Goal: Transaction & Acquisition: Subscribe to service/newsletter

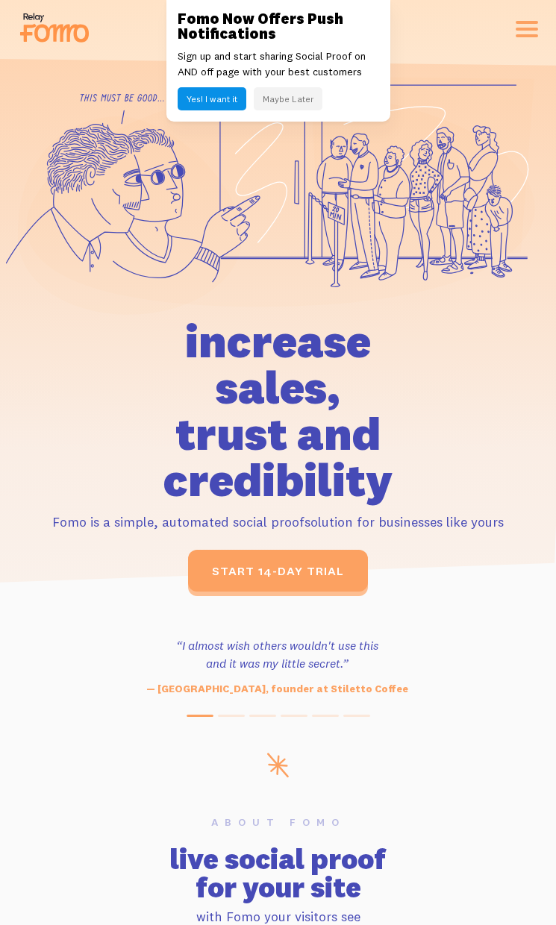
click at [97, 636] on h3 "“I almost wish others wouldn't use this and it was my little secret.”" at bounding box center [277, 654] width 430 height 36
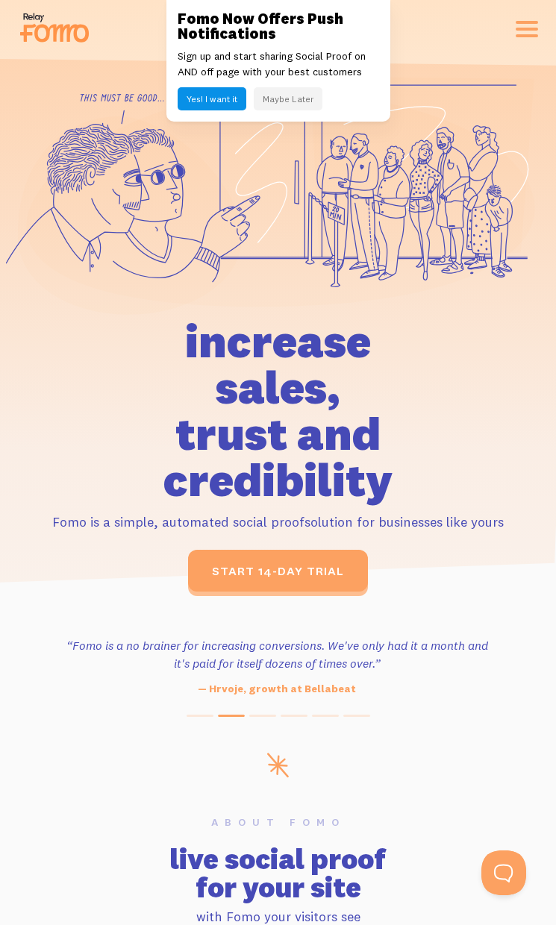
click at [469, 637] on h3 "“Fomo is a no brainer for increasing conversions. We've only had it a month and…" at bounding box center [277, 654] width 430 height 36
click at [98, 587] on div "start 14-day trial" at bounding box center [278, 571] width 520 height 42
click at [190, 237] on icon at bounding box center [129, 215] width 224 height 198
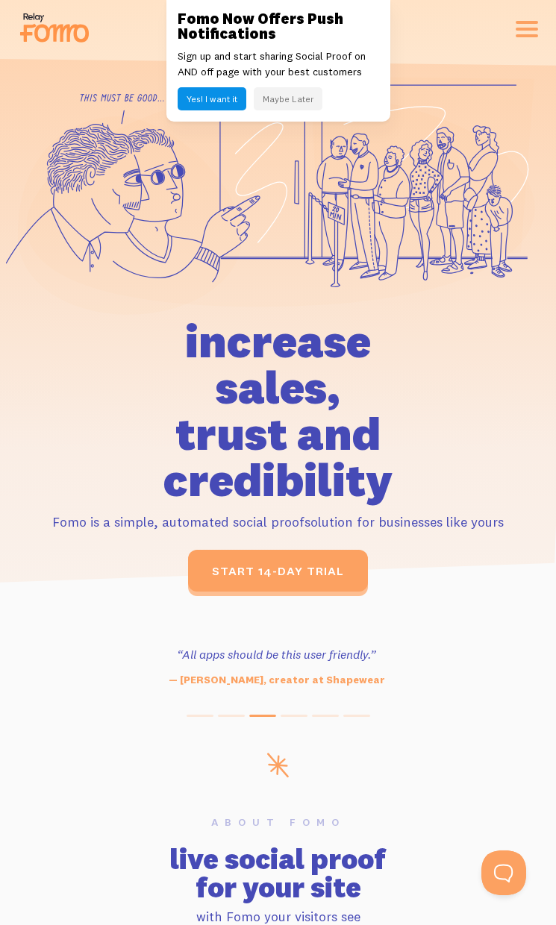
click at [164, 587] on div "start 14-day trial" at bounding box center [278, 571] width 520 height 42
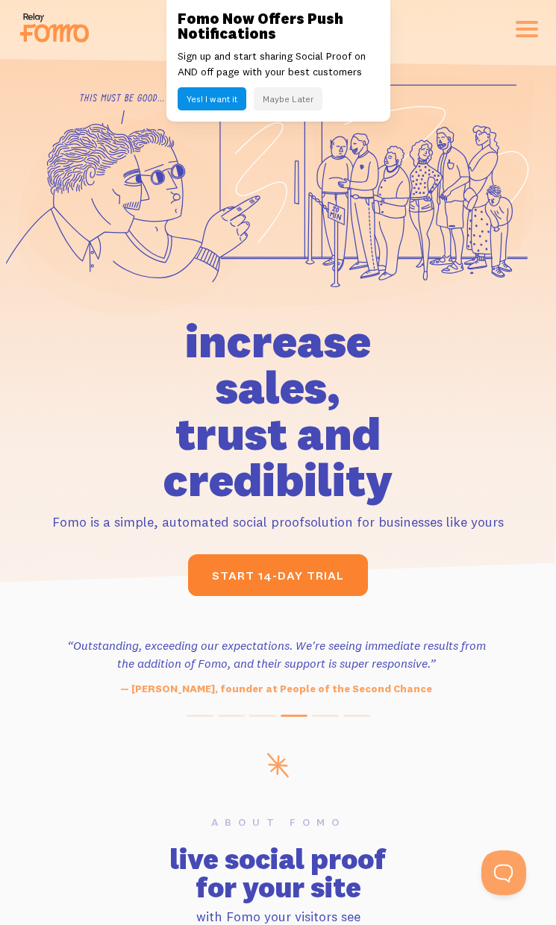
click at [308, 587] on link "start 14-day trial" at bounding box center [278, 575] width 180 height 42
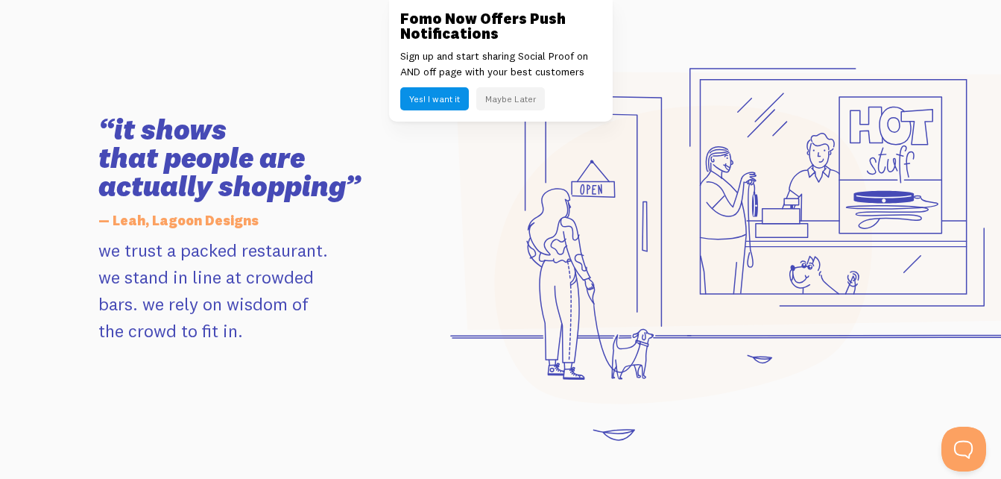
scroll to position [1466, 0]
click at [555, 324] on icon at bounding box center [746, 200] width 583 height 259
click at [292, 420] on div "“it shows that people are actually shopping” — Leah, Lagoon Designs we trust a …" at bounding box center [500, 228] width 822 height 430
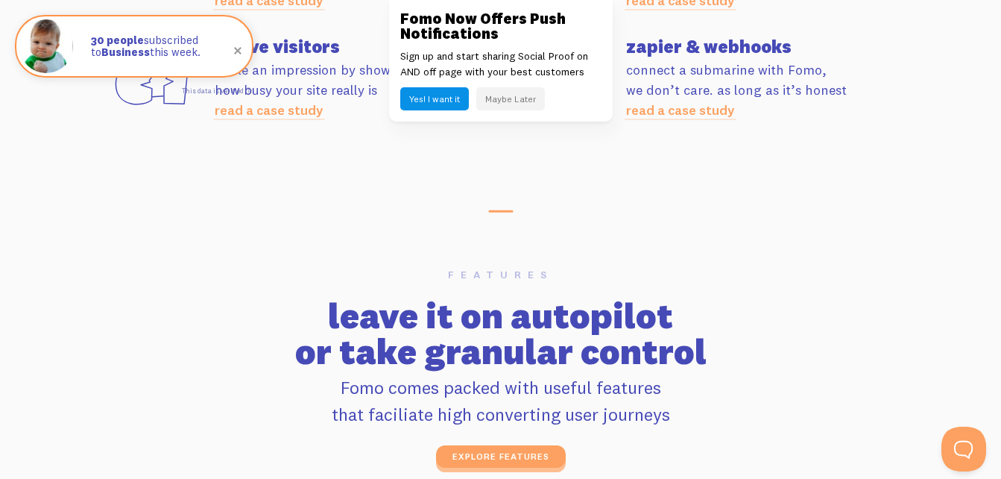
click at [555, 374] on p "Fomo comes packed with useful features that faciliate high converting user jour…" at bounding box center [500, 401] width 805 height 54
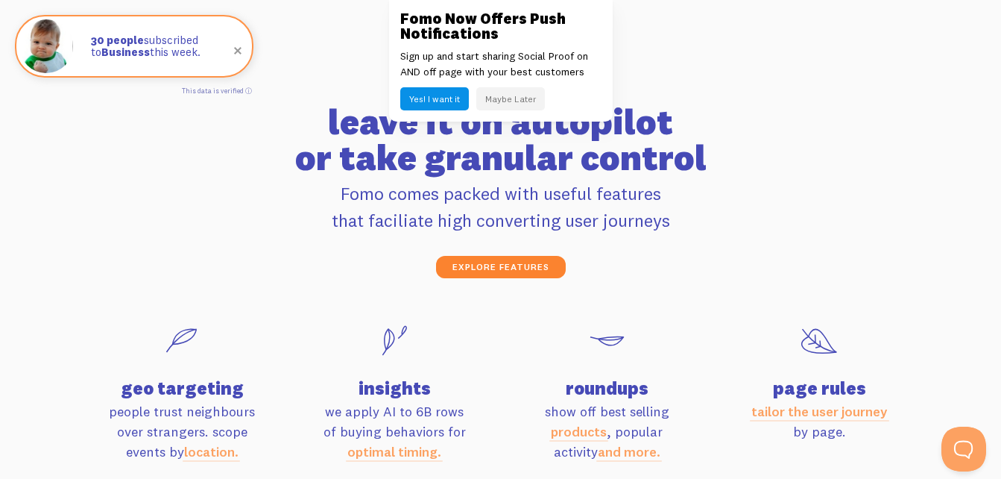
click at [494, 268] on link "explore features" at bounding box center [501, 267] width 130 height 22
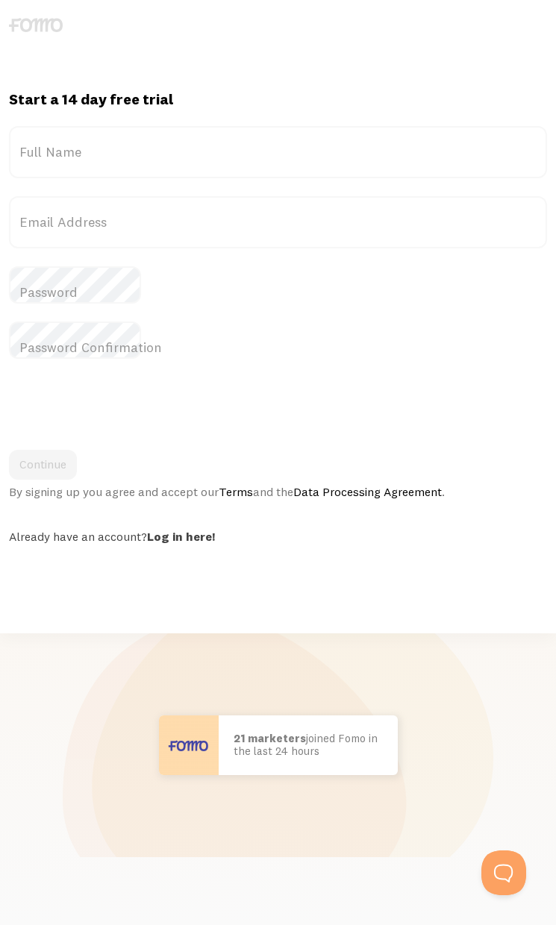
click at [57, 587] on div "Start a 14 day free trial {{ count }} people signed up [DATE]! Title Full Name …" at bounding box center [278, 462] width 556 height 925
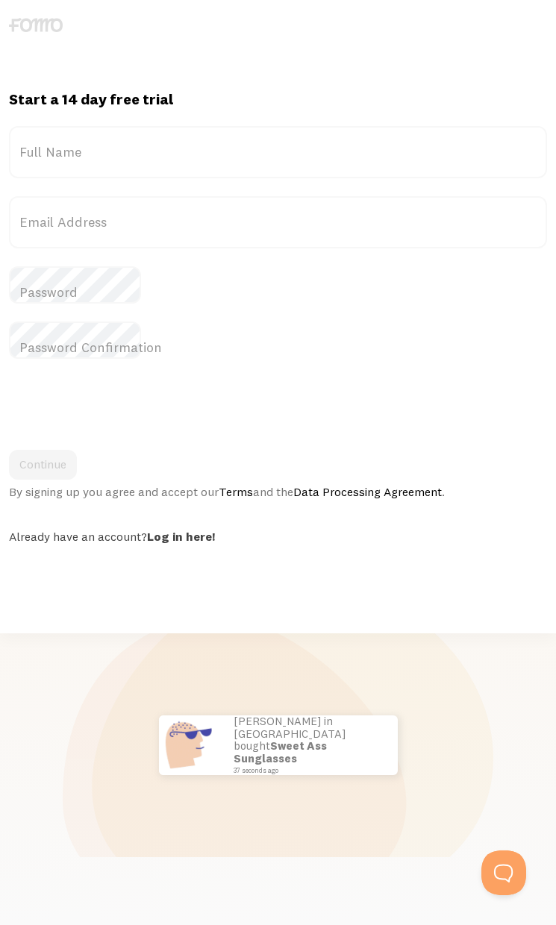
click at [347, 587] on div "Start a 14 day free trial {{ count }} people signed up [DATE]! Title Full Name …" at bounding box center [278, 462] width 556 height 925
click at [137, 586] on div "Start a 14 day free trial {{ count }} people signed up [DATE]! Title Full Name …" at bounding box center [278, 462] width 556 height 925
click at [245, 626] on div "Start a 14 day free trial {{ count }} people signed up [DATE]! Title Full Name …" at bounding box center [278, 462] width 556 height 925
click at [509, 587] on div "Start a 14 day free trial {{ count }} people signed up [DATE]! Title Full Name …" at bounding box center [278, 462] width 556 height 925
click at [257, 626] on div "Start a 14 day free trial {{ count }} people signed up [DATE]! Title Full Name …" at bounding box center [278, 462] width 556 height 925
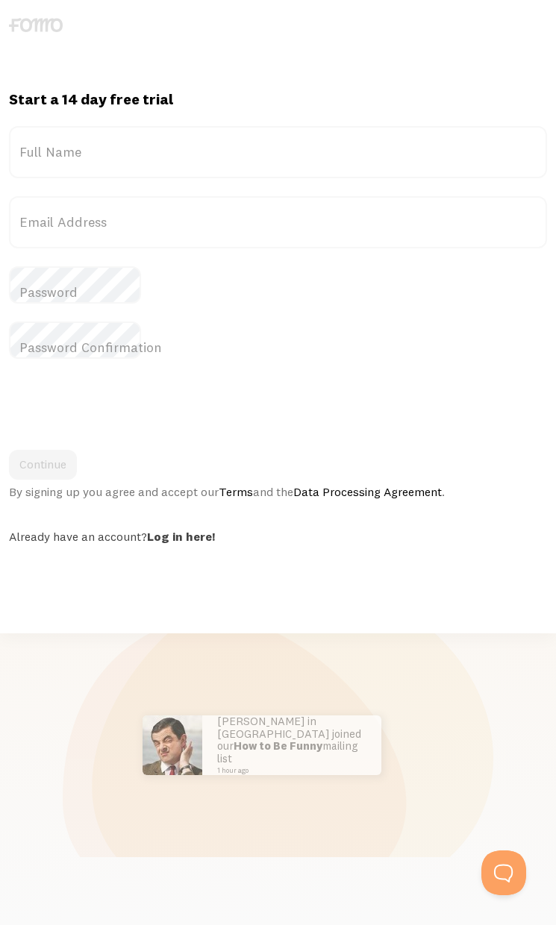
click at [139, 587] on div "Start a 14 day free trial {{ count }} people signed up [DATE]! Title Full Name …" at bounding box center [278, 462] width 556 height 925
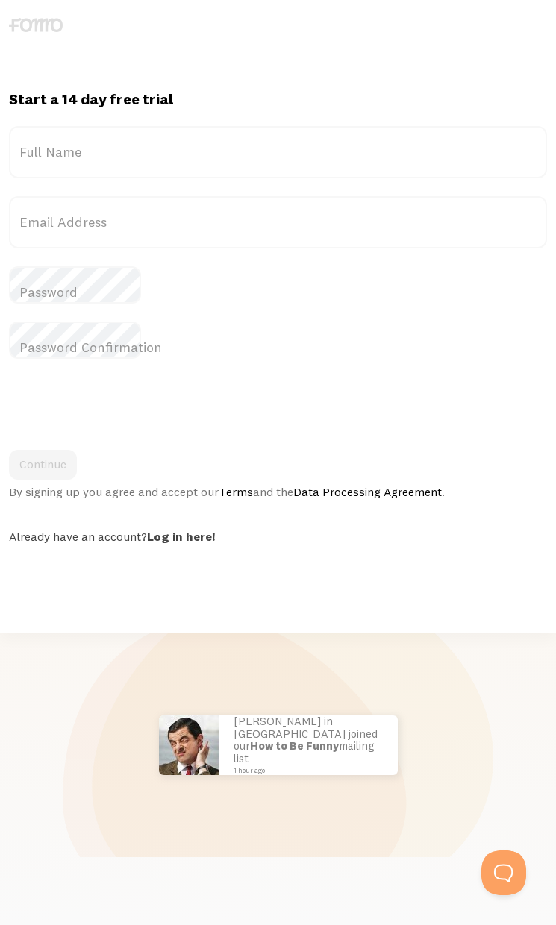
click at [535, 587] on div "Start a 14 day free trial {{ count }} people signed up [DATE]! Title Full Name …" at bounding box center [278, 462] width 556 height 925
click at [282, 625] on div "Start a 14 day free trial {{ count }} people signed up [DATE]! Title Full Name …" at bounding box center [278, 462] width 556 height 925
click at [257, 587] on div "Start a 14 day free trial {{ count }} people signed up [DATE]! Title Full Name …" at bounding box center [278, 462] width 556 height 925
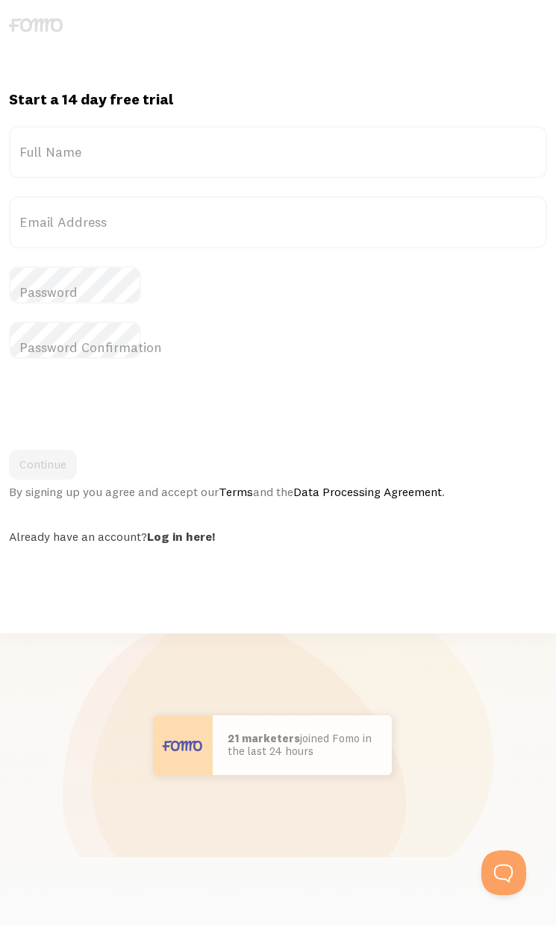
click at [428, 626] on div "Start a 14 day free trial {{ count }} people signed up [DATE]! Title Full Name …" at bounding box center [278, 462] width 556 height 925
click at [72, 587] on div "Start a 14 day free trial {{ count }} people signed up [DATE]! Title Full Name …" at bounding box center [278, 462] width 556 height 925
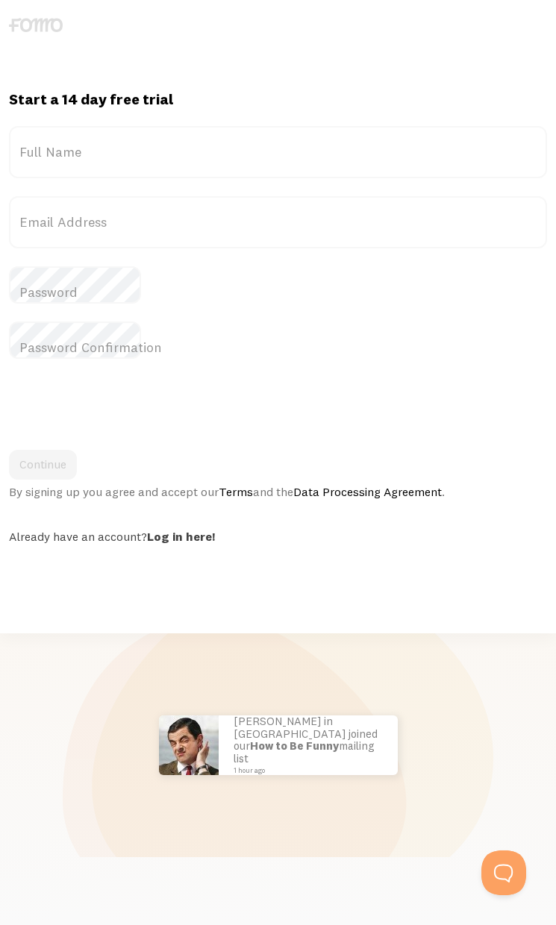
click at [96, 587] on div "Start a 14 day free trial {{ count }} people signed up [DATE]! Title Full Name …" at bounding box center [278, 462] width 556 height 925
click at [72, 255] on div "Start a 14 day free trial {{ count }} people signed up [DATE]! Title Full Name …" at bounding box center [278, 316] width 556 height 455
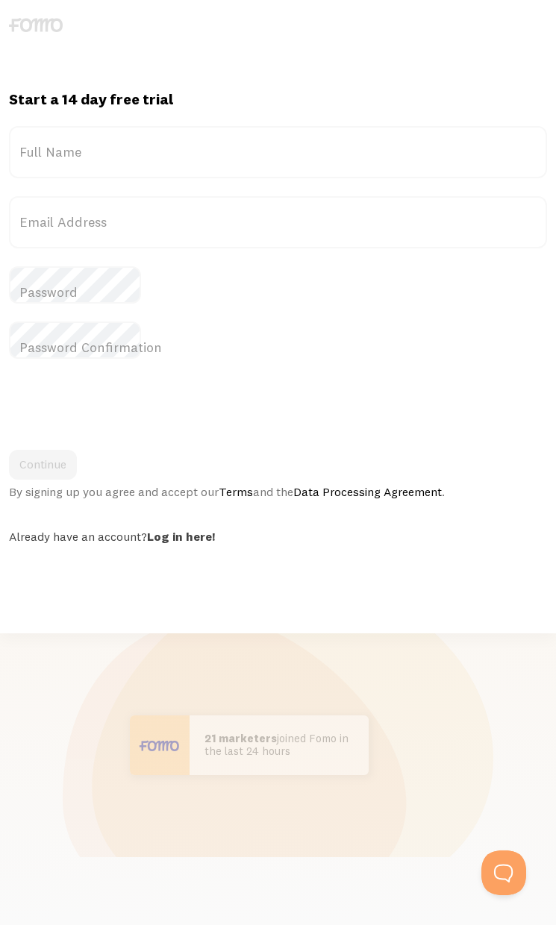
click at [535, 589] on div "Start a 14 day free trial {{ count }} people signed up [DATE]! Title Full Name …" at bounding box center [278, 462] width 556 height 925
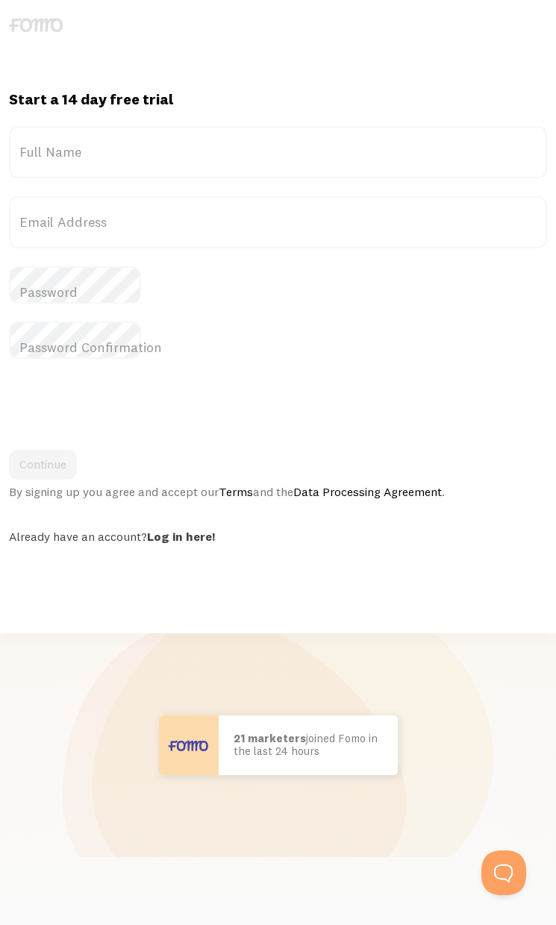
click at [189, 587] on div "Start a 14 day free trial {{ count }} people signed up [DATE]! Title Full Name …" at bounding box center [278, 462] width 556 height 925
click at [298, 626] on div "Start a 14 day free trial {{ count }} people signed up [DATE]! Title Full Name …" at bounding box center [278, 462] width 556 height 925
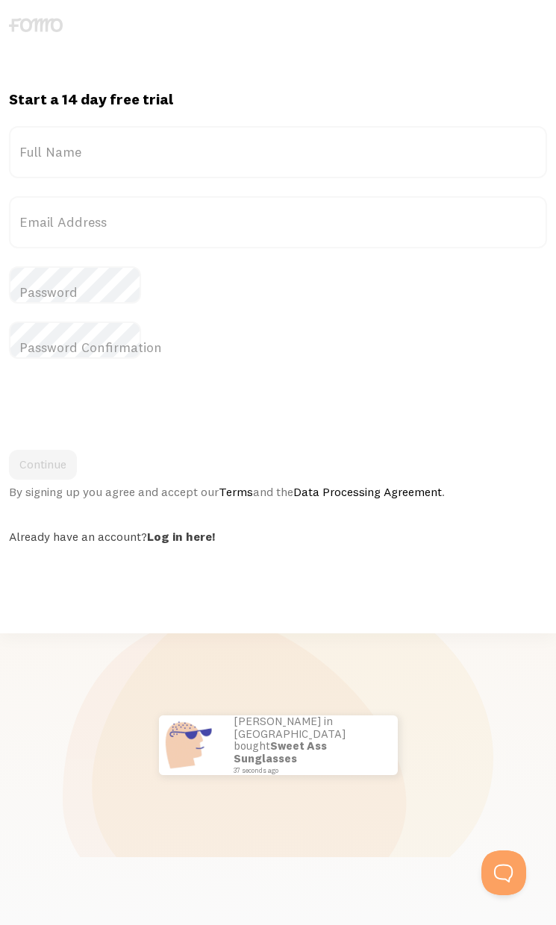
click at [33, 587] on div "Start a 14 day free trial {{ count }} people signed up [DATE]! Title Full Name …" at bounding box center [278, 462] width 556 height 925
click at [102, 626] on div "Start a 14 day free trial {{ count }} people signed up [DATE]! Title Full Name …" at bounding box center [278, 462] width 556 height 925
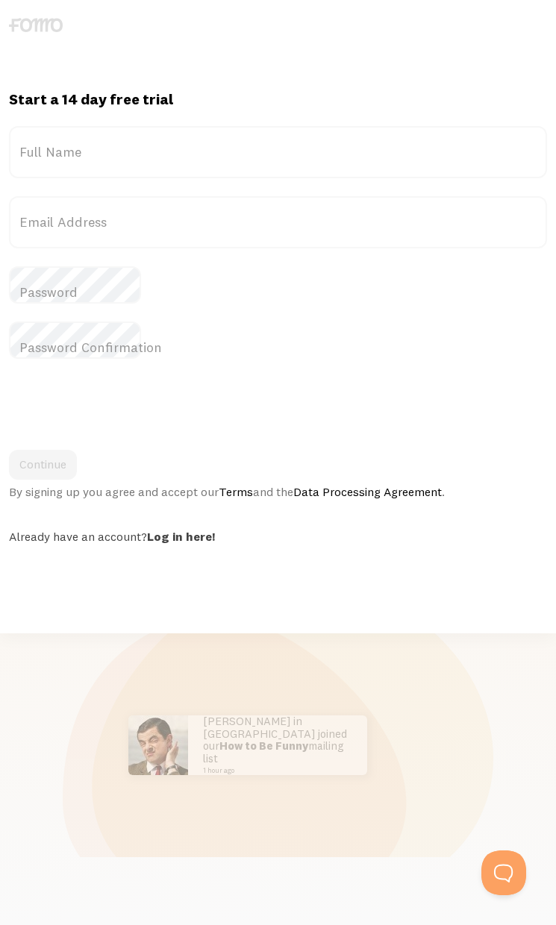
click at [374, 626] on div at bounding box center [278, 462] width 556 height 925
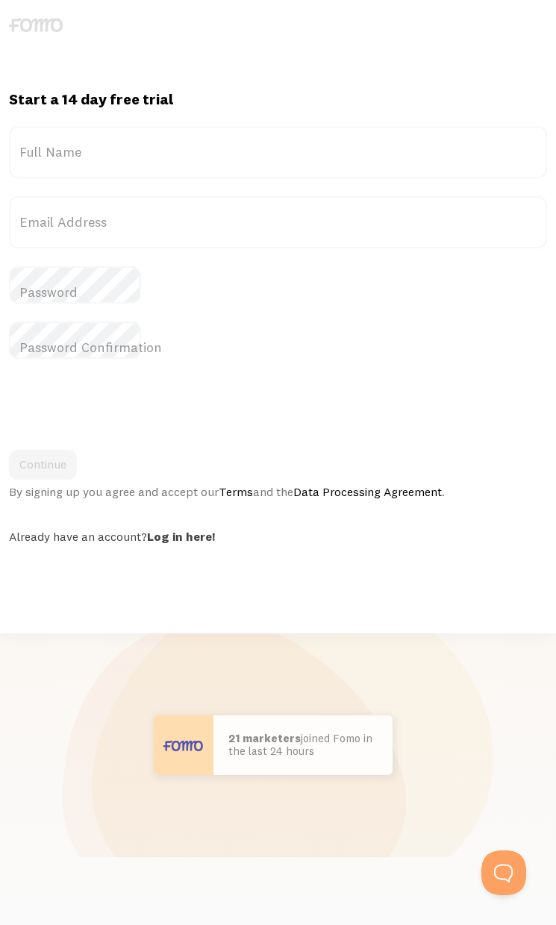
click at [509, 626] on div "Start a 14 day free trial {{ count }} people signed up [DATE]! Title Full Name …" at bounding box center [278, 462] width 556 height 925
click at [189, 626] on div "Start a 14 day free trial {{ count }} people signed up [DATE]! Title Full Name …" at bounding box center [278, 462] width 556 height 925
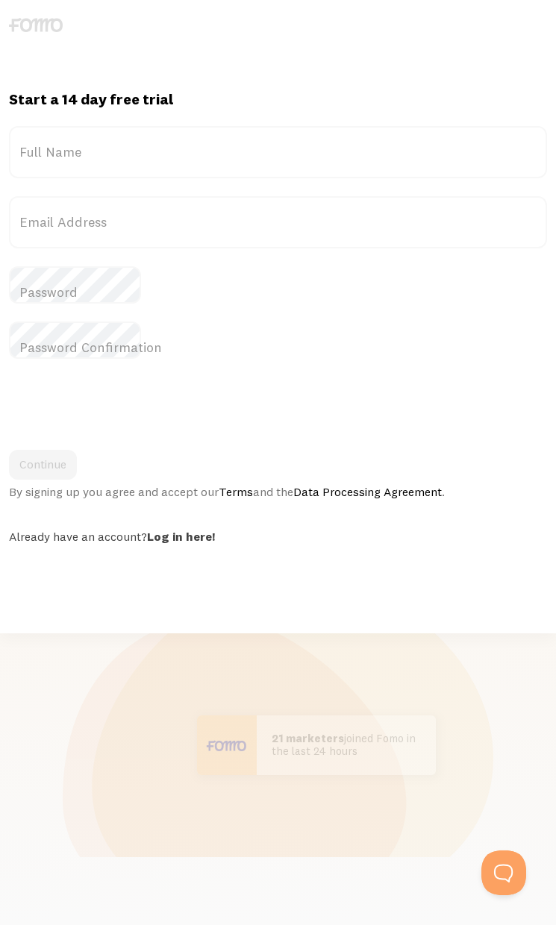
click at [20, 588] on div "Start a 14 day free trial {{ count }} people signed up [DATE]! Title Full Name …" at bounding box center [278, 462] width 556 height 925
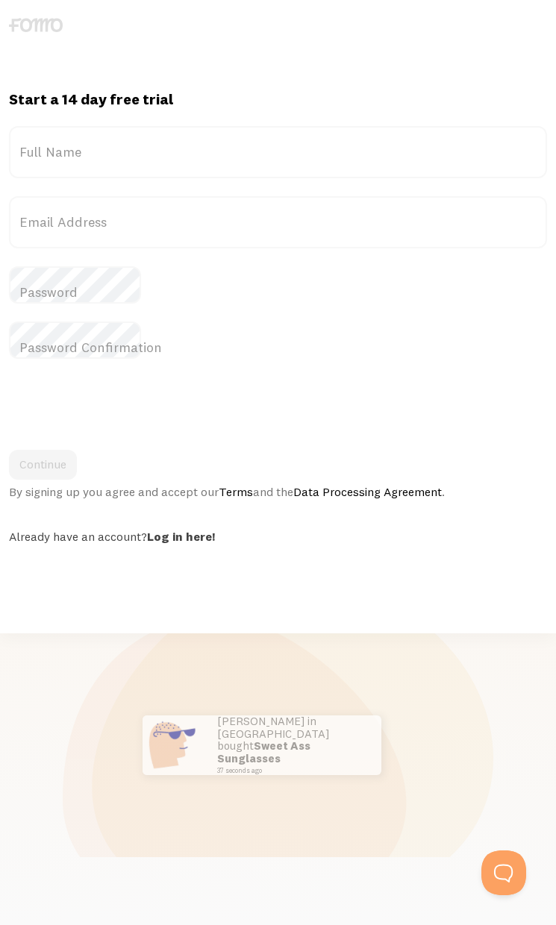
click at [162, 587] on div "Start a 14 day free trial {{ count }} people signed up [DATE]! Title Full Name …" at bounding box center [278, 462] width 556 height 925
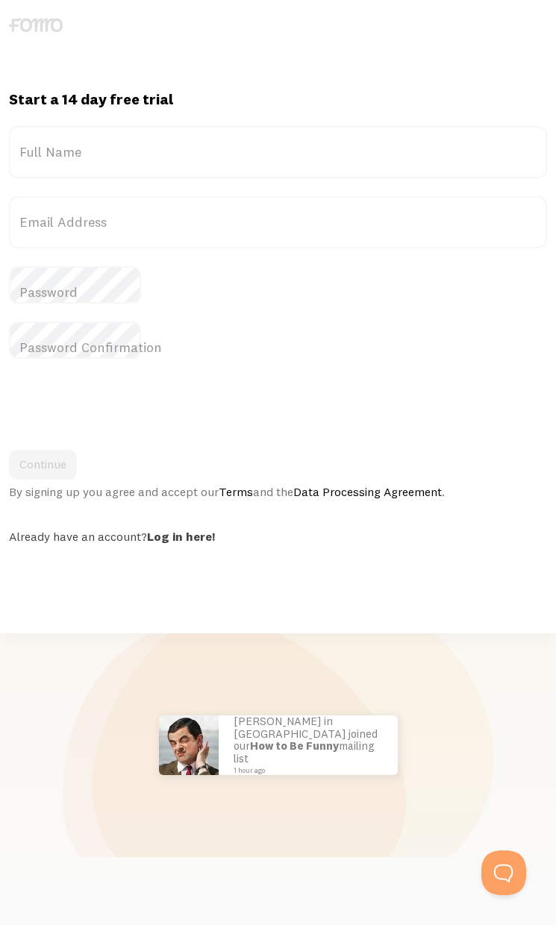
scroll to position [12, 0]
click at [298, 626] on div "Start a 14 day free trial {{ count }} people signed up [DATE]! Title Full Name …" at bounding box center [278, 462] width 556 height 925
click at [533, 484] on div "By signing up you agree and accept our Terms and the Data Processing Agreement ." at bounding box center [278, 491] width 538 height 15
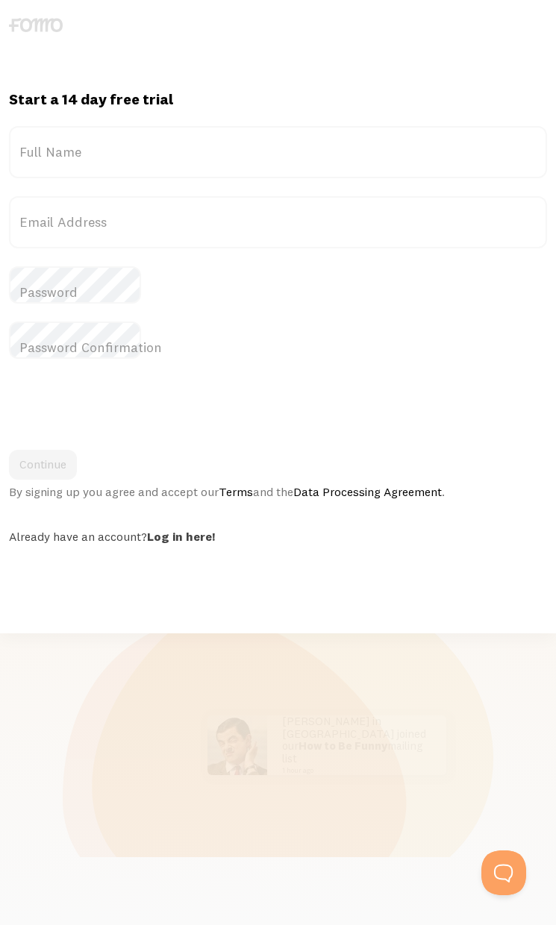
click at [351, 626] on div "Start a 14 day free trial {{ count }} people signed up [DATE]! Title Full Name …" at bounding box center [278, 462] width 556 height 925
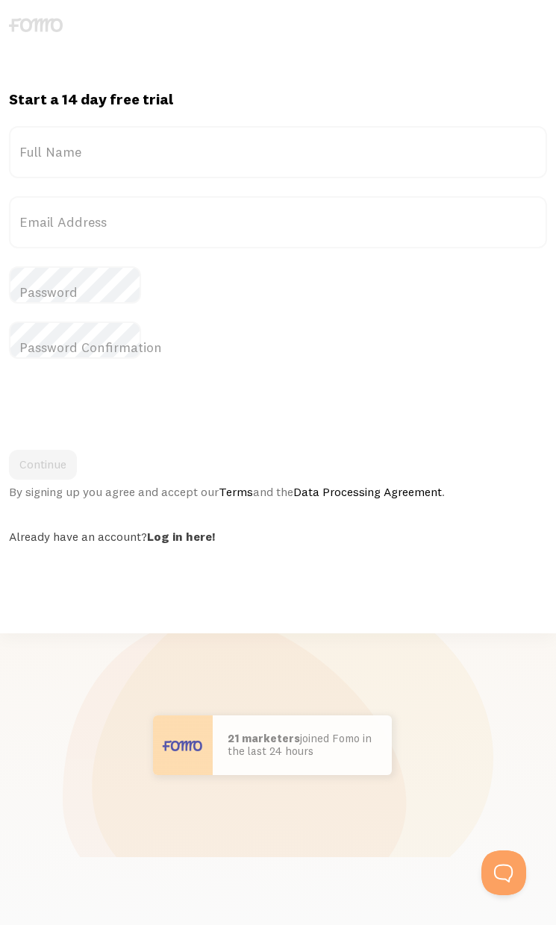
click at [81, 587] on div "Start a 14 day free trial {{ count }} people signed up [DATE]! Title Full Name …" at bounding box center [278, 462] width 556 height 925
click at [300, 587] on div "Start a 14 day free trial {{ count }} people signed up [DATE]! Title Full Name …" at bounding box center [278, 462] width 556 height 925
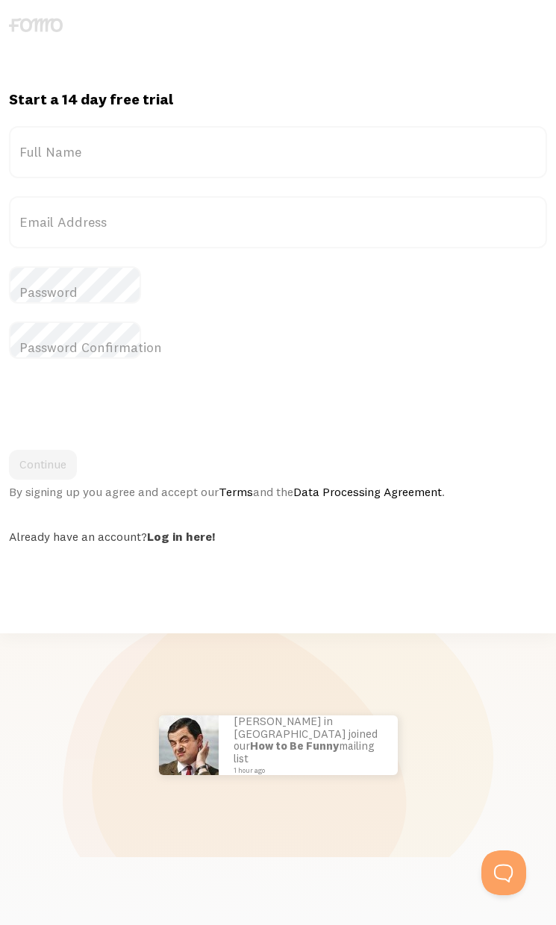
click at [270, 587] on div "Start a 14 day free trial {{ count }} people signed up [DATE]! Title Full Name …" at bounding box center [278, 462] width 556 height 925
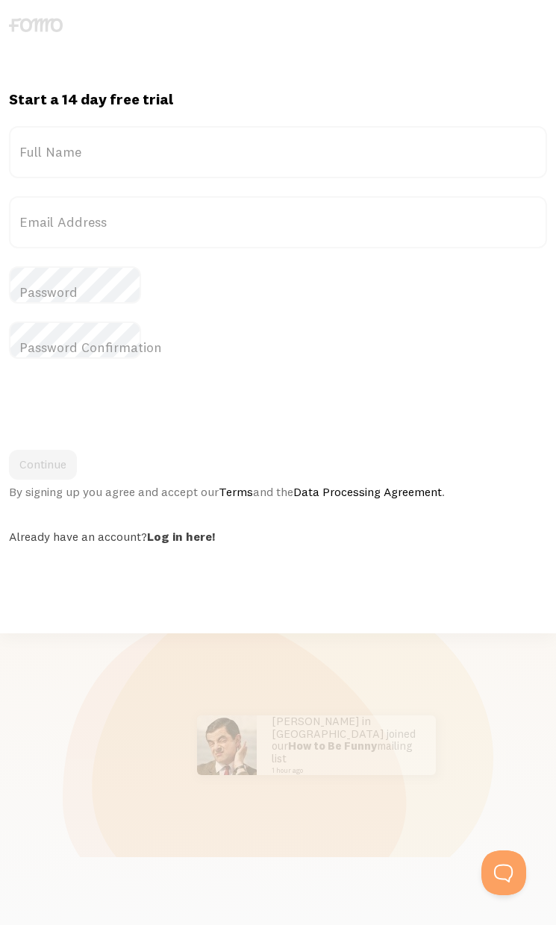
click at [429, 587] on div "Start a 14 day free trial {{ count }} people signed up [DATE]! Title Full Name …" at bounding box center [278, 462] width 556 height 925
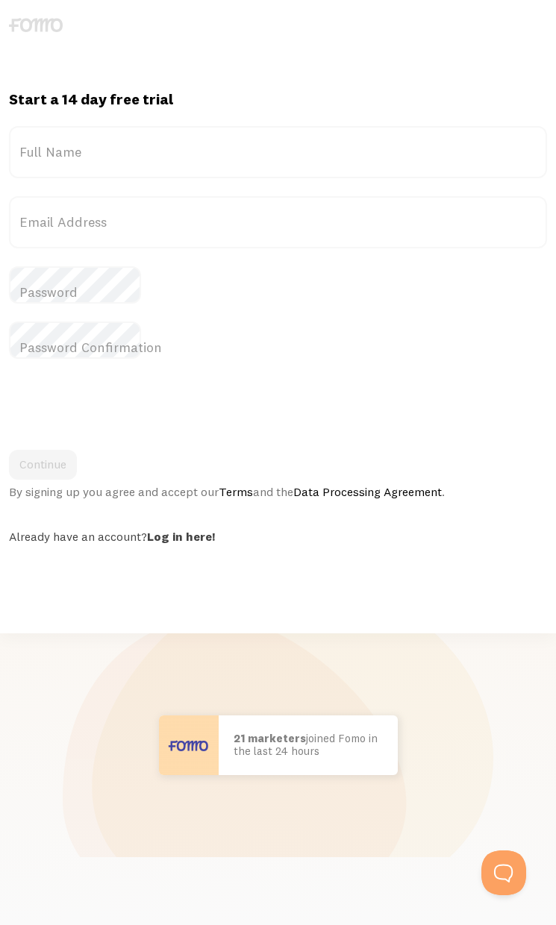
click at [444, 626] on div "Start a 14 day free trial {{ count }} people signed up [DATE]! Title Full Name …" at bounding box center [278, 462] width 556 height 925
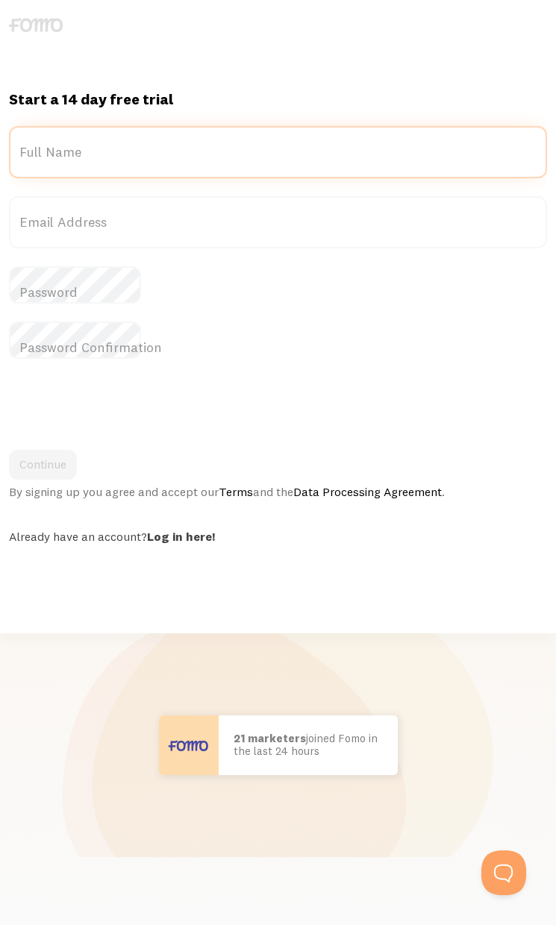
click at [86, 126] on input "Full Name" at bounding box center [278, 152] width 538 height 52
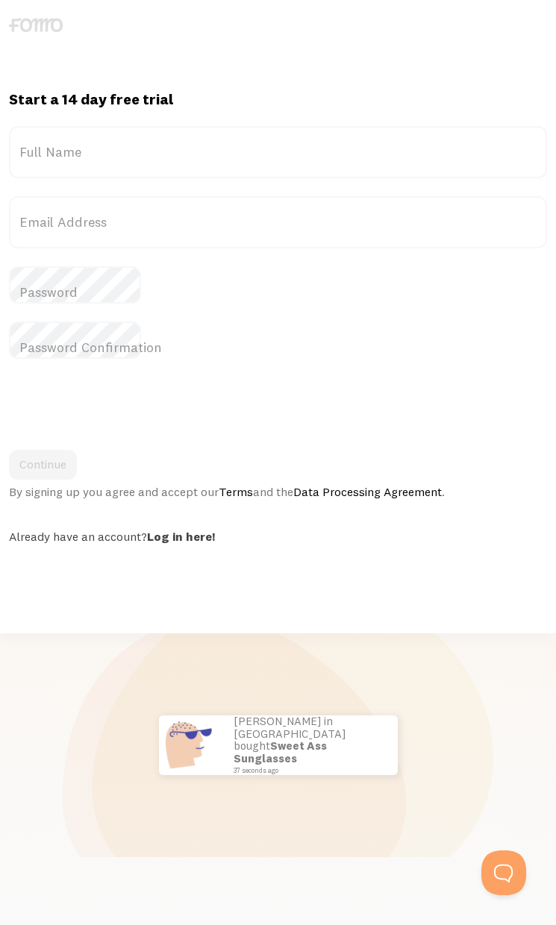
click at [139, 587] on div "Start a 14 day free trial {{ count }} people signed up [DATE]! Title Full Name …" at bounding box center [278, 462] width 556 height 925
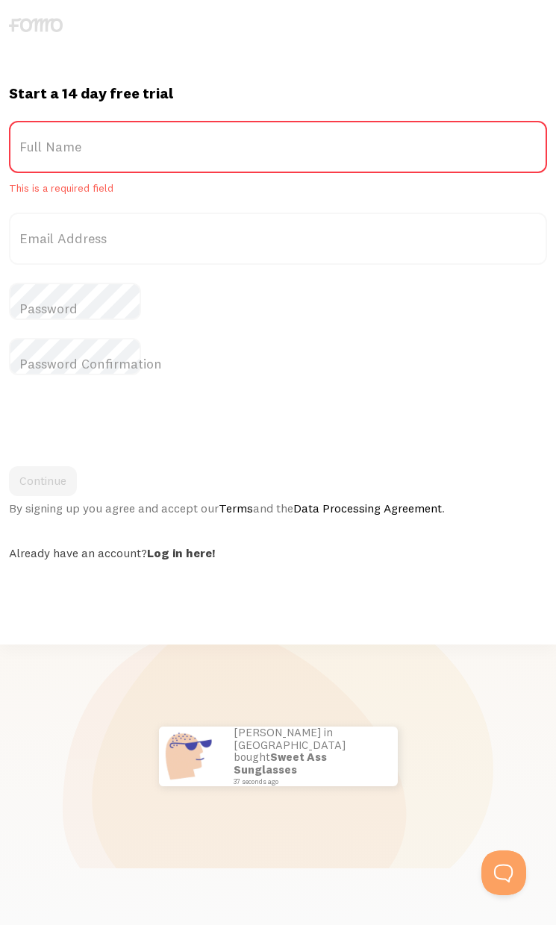
click at [296, 586] on div "Start a 14 day free trial {{ count }} people signed up [DATE]! Title Full Name …" at bounding box center [278, 462] width 556 height 925
click at [34, 626] on div "Start a 14 day free trial {{ count }} people signed up [DATE]! Title Full Name …" at bounding box center [278, 462] width 556 height 925
click at [73, 626] on div "Start a 14 day free trial {{ count }} people signed up [DATE]! Title Full Name …" at bounding box center [278, 462] width 556 height 925
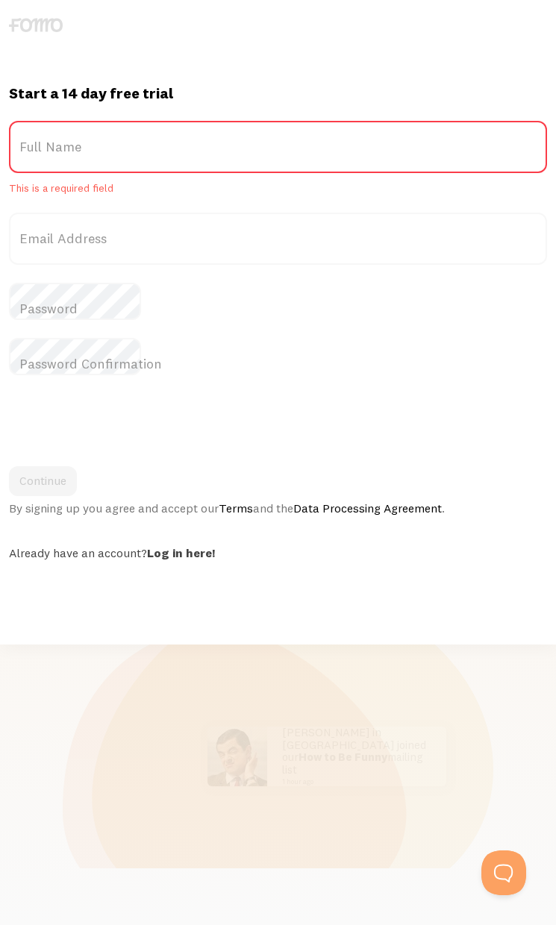
click at [138, 586] on div "Start a 14 day free trial {{ count }} people signed up [DATE]! Title Full Name …" at bounding box center [278, 462] width 556 height 925
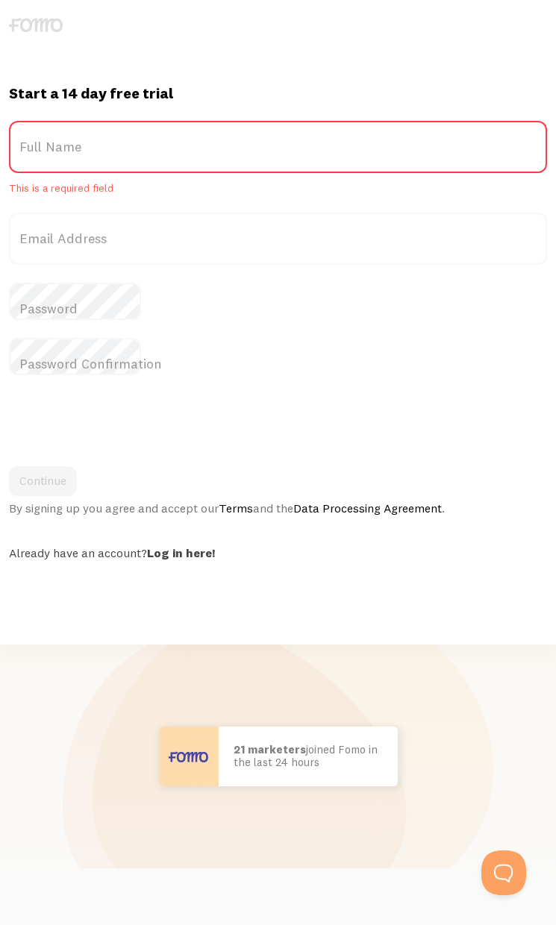
click at [256, 626] on div "Start a 14 day free trial {{ count }} people signed up [DATE]! Title Full Name …" at bounding box center [278, 462] width 556 height 925
click at [353, 587] on div "Start a 14 day free trial {{ count }} people signed up [DATE]! Title Full Name …" at bounding box center [278, 462] width 556 height 925
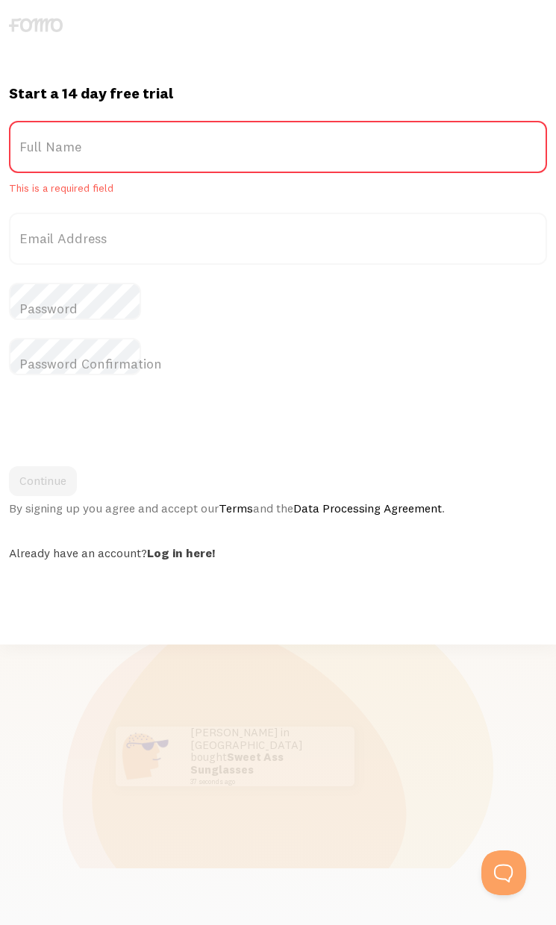
click at [177, 600] on div "Start a 14 day free trial {{ count }} people signed up [DATE]! Title Full Name …" at bounding box center [278, 462] width 556 height 925
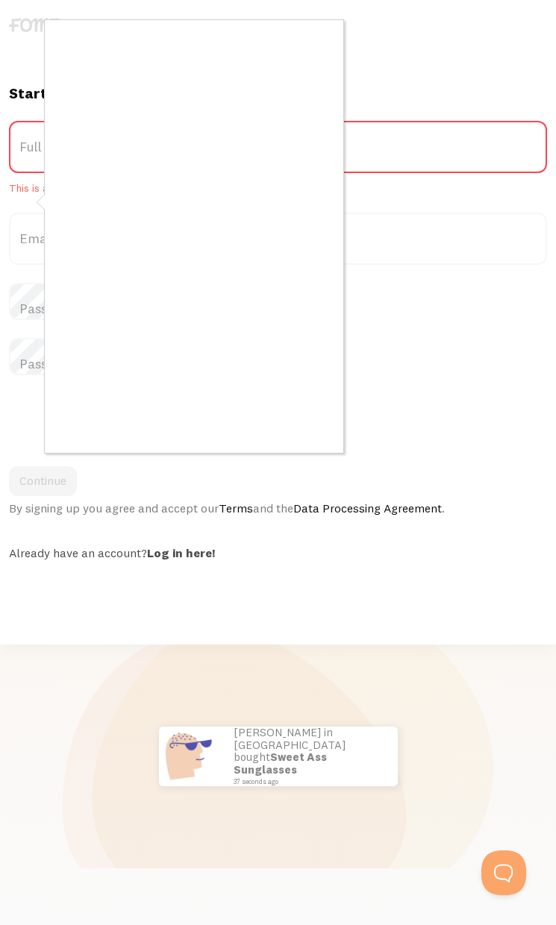
click at [468, 626] on div at bounding box center [278, 462] width 556 height 925
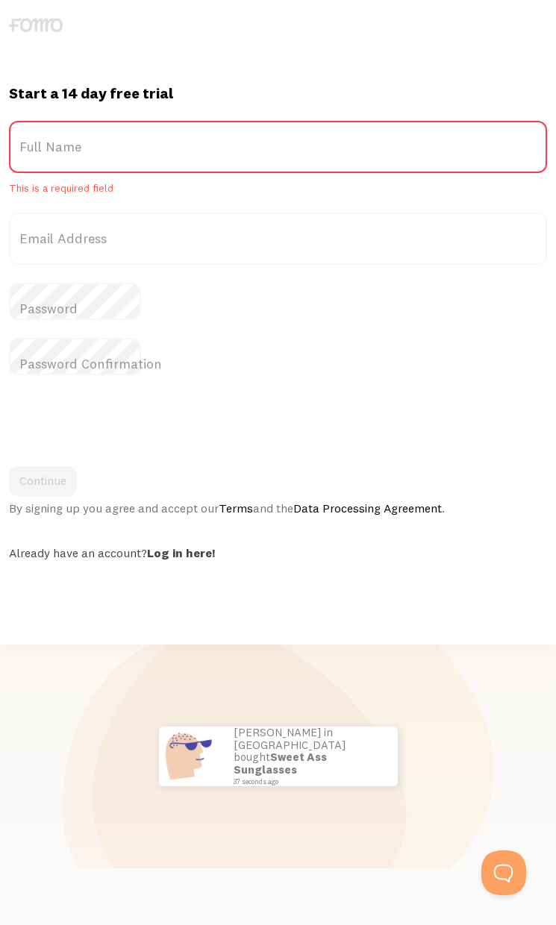
click at [534, 626] on div "Start a 14 day free trial {{ count }} people signed up [DATE]! Title Full Name …" at bounding box center [278, 462] width 556 height 925
click at [257, 586] on div "Start a 14 day free trial {{ count }} people signed up [DATE]! Title Full Name …" at bounding box center [278, 462] width 556 height 925
click at [351, 625] on div "Start a 14 day free trial {{ count }} people signed up [DATE]! Title Full Name …" at bounding box center [278, 462] width 556 height 925
click at [535, 625] on div "Start a 14 day free trial {{ count }} people signed up [DATE]! Title Full Name …" at bounding box center [278, 462] width 556 height 925
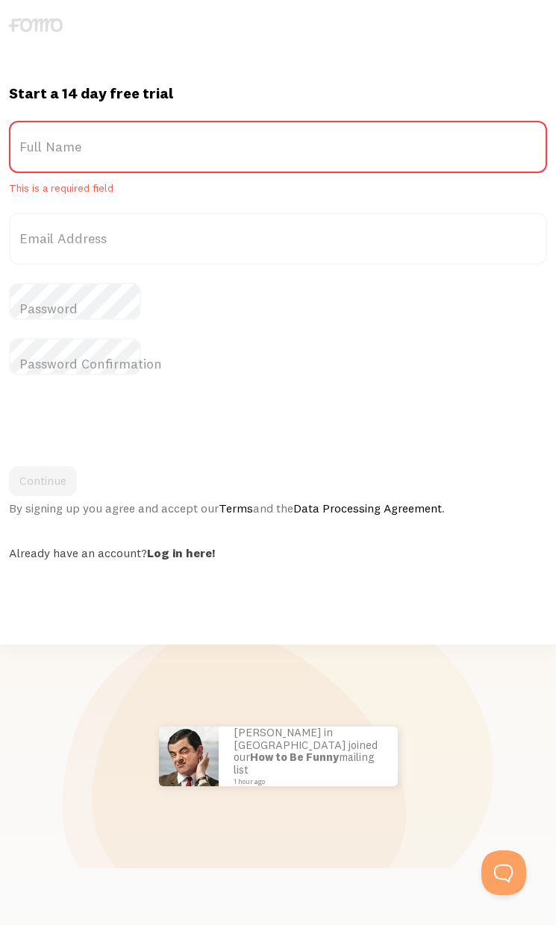
click at [164, 587] on div "Start a 14 day free trial {{ count }} people signed up [DATE]! Title Full Name …" at bounding box center [278, 462] width 556 height 925
click at [526, 587] on div "Start a 14 day free trial {{ count }} people signed up [DATE]! Title Full Name …" at bounding box center [278, 462] width 556 height 925
click at [255, 626] on div "Start a 14 day free trial {{ count }} people signed up [DATE]! Title Full Name …" at bounding box center [278, 462] width 556 height 925
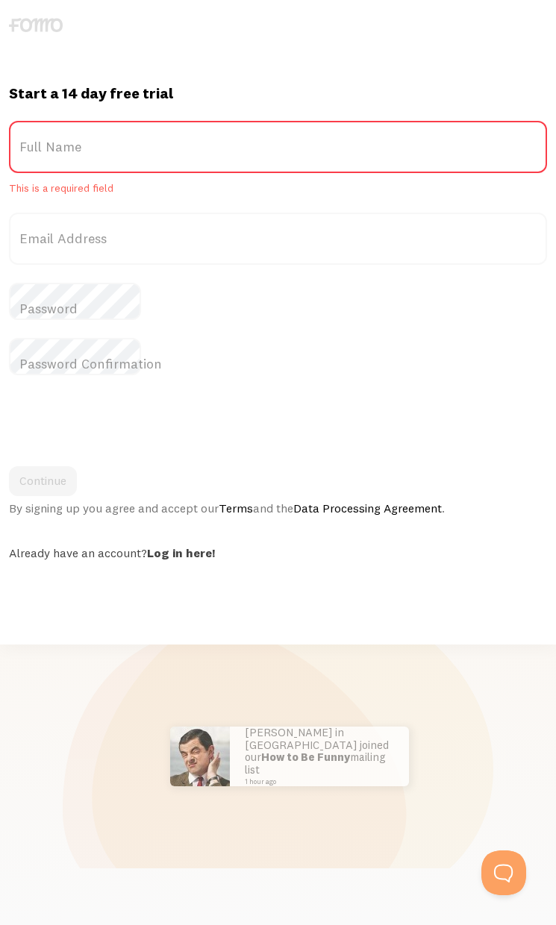
click at [470, 587] on div "Start a 14 day free trial {{ count }} people signed up [DATE]! Title Full Name …" at bounding box center [278, 462] width 556 height 925
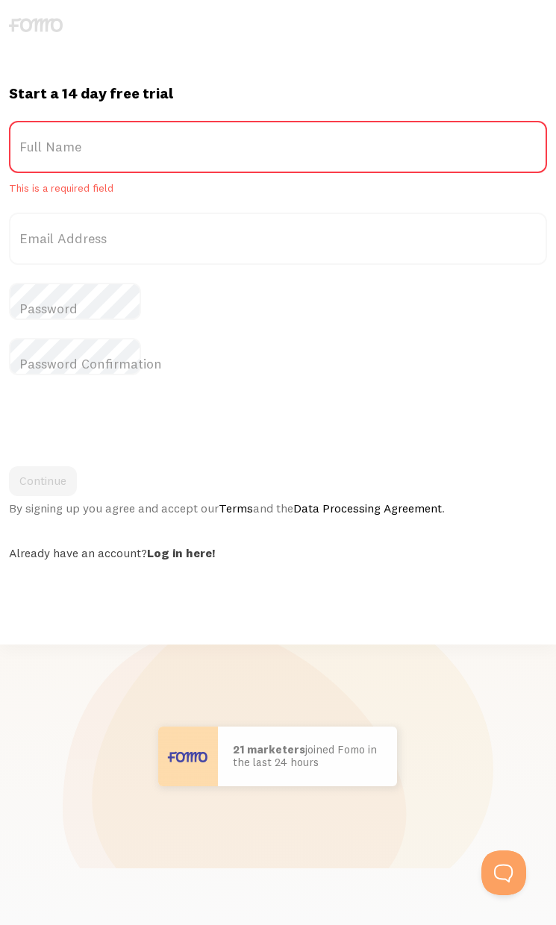
click at [57, 626] on div "Start a 14 day free trial {{ count }} people signed up [DATE]! Title Full Name …" at bounding box center [278, 462] width 556 height 925
click at [534, 626] on div "Start a 14 day free trial {{ count }} people signed up [DATE]! Title Full Name …" at bounding box center [278, 462] width 556 height 925
click at [442, 466] on div "Continue By signing up you agree and accept our Terms and the Data Processing A…" at bounding box center [278, 490] width 538 height 49
click at [31, 588] on div "Start a 14 day free trial {{ count }} people signed up [DATE]! Title Full Name …" at bounding box center [278, 462] width 556 height 925
click at [56, 586] on div "Start a 14 day free trial {{ count }} people signed up [DATE]! Title Full Name …" at bounding box center [278, 462] width 556 height 925
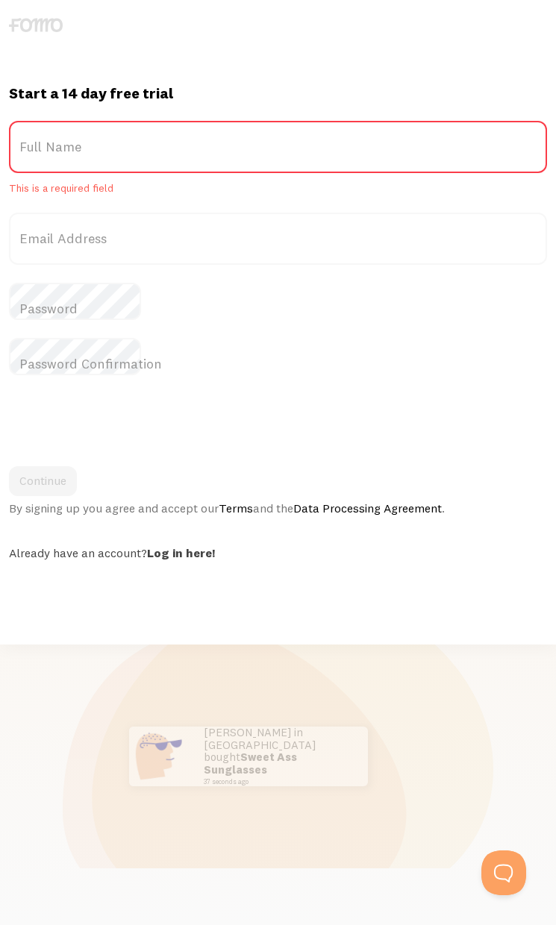
click at [297, 545] on div "Already have an account? Log in here!" at bounding box center [278, 552] width 538 height 15
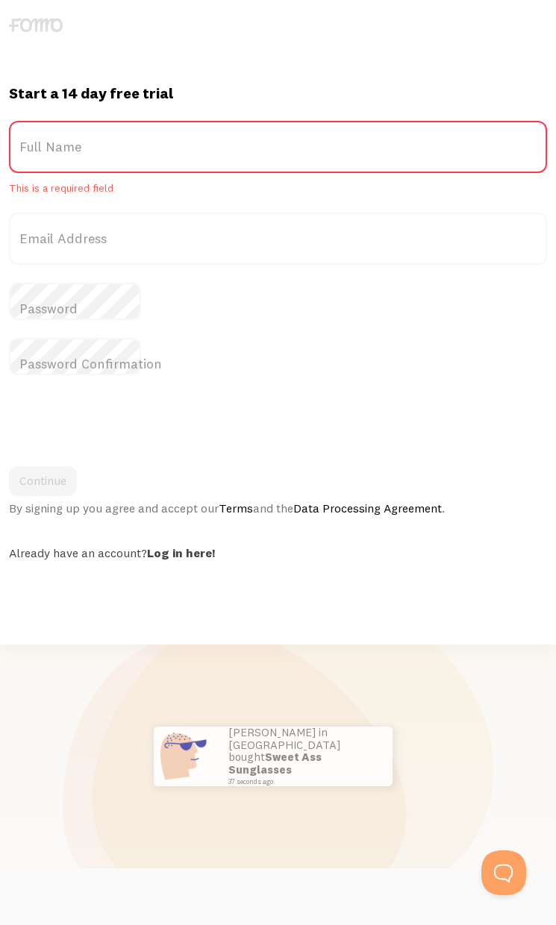
scroll to position [6, 0]
click at [243, 626] on div "Start a 14 day free trial {{ count }} people signed up [DATE]! Title Full Name …" at bounding box center [278, 462] width 556 height 925
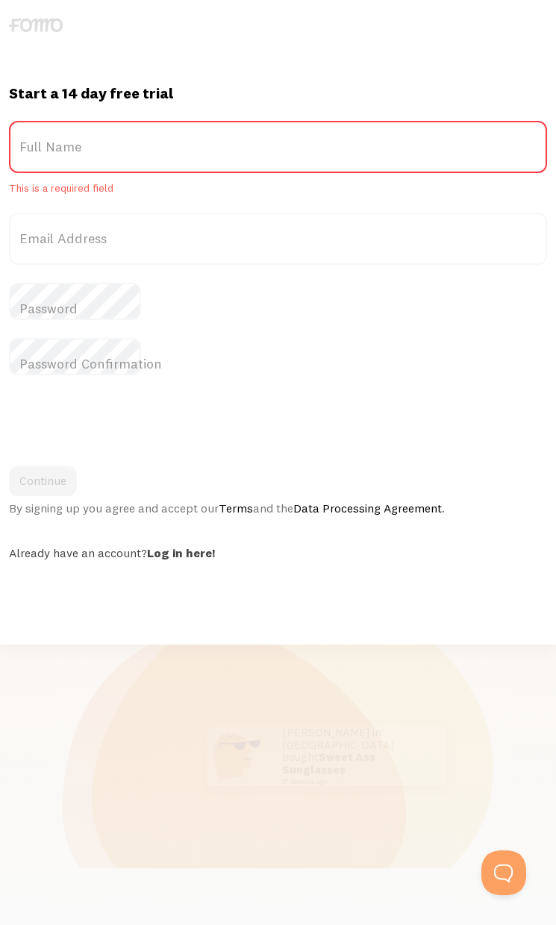
click at [136, 626] on div "Start a 14 day free trial {{ count }} people signed up [DATE]! Title Full Name …" at bounding box center [278, 462] width 556 height 925
click at [57, 626] on div "Start a 14 day free trial {{ count }} people signed up [DATE]! Title Full Name …" at bounding box center [278, 462] width 556 height 925
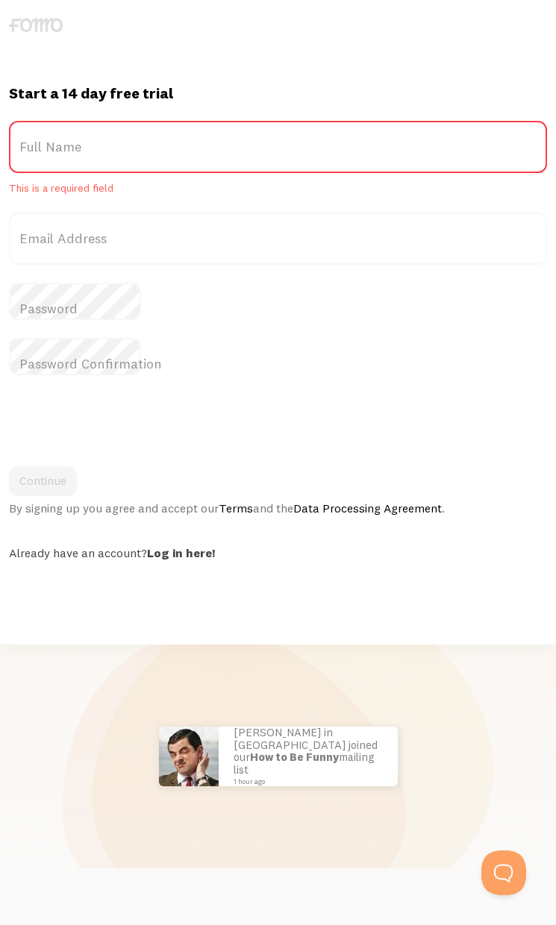
click at [352, 586] on div "Start a 14 day free trial {{ count }} people signed up [DATE]! Title Full Name …" at bounding box center [278, 462] width 556 height 925
click at [509, 626] on div "Start a 14 day free trial {{ count }} people signed up [DATE]! Title Full Name …" at bounding box center [278, 462] width 556 height 925
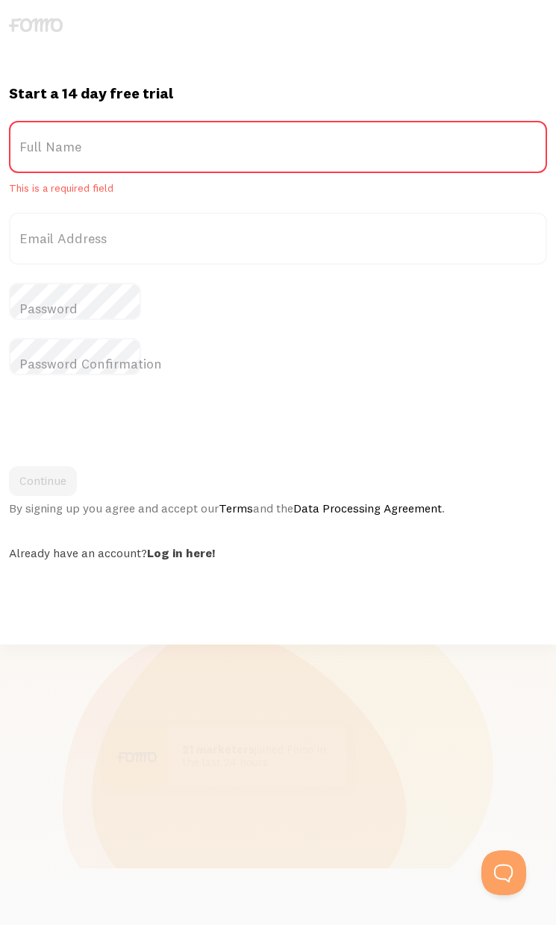
click at [31, 626] on div "Start a 14 day free trial {{ count }} people signed up [DATE]! Title Full Name …" at bounding box center [278, 462] width 556 height 925
click at [321, 466] on div "Continue By signing up you agree and accept our Terms and the Data Processing A…" at bounding box center [278, 490] width 538 height 49
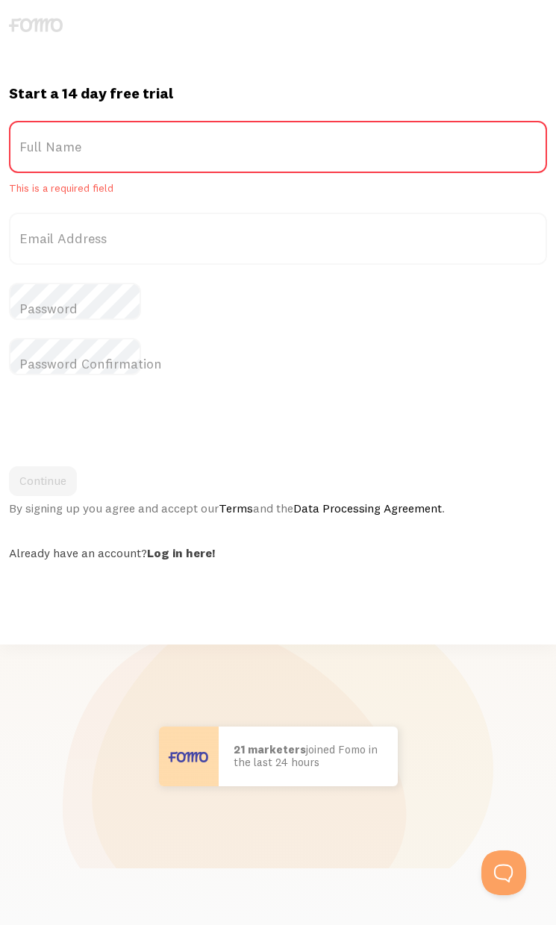
click at [509, 587] on div "Start a 14 day free trial {{ count }} people signed up [DATE]! Title Full Name …" at bounding box center [278, 462] width 556 height 925
click at [191, 626] on div "Start a 14 day free trial {{ count }} people signed up [DATE]! Title Full Name …" at bounding box center [278, 462] width 556 height 925
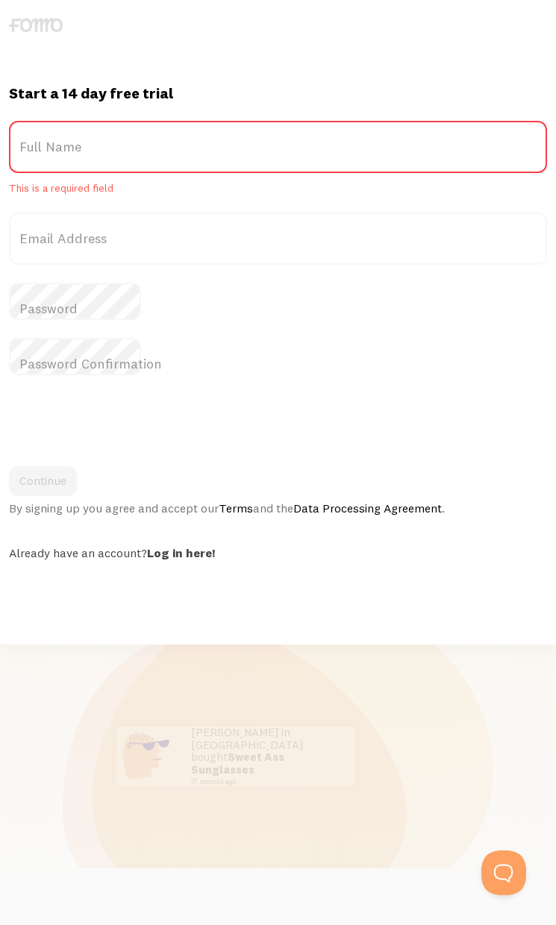
click at [57, 626] on div "Start a 14 day free trial {{ count }} people signed up [DATE]! Title Full Name …" at bounding box center [278, 462] width 556 height 925
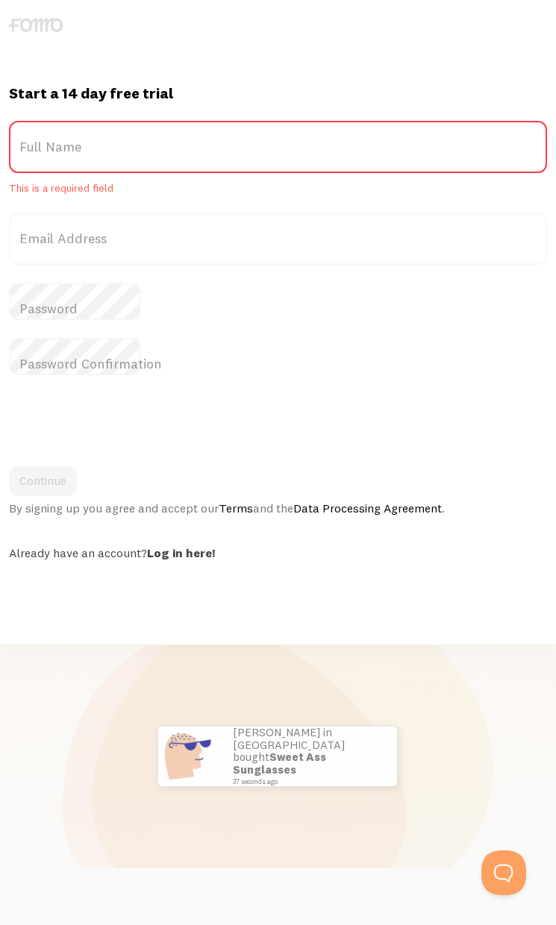
click at [139, 626] on div "Start a 14 day free trial {{ count }} people signed up [DATE]! Title Full Name …" at bounding box center [278, 462] width 556 height 925
click at [30, 626] on div "Start a 14 day free trial {{ count }} people signed up [DATE]! Title Full Name …" at bounding box center [278, 462] width 556 height 925
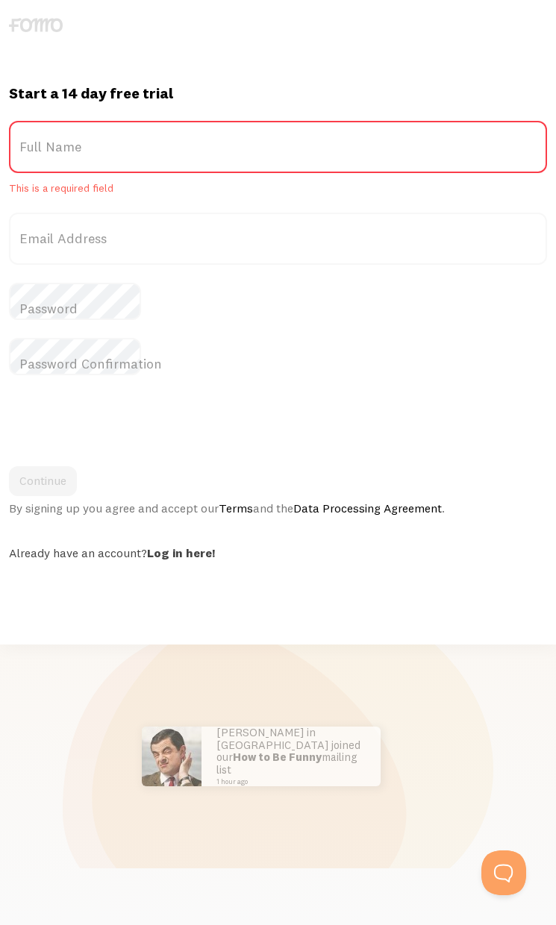
click at [133, 626] on div "Start a 14 day free trial {{ count }} people signed up [DATE]! Title Full Name …" at bounding box center [278, 462] width 556 height 925
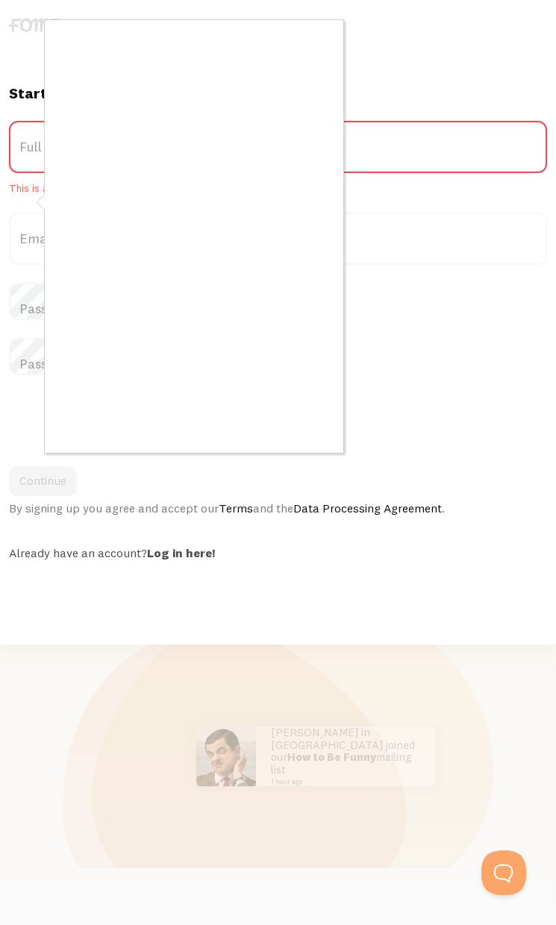
click at [271, 587] on div at bounding box center [278, 462] width 556 height 925
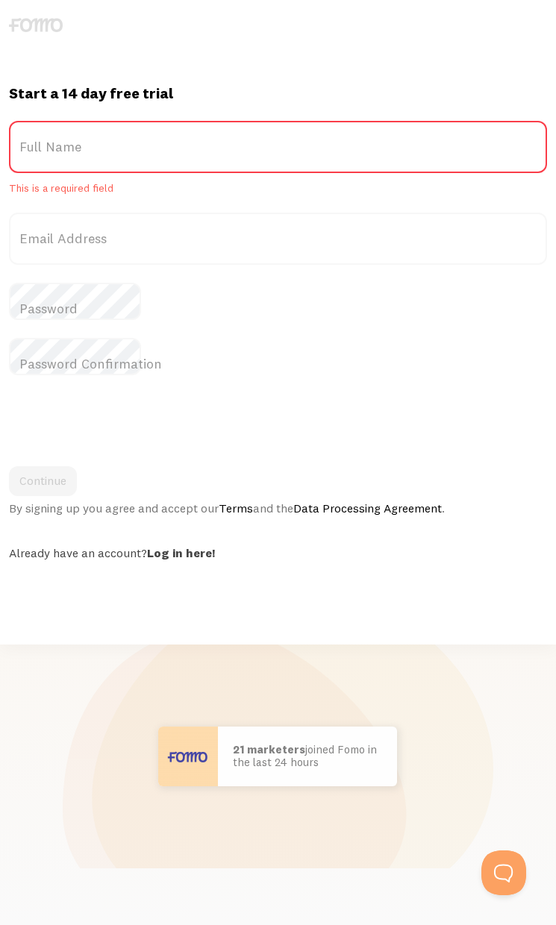
click at [350, 626] on div "Start a 14 day free trial {{ count }} people signed up [DATE]! Title Full Name …" at bounding box center [278, 462] width 556 height 925
click at [45, 626] on div "Start a 14 day free trial {{ count }} people signed up [DATE]! Title Full Name …" at bounding box center [278, 462] width 556 height 925
click at [456, 587] on div "Start a 14 day free trial {{ count }} people signed up [DATE]! Title Full Name …" at bounding box center [278, 462] width 556 height 925
click at [509, 626] on div "Start a 14 day free trial {{ count }} people signed up [DATE]! Title Full Name …" at bounding box center [278, 462] width 556 height 925
click at [99, 586] on div "Start a 14 day free trial {{ count }} people signed up [DATE]! Title Full Name …" at bounding box center [278, 462] width 556 height 925
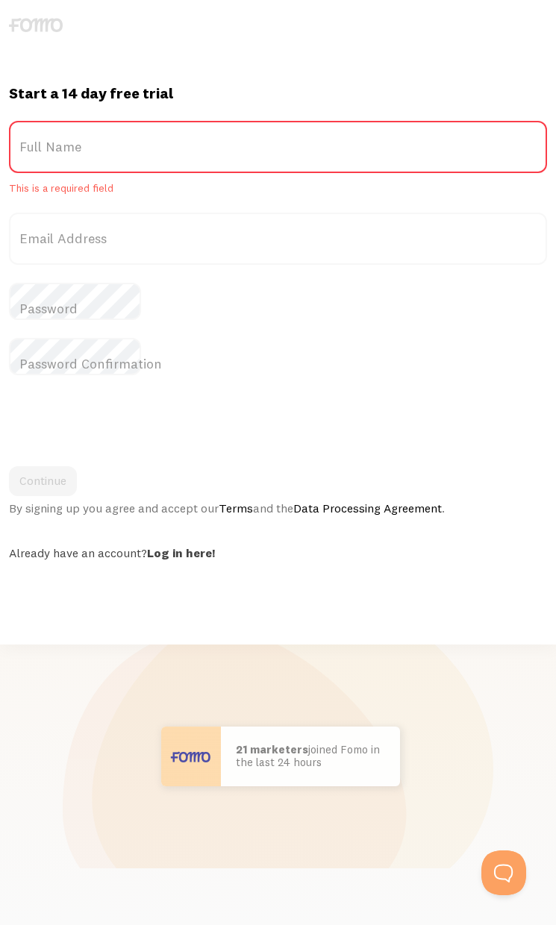
click at [192, 587] on div "Start a 14 day free trial {{ count }} people signed up [DATE]! Title Full Name …" at bounding box center [278, 462] width 556 height 925
click at [138, 587] on div "Start a 14 day free trial {{ count }} people signed up [DATE]! Title Full Name …" at bounding box center [278, 462] width 556 height 925
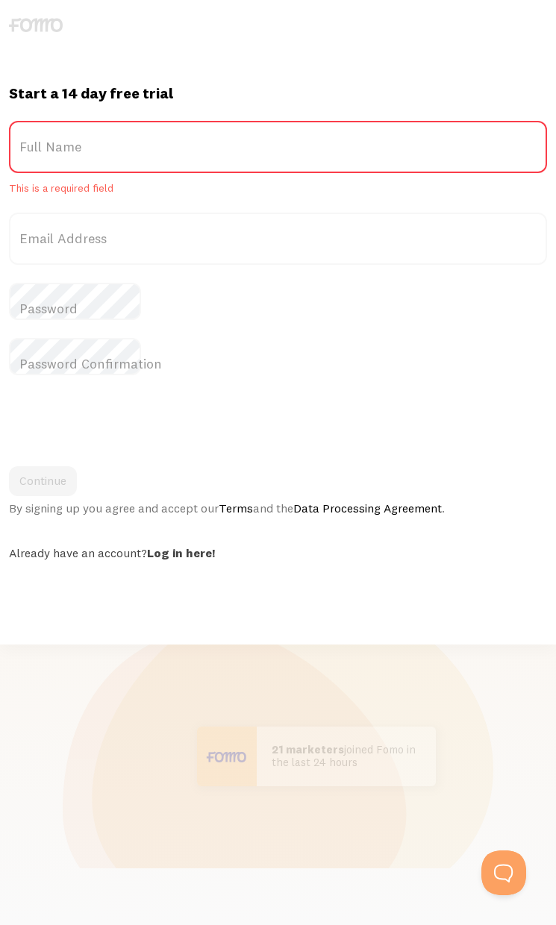
click at [509, 393] on div at bounding box center [278, 422] width 538 height 58
click at [97, 587] on div "Start a 14 day free trial {{ count }} people signed up [DATE]! Title Full Name …" at bounding box center [278, 462] width 556 height 925
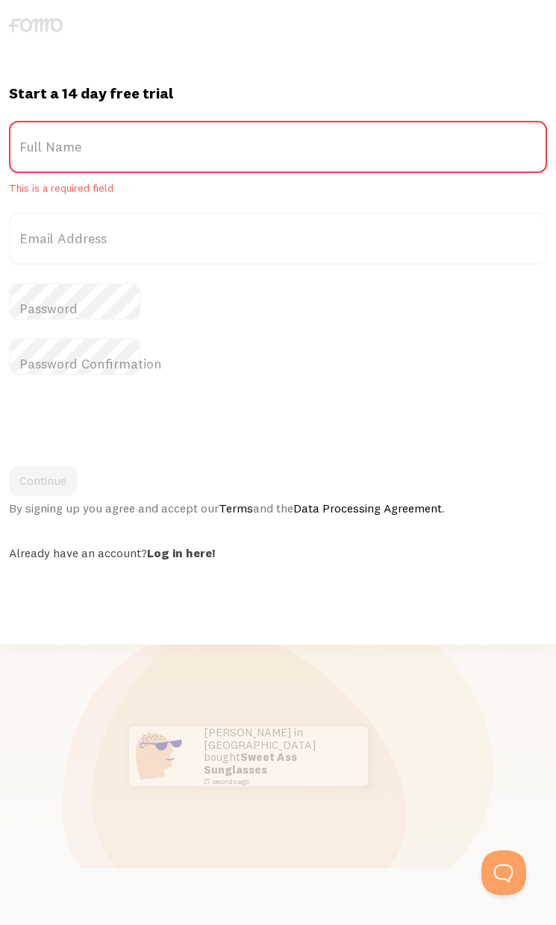
click at [427, 588] on div "Start a 14 day free trial {{ count }} people signed up [DATE]! Title Full Name …" at bounding box center [278, 462] width 556 height 925
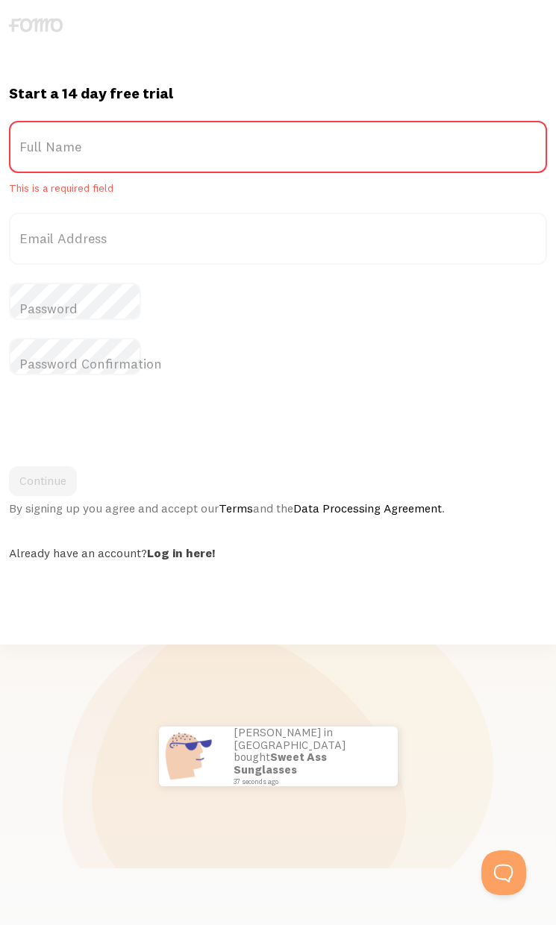
click at [283, 626] on div "Start a 14 day free trial {{ count }} people signed up [DATE]! Title Full Name …" at bounding box center [278, 462] width 556 height 925
click at [468, 626] on div "Start a 14 day free trial {{ count }} people signed up [DATE]! Title Full Name …" at bounding box center [278, 462] width 556 height 925
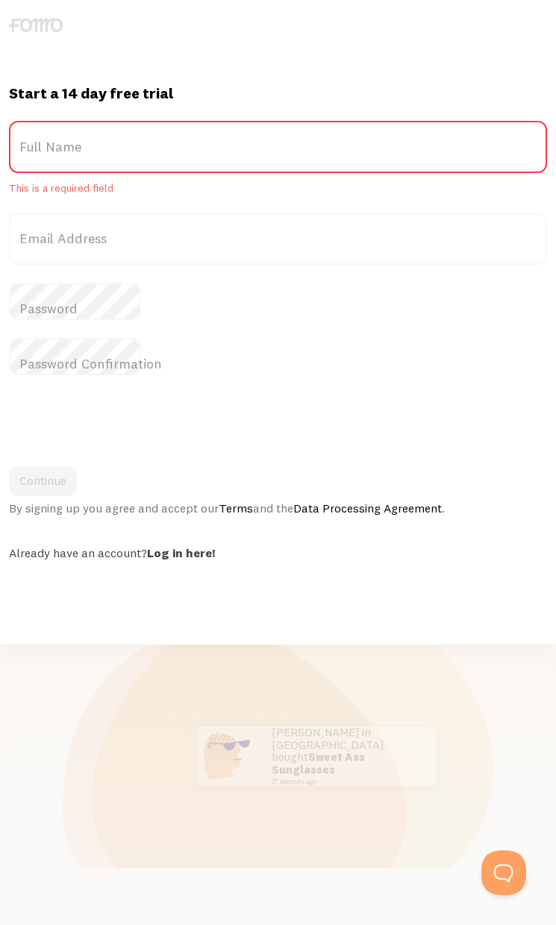
click at [282, 393] on div at bounding box center [278, 422] width 538 height 58
click at [10, 591] on div "Start a 14 day free trial {{ count }} people signed up [DATE]! Title Full Name …" at bounding box center [278, 462] width 556 height 925
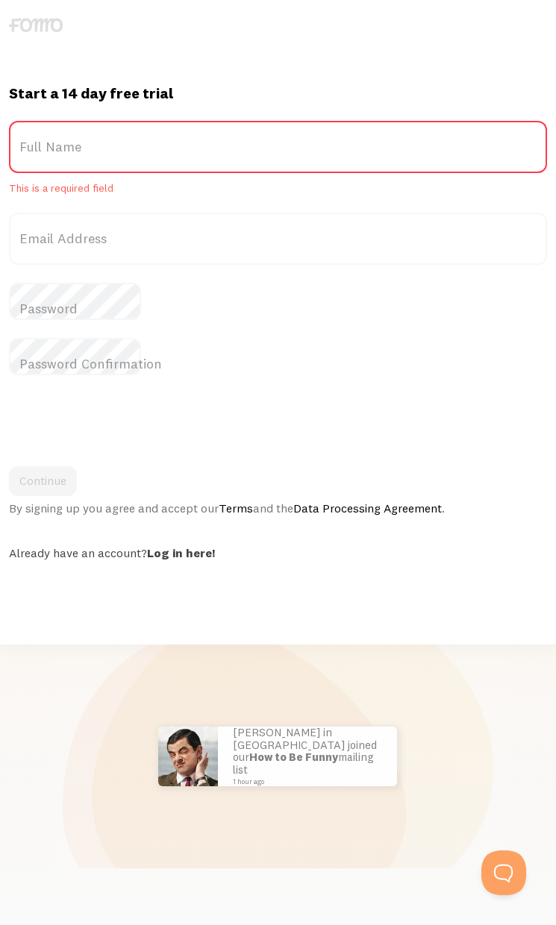
click at [34, 586] on div "Start a 14 day free trial {{ count }} people signed up [DATE]! Title Full Name …" at bounding box center [278, 462] width 556 height 925
click at [104, 726] on img at bounding box center [134, 756] width 60 height 60
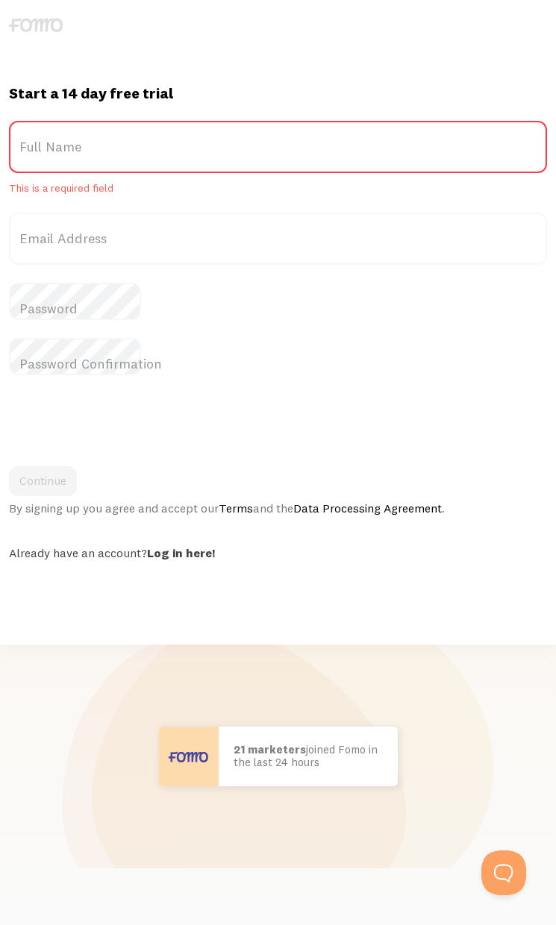
click at [537, 587] on div "Start a 14 day free trial {{ count }} people signed up [DATE]! Title Full Name …" at bounding box center [278, 462] width 556 height 925
click at [428, 587] on div "Start a 14 day free trial {{ count }} people signed up [DATE]! Title Full Name …" at bounding box center [278, 462] width 556 height 925
click at [530, 587] on div "Start a 14 day free trial {{ count }} people signed up [DATE]! Title Full Name …" at bounding box center [278, 462] width 556 height 925
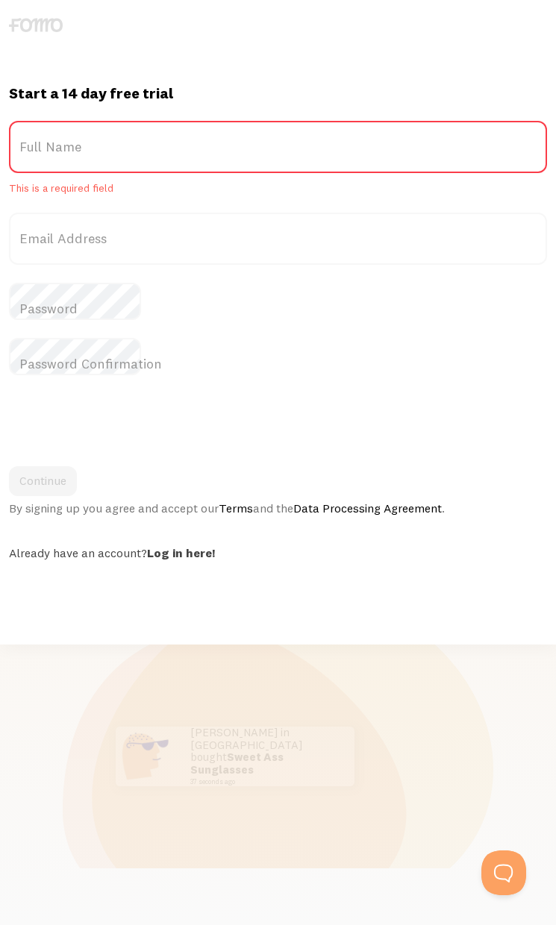
scroll to position [12, 0]
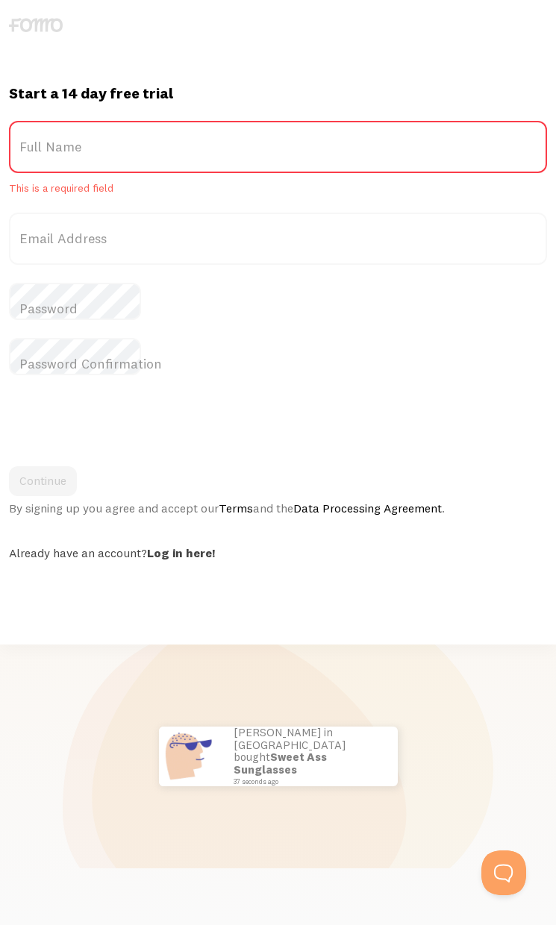
click at [97, 586] on div "Start a 14 day free trial {{ count }} people signed up [DATE]! Title Full Name …" at bounding box center [278, 462] width 556 height 925
click at [535, 500] on div "By signing up you agree and accept our Terms and the Data Processing Agreement ." at bounding box center [278, 507] width 538 height 15
click at [535, 586] on div "Start a 14 day free trial {{ count }} people signed up [DATE]! Title Full Name …" at bounding box center [278, 462] width 556 height 925
click at [47, 587] on div "Start a 14 day free trial {{ count }} people signed up [DATE]! Title Full Name …" at bounding box center [278, 462] width 556 height 925
click at [282, 586] on div "Start a 14 day free trial {{ count }} people signed up [DATE]! Title Full Name …" at bounding box center [278, 462] width 556 height 925
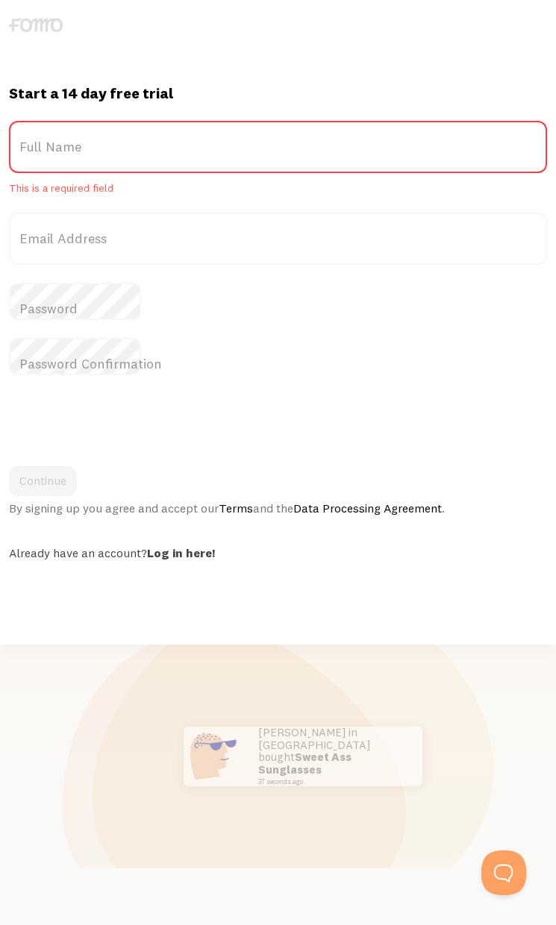
click at [57, 626] on div "Start a 14 day free trial {{ count }} people signed up [DATE]! Title Full Name …" at bounding box center [278, 462] width 556 height 925
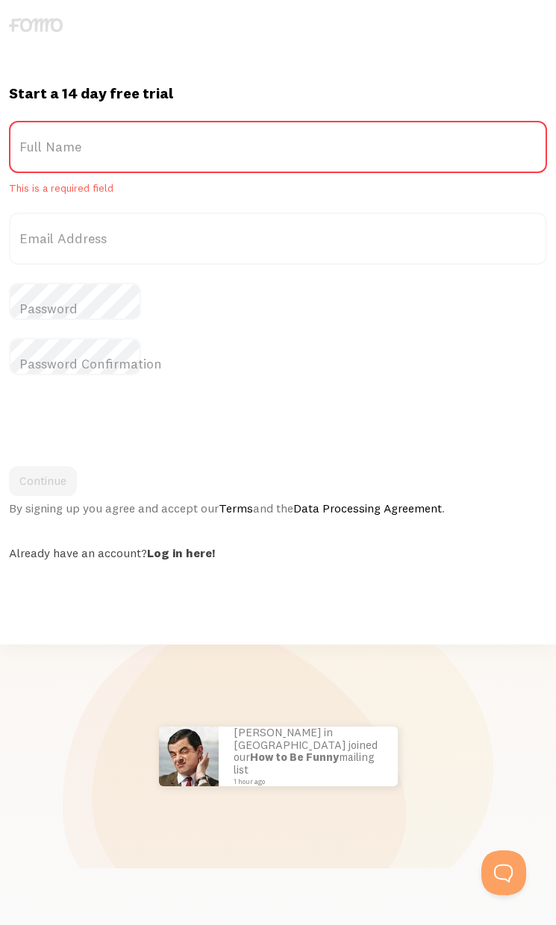
click at [442, 587] on div "Start a 14 day free trial {{ count }} people signed up [DATE]! Title Full Name …" at bounding box center [278, 462] width 556 height 925
click at [444, 626] on div "Start a 14 day free trial {{ count }} people signed up [DATE]! Title Full Name …" at bounding box center [278, 462] width 556 height 925
click at [72, 586] on div "Start a 14 day free trial {{ count }} people signed up [DATE]! Title Full Name …" at bounding box center [278, 462] width 556 height 925
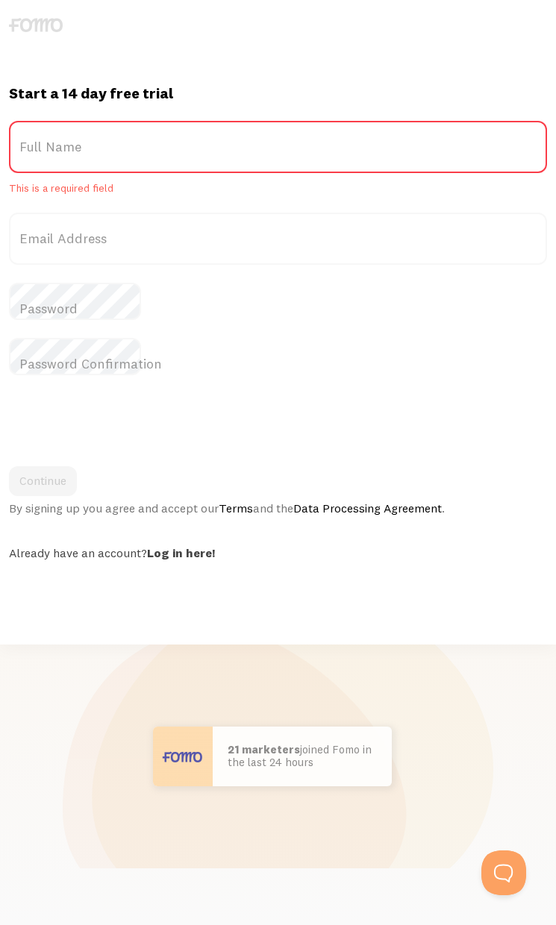
click at [33, 587] on div "Start a 14 day free trial {{ count }} people signed up [DATE]! Title Full Name …" at bounding box center [278, 462] width 556 height 925
click at [509, 620] on div "Start a 14 day free trial {{ count }} people signed up [DATE]! Title Full Name …" at bounding box center [278, 462] width 556 height 925
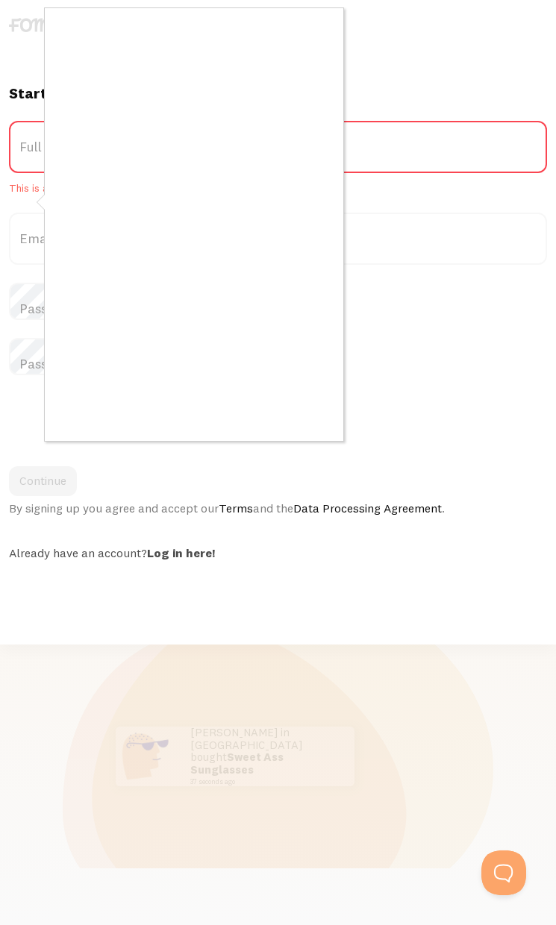
click at [57, 586] on div at bounding box center [278, 462] width 556 height 925
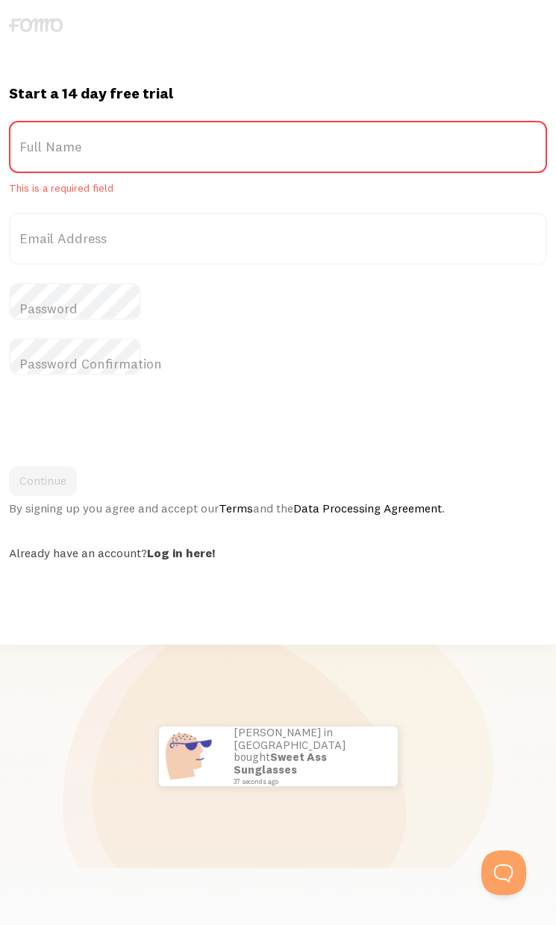
click at [282, 586] on div "Start a 14 day free trial {{ count }} people signed up [DATE]! Title Full Name …" at bounding box center [278, 462] width 556 height 925
click at [335, 625] on div "Start a 14 day free trial {{ count }} people signed up [DATE]! Title Full Name …" at bounding box center [278, 462] width 556 height 925
click at [535, 587] on div "Start a 14 day free trial {{ count }} people signed up [DATE]! Title Full Name …" at bounding box center [278, 462] width 556 height 925
click at [191, 626] on div "Start a 14 day free trial {{ count }} people signed up [DATE]! Title Full Name …" at bounding box center [278, 462] width 556 height 925
click at [97, 587] on div "Start a 14 day free trial {{ count }} people signed up [DATE]! Title Full Name …" at bounding box center [278, 462] width 556 height 925
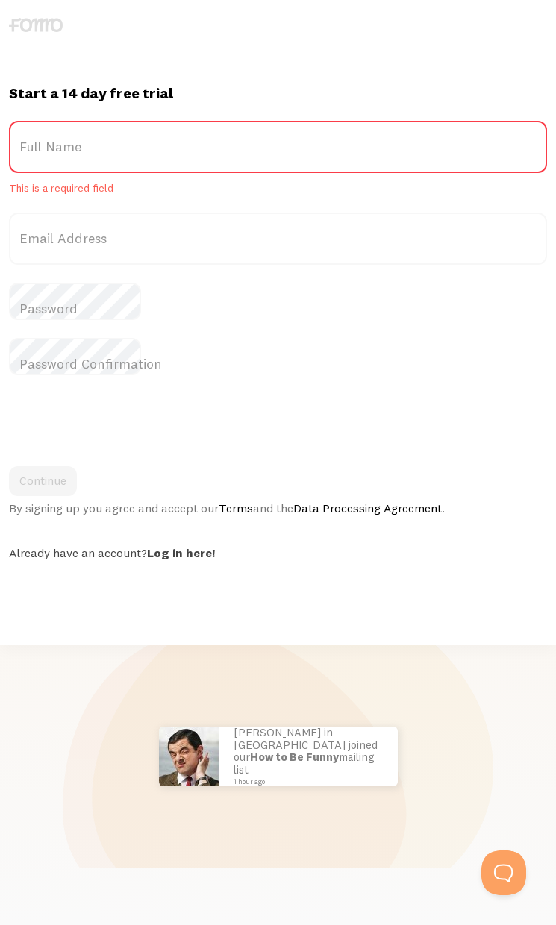
click at [16, 586] on div "Start a 14 day free trial {{ count }} people signed up [DATE]! Title Full Name …" at bounding box center [278, 462] width 556 height 925
click at [148, 338] on label "Password Confirmation" at bounding box center [278, 364] width 538 height 52
click at [191, 587] on div "Start a 14 day free trial {{ count }} people signed up [DATE]! Title Full Name …" at bounding box center [278, 462] width 556 height 925
click at [443, 587] on div "Start a 14 day free trial {{ count }} people signed up [DATE]! Title Full Name …" at bounding box center [278, 462] width 556 height 925
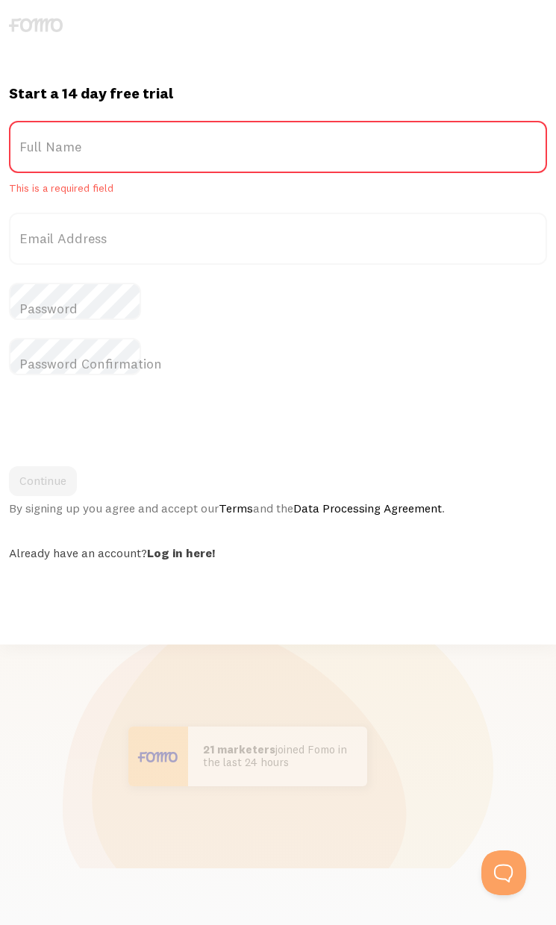
click at [350, 626] on div "Start a 14 day free trial {{ count }} people signed up [DATE]! Title Full Name …" at bounding box center [278, 462] width 556 height 925
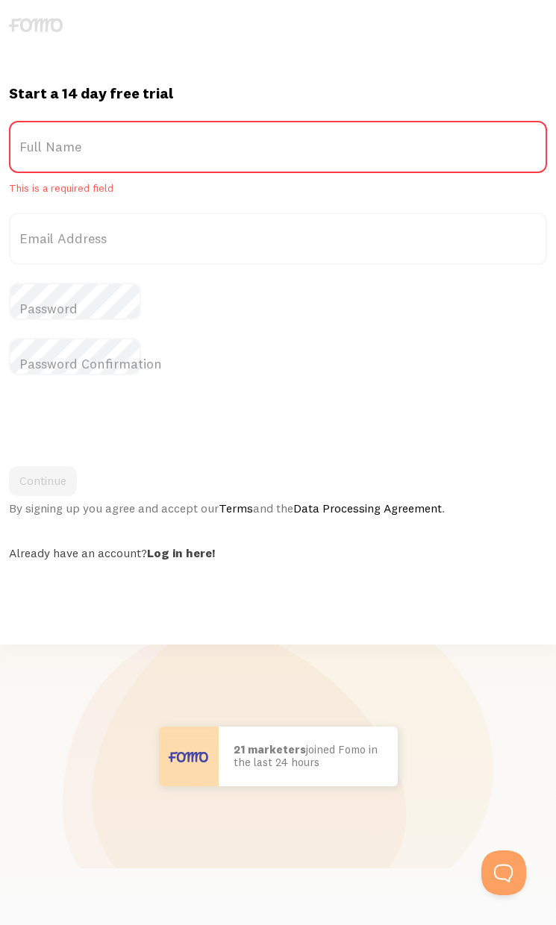
click at [55, 254] on div "Start a 14 day free trial {{ count }} people signed up [DATE]! Title Full Name …" at bounding box center [278, 322] width 556 height 476
click at [109, 587] on div "Start a 14 day free trial {{ count }} people signed up [DATE]! Title Full Name …" at bounding box center [278, 462] width 556 height 925
click at [426, 626] on div "Start a 14 day free trial {{ count }} people signed up [DATE]! Title Full Name …" at bounding box center [278, 462] width 556 height 925
click at [535, 626] on div "Start a 14 day free trial {{ count }} people signed up [DATE]! Title Full Name …" at bounding box center [278, 462] width 556 height 925
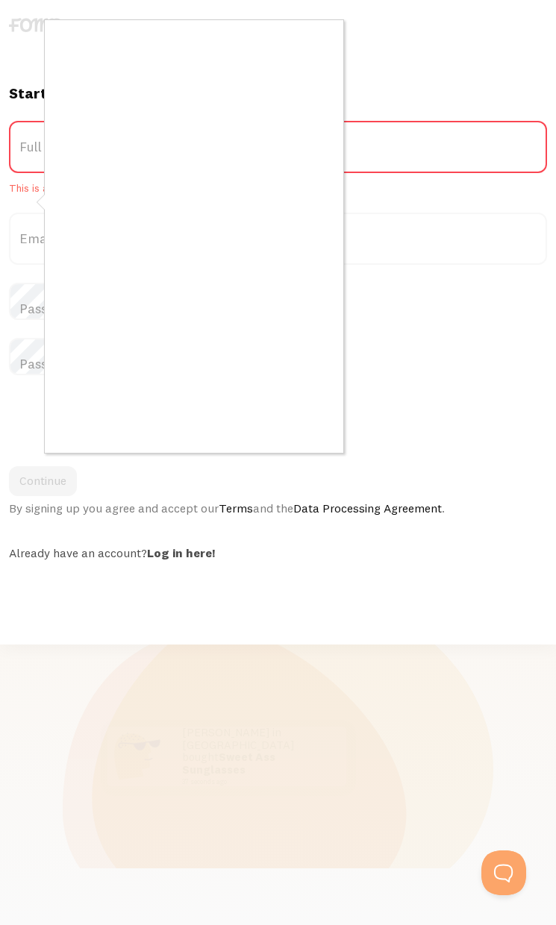
click at [147, 587] on div at bounding box center [278, 462] width 556 height 925
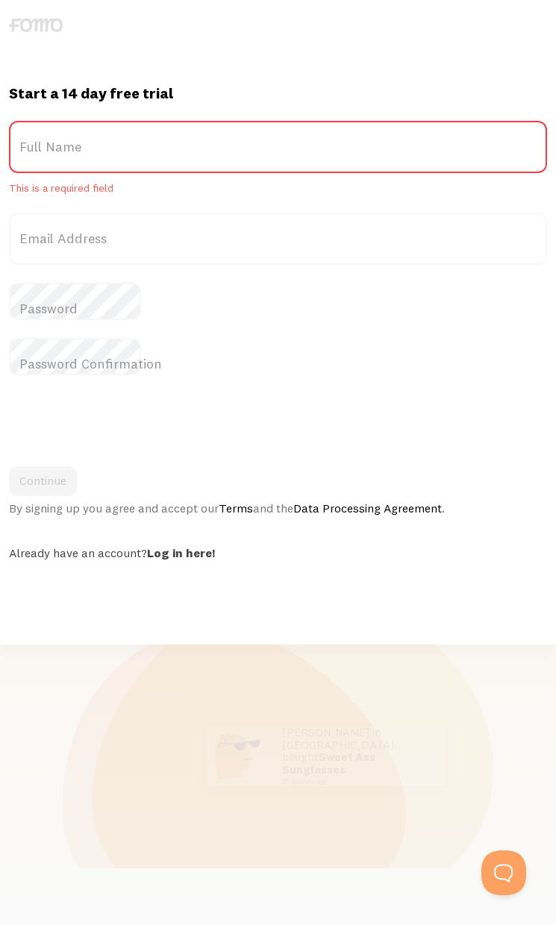
click at [161, 587] on div "Start a 14 day free trial {{ count }} people signed up [DATE]! Title Full Name …" at bounding box center [278, 462] width 556 height 925
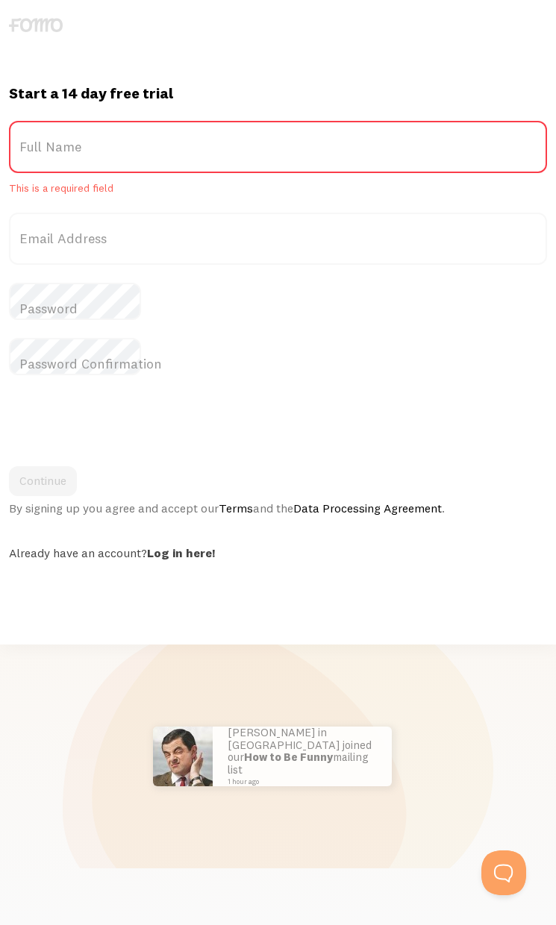
click at [270, 586] on div "Start a 14 day free trial {{ count }} people signed up [DATE]! Title Full Name …" at bounding box center [278, 462] width 556 height 925
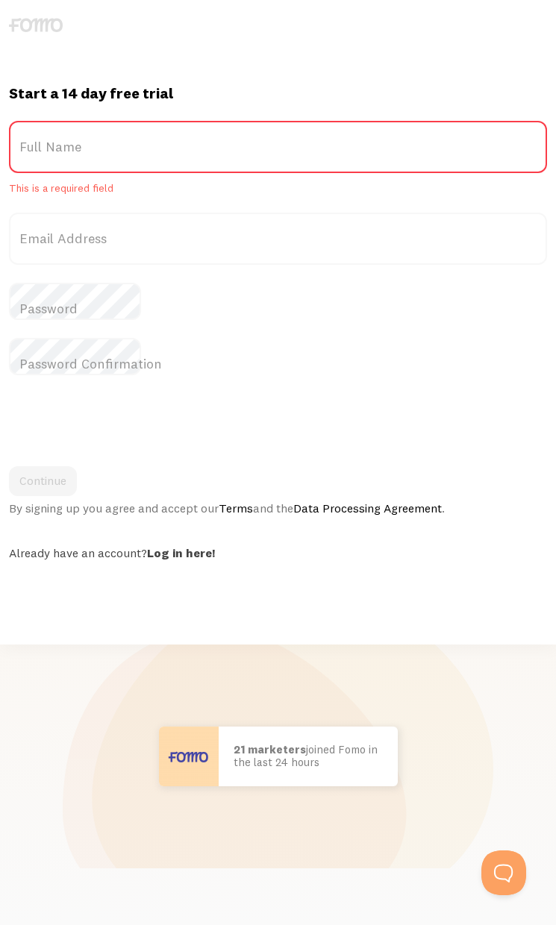
click at [254, 587] on div "Start a 14 day free trial {{ count }} people signed up [DATE]! Title Full Name …" at bounding box center [278, 462] width 556 height 925
click at [83, 587] on div "Start a 14 day free trial {{ count }} people signed up [DATE]! Title Full Name …" at bounding box center [278, 462] width 556 height 925
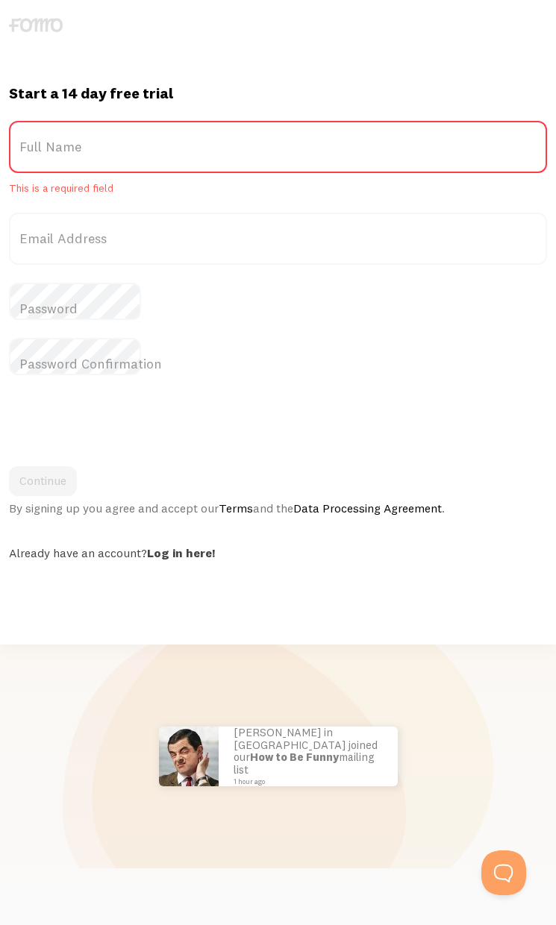
click at [57, 644] on div "[PERSON_NAME] in [GEOGRAPHIC_DATA] bought Sweet Ass Sunglasses 37 seconds ago […" at bounding box center [278, 756] width 538 height 224
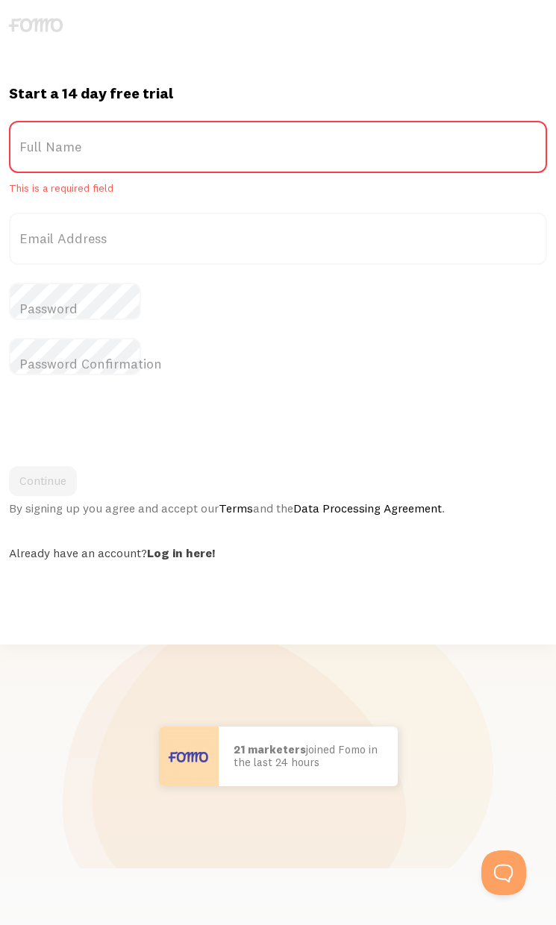
click at [312, 587] on div "Start a 14 day free trial {{ count }} people signed up [DATE]! Title Full Name …" at bounding box center [278, 462] width 556 height 925
click at [43, 587] on div "Start a 14 day free trial {{ count }} people signed up [DATE]! Title Full Name …" at bounding box center [278, 462] width 556 height 925
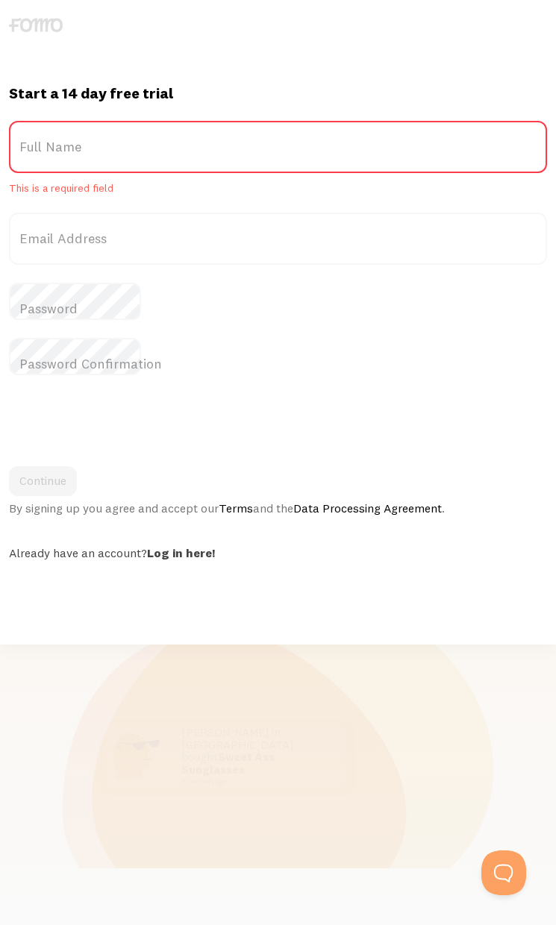
click at [309, 587] on div "Start a 14 day free trial {{ count }} people signed up [DATE]! Title Full Name …" at bounding box center [278, 462] width 556 height 925
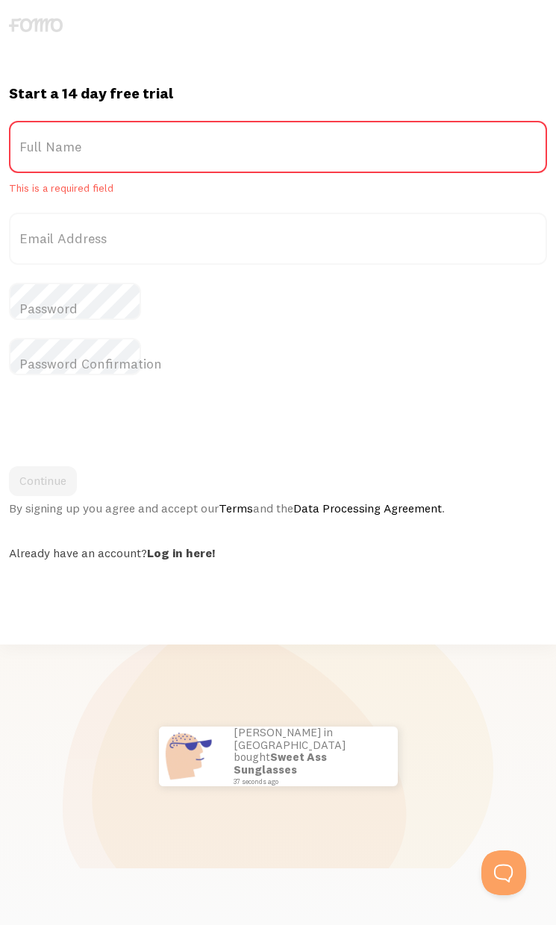
click at [350, 587] on div "Start a 14 day free trial {{ count }} people signed up [DATE]! Title Full Name …" at bounding box center [278, 462] width 556 height 925
click at [270, 586] on div "Start a 14 day free trial {{ count }} people signed up [DATE]! Title Full Name …" at bounding box center [278, 462] width 556 height 925
click at [44, 626] on div "Start a 14 day free trial {{ count }} people signed up [DATE]! Title Full Name …" at bounding box center [278, 462] width 556 height 925
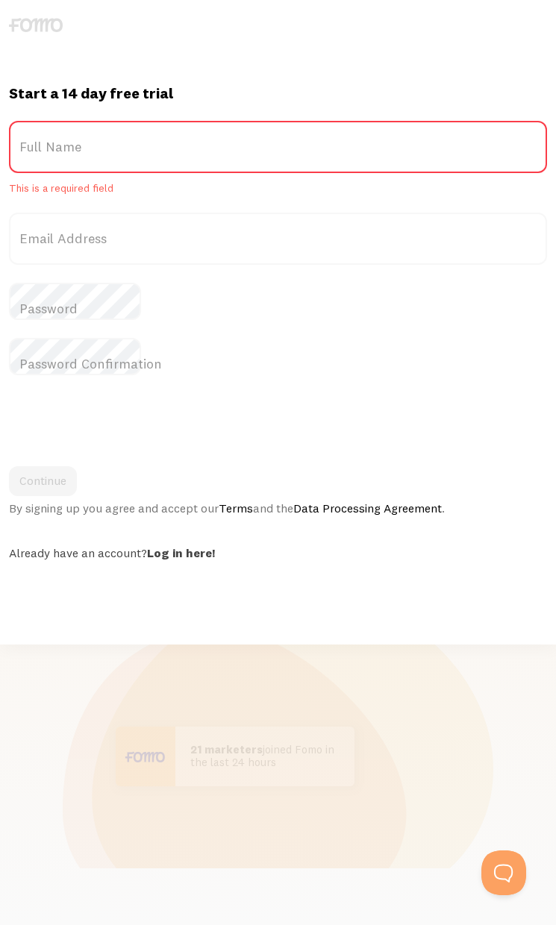
click at [404, 586] on div "Start a 14 day free trial {{ count }} people signed up [DATE]! Title Full Name …" at bounding box center [278, 462] width 556 height 925
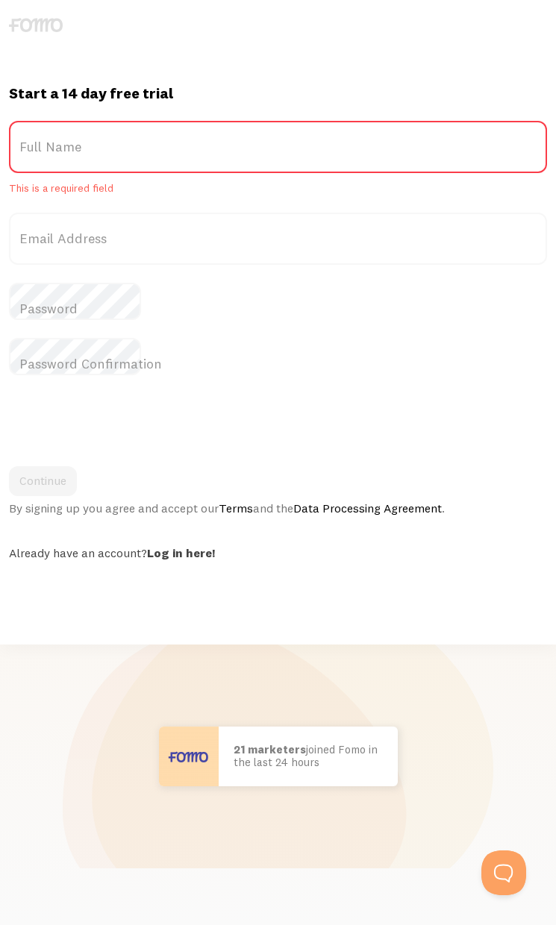
click at [110, 626] on div "Start a 14 day free trial {{ count }} people signed up [DATE]! Title Full Name …" at bounding box center [278, 462] width 556 height 925
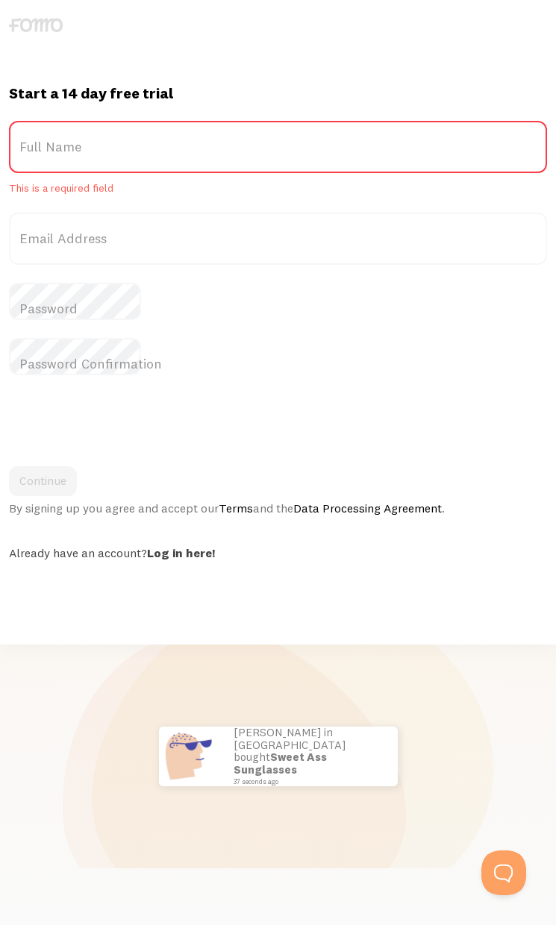
click at [257, 626] on div "Start a 14 day free trial {{ count }} people signed up [DATE]! Title Full Name …" at bounding box center [278, 462] width 556 height 925
click at [391, 586] on div "Start a 14 day free trial {{ count }} people signed up [DATE]! Title Full Name …" at bounding box center [278, 462] width 556 height 925
click at [256, 587] on div "Start a 14 day free trial {{ count }} people signed up [DATE]! Title Full Name …" at bounding box center [278, 462] width 556 height 925
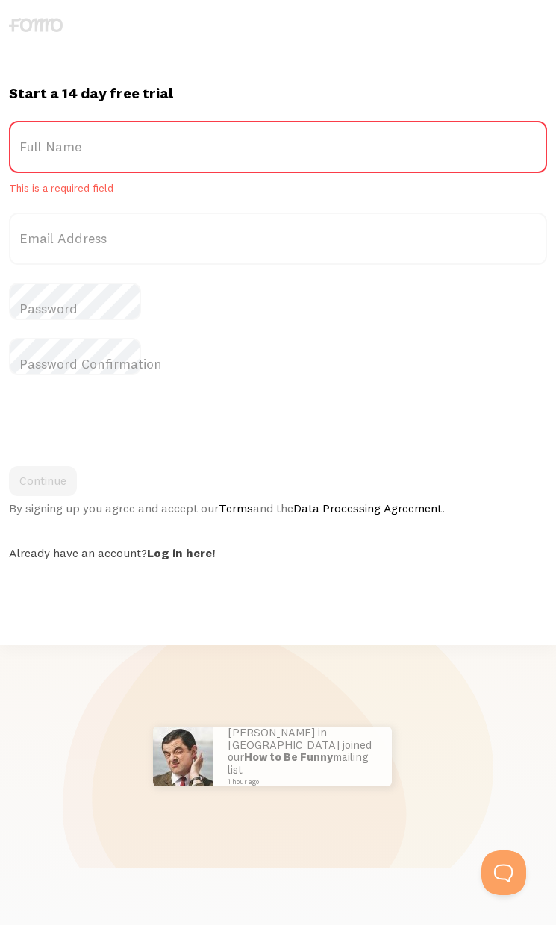
click at [72, 626] on div "Start a 14 day free trial {{ count }} people signed up [DATE]! Title Full Name …" at bounding box center [278, 462] width 556 height 925
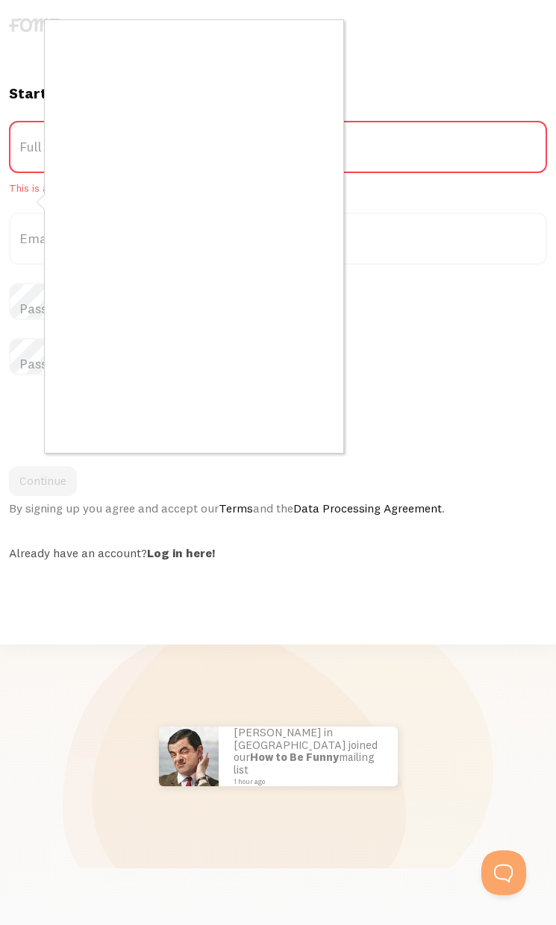
click at [72, 586] on div at bounding box center [278, 462] width 556 height 925
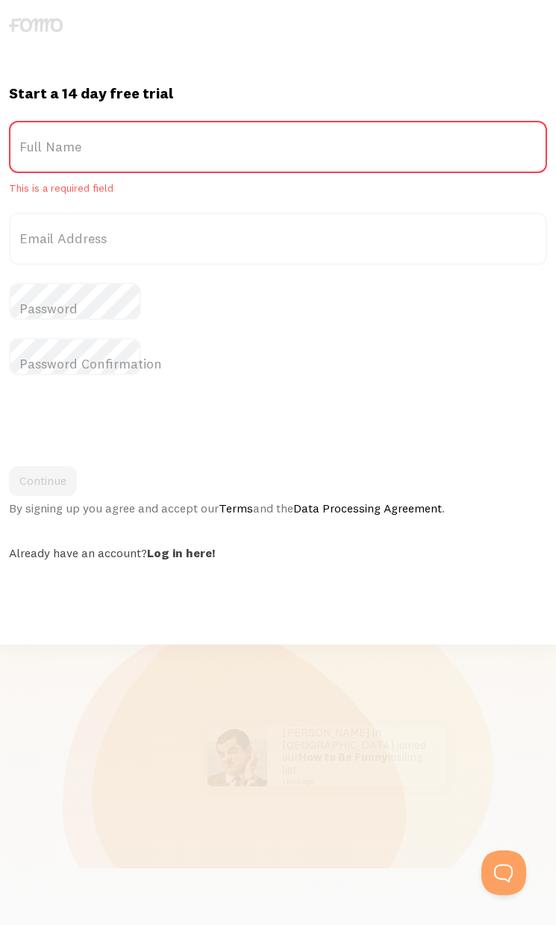
click at [538, 587] on div "Start a 14 day free trial {{ count }} people signed up [DATE]! Title Full Name …" at bounding box center [278, 462] width 556 height 925
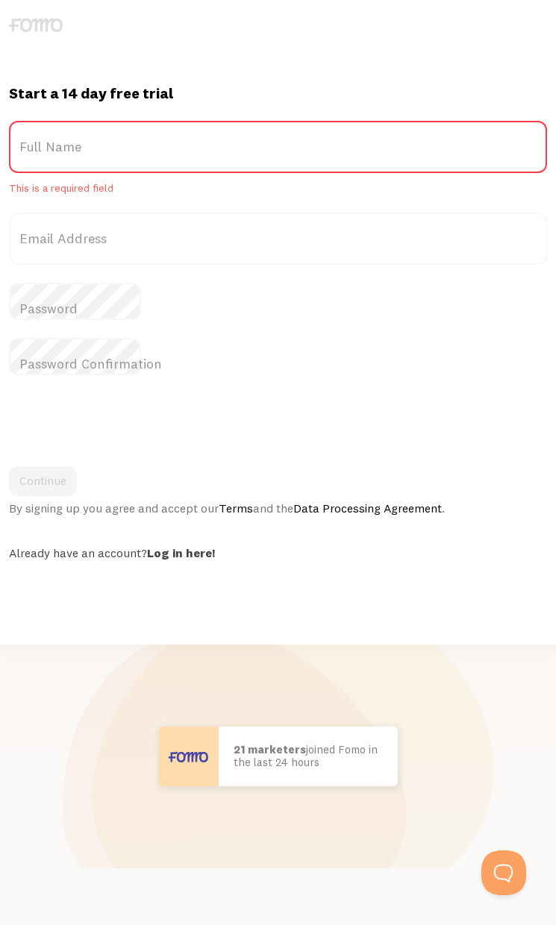
click at [427, 625] on div "Start a 14 day free trial {{ count }} people signed up [DATE]! Title Full Name …" at bounding box center [278, 462] width 556 height 925
click at [55, 586] on div "Start a 14 day free trial {{ count }} people signed up [DATE]! Title Full Name …" at bounding box center [278, 462] width 556 height 925
click at [428, 393] on div at bounding box center [278, 422] width 538 height 58
click at [535, 587] on div "Start a 14 day free trial {{ count }} people signed up [DATE]! Title Full Name …" at bounding box center [278, 462] width 556 height 925
click at [428, 626] on div "Start a 14 day free trial {{ count }} people signed up [DATE]! Title Full Name …" at bounding box center [278, 462] width 556 height 925
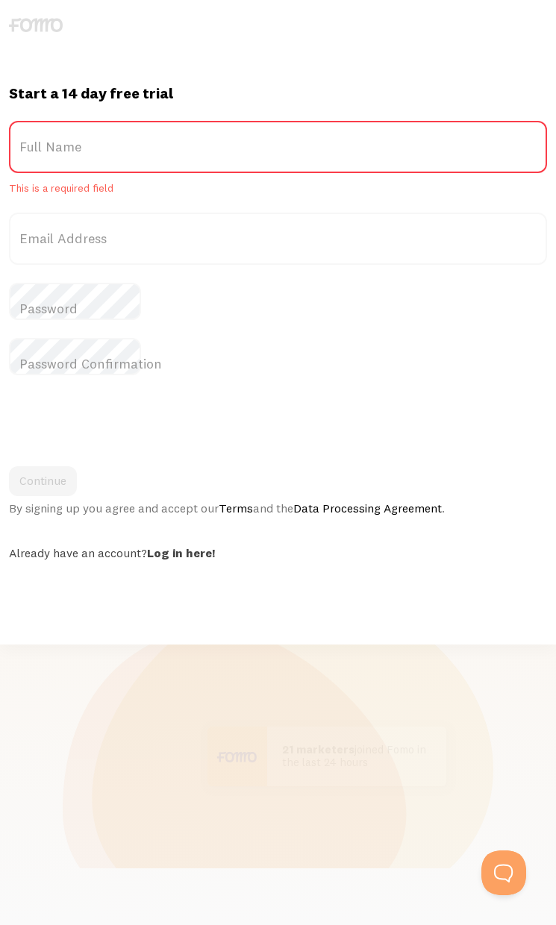
click at [404, 626] on div "Start a 14 day free trial {{ count }} people signed up [DATE]! Title Full Name …" at bounding box center [278, 462] width 556 height 925
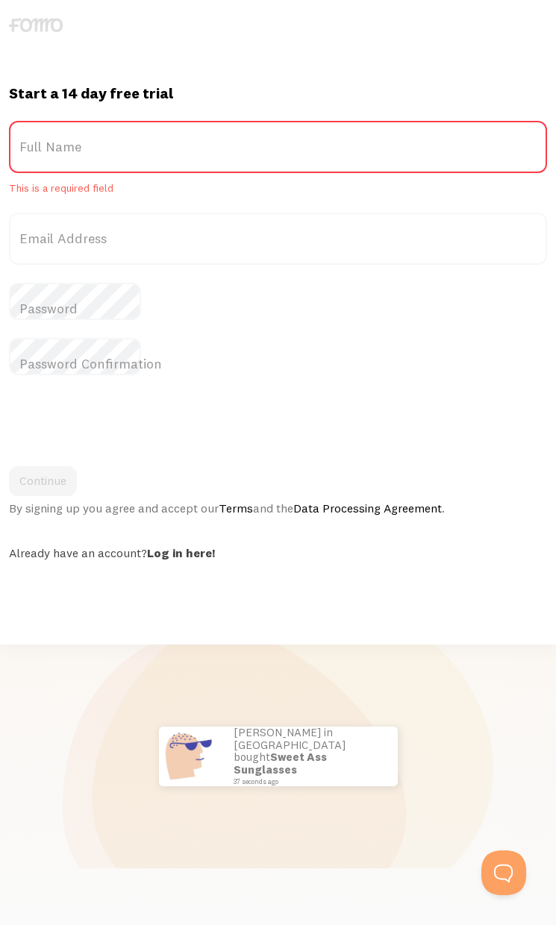
click at [95, 626] on div "Start a 14 day free trial {{ count }} people signed up [DATE]! Title Full Name …" at bounding box center [278, 462] width 556 height 925
click at [469, 627] on div "Start a 14 day free trial {{ count }} people signed up [DATE]! Title Full Name …" at bounding box center [278, 462] width 556 height 925
click at [190, 626] on div "Start a 14 day free trial {{ count }} people signed up [DATE]! Title Full Name …" at bounding box center [278, 462] width 556 height 925
click at [535, 587] on div "Start a 14 day free trial {{ count }} people signed up [DATE]! Title Full Name …" at bounding box center [278, 462] width 556 height 925
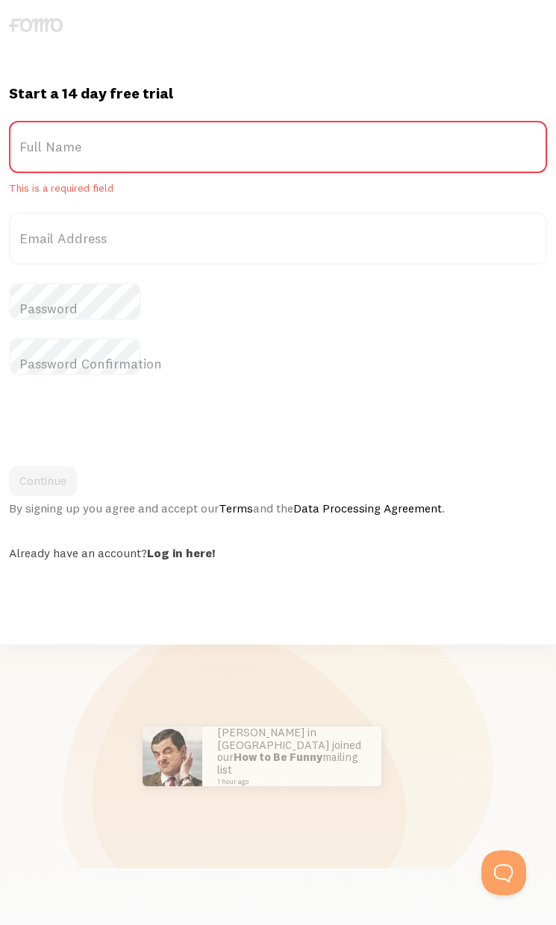
click at [321, 626] on div "Start a 14 day free trial {{ count }} people signed up [DATE]! Title Full Name …" at bounding box center [278, 462] width 556 height 925
click at [72, 626] on div "Start a 14 day free trial {{ count }} people signed up [DATE]! Title Full Name …" at bounding box center [278, 462] width 556 height 925
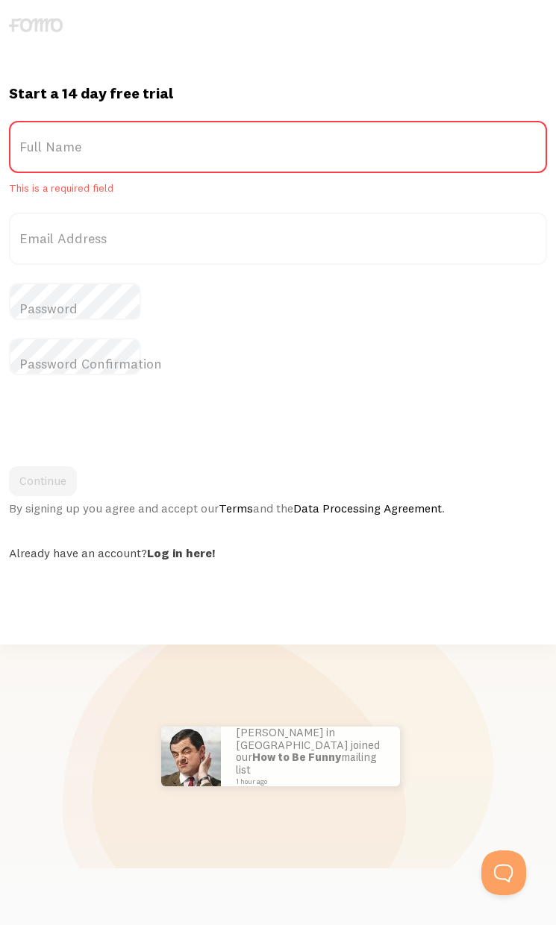
click at [70, 587] on div "Start a 14 day free trial {{ count }} people signed up [DATE]! Title Full Name …" at bounding box center [278, 462] width 556 height 925
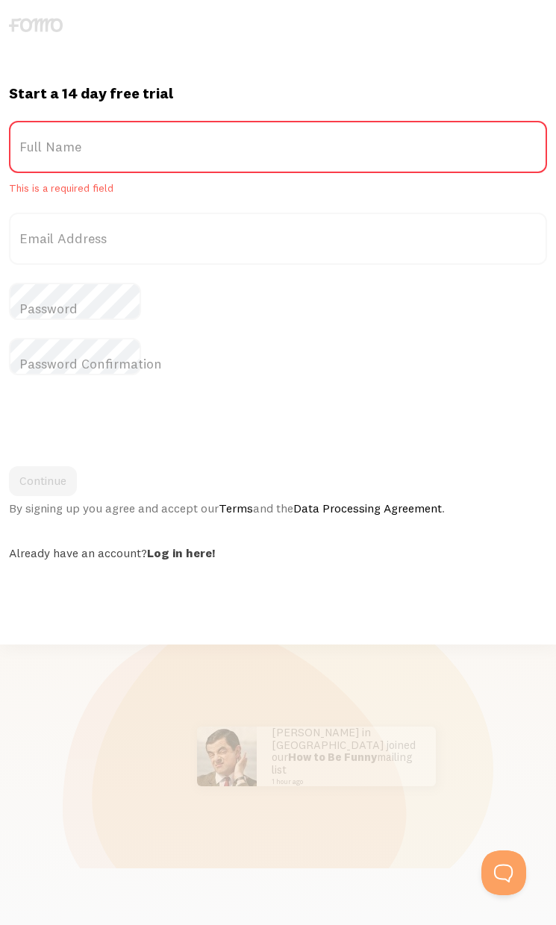
click at [509, 393] on div at bounding box center [278, 422] width 538 height 58
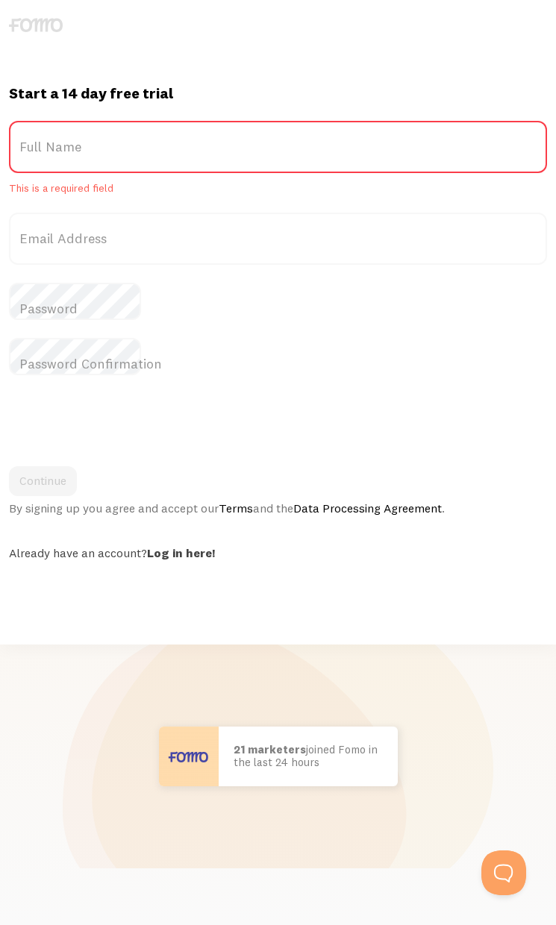
click at [33, 587] on div "Start a 14 day free trial {{ count }} people signed up [DATE]! Title Full Name …" at bounding box center [278, 462] width 556 height 925
click at [443, 626] on div "Start a 14 day free trial {{ count }} people signed up [DATE]! Title Full Name …" at bounding box center [278, 462] width 556 height 925
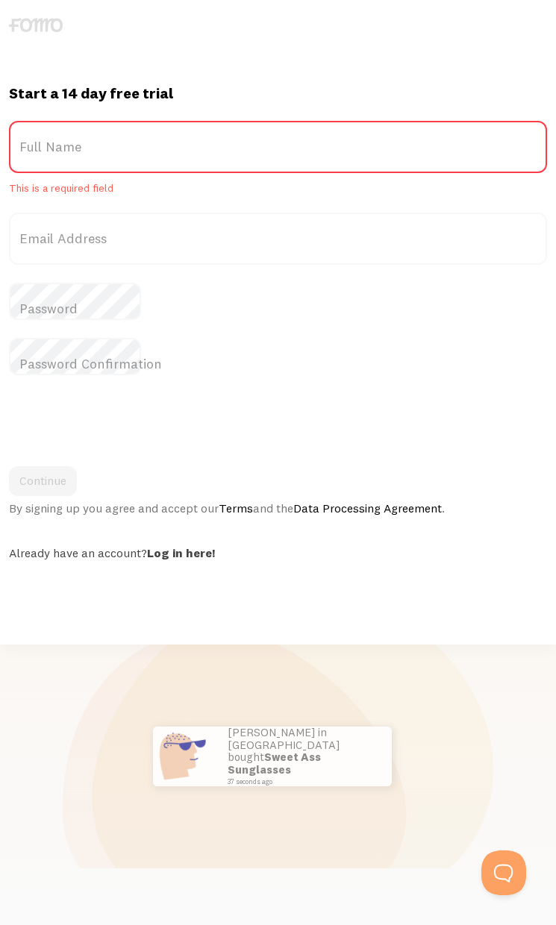
click at [443, 626] on div "Start a 14 day free trial {{ count }} people signed up [DATE]! Title Full Name …" at bounding box center [278, 462] width 556 height 925
click at [139, 626] on div "Start a 14 day free trial {{ count }} people signed up [DATE]! Title Full Name …" at bounding box center [278, 462] width 556 height 925
click at [70, 587] on div "Start a 14 day free trial {{ count }} people signed up [DATE]! Title Full Name …" at bounding box center [278, 462] width 556 height 925
click at [57, 626] on div "Start a 14 day free trial {{ count }} people signed up [DATE]! Title Full Name …" at bounding box center [278, 462] width 556 height 925
click at [535, 625] on div "Start a 14 day free trial {{ count }} people signed up [DATE]! Title Full Name …" at bounding box center [278, 462] width 556 height 925
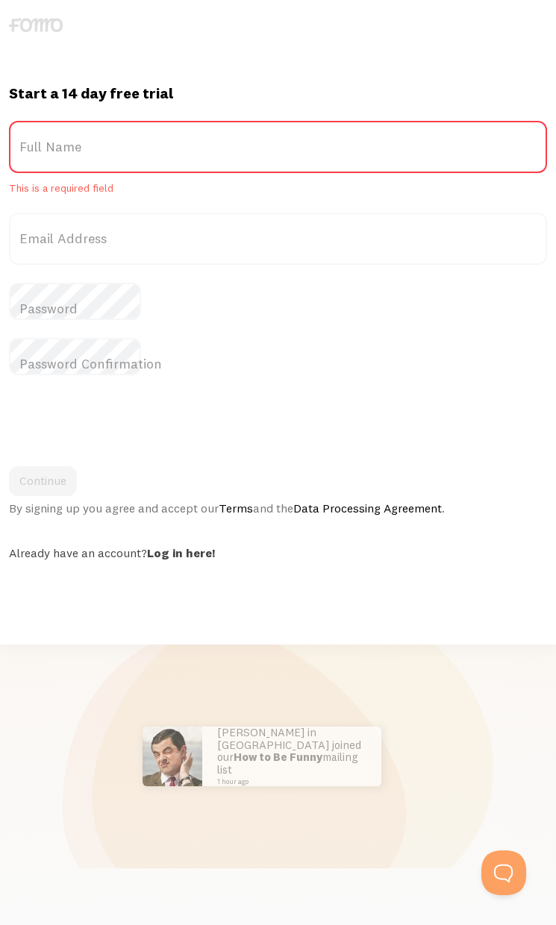
click at [283, 626] on div "Start a 14 day free trial {{ count }} people signed up [DATE]! Title Full Name …" at bounding box center [278, 462] width 556 height 925
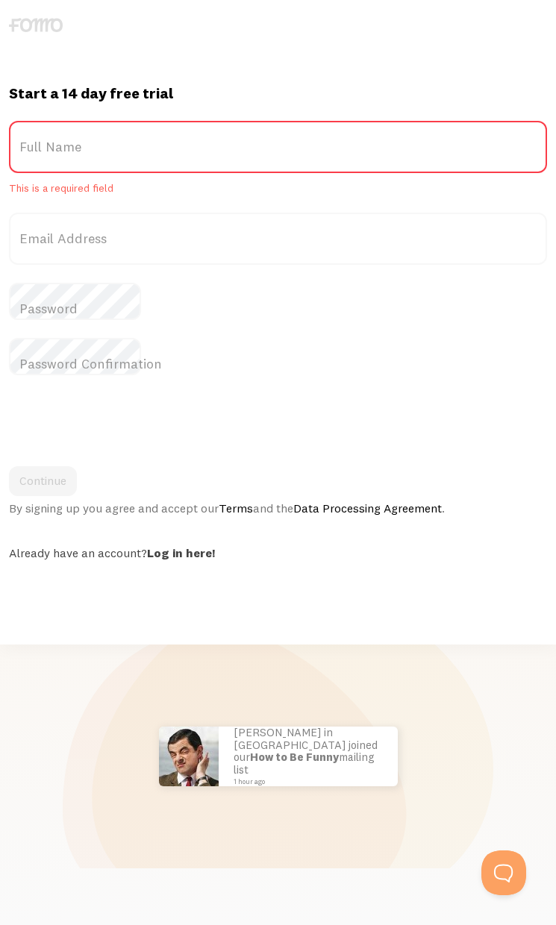
scroll to position [0, 0]
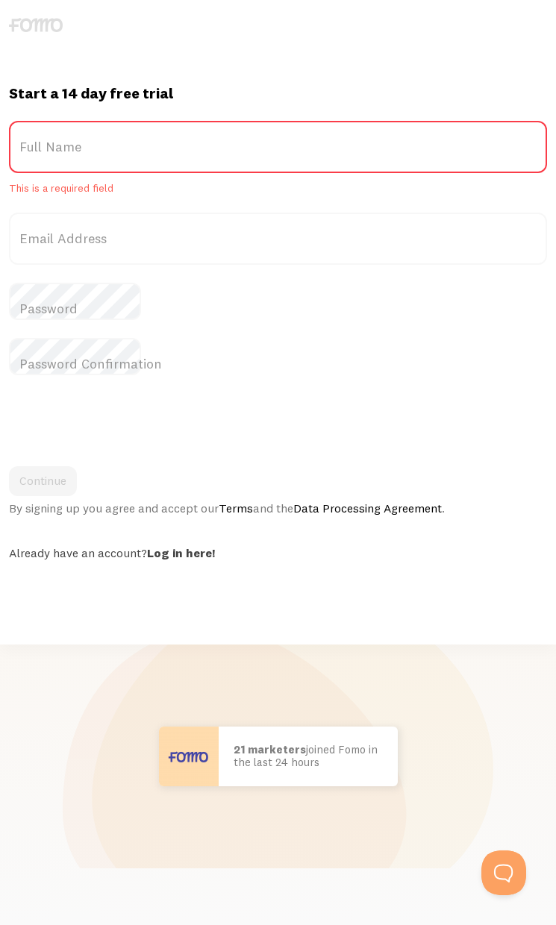
click at [85, 587] on div "Start a 14 day free trial {{ count }} people signed up [DATE]! Title Full Name …" at bounding box center [278, 462] width 556 height 925
click at [482, 587] on div "Start a 14 day free trial {{ count }} people signed up [DATE]! Title Full Name …" at bounding box center [278, 462] width 556 height 925
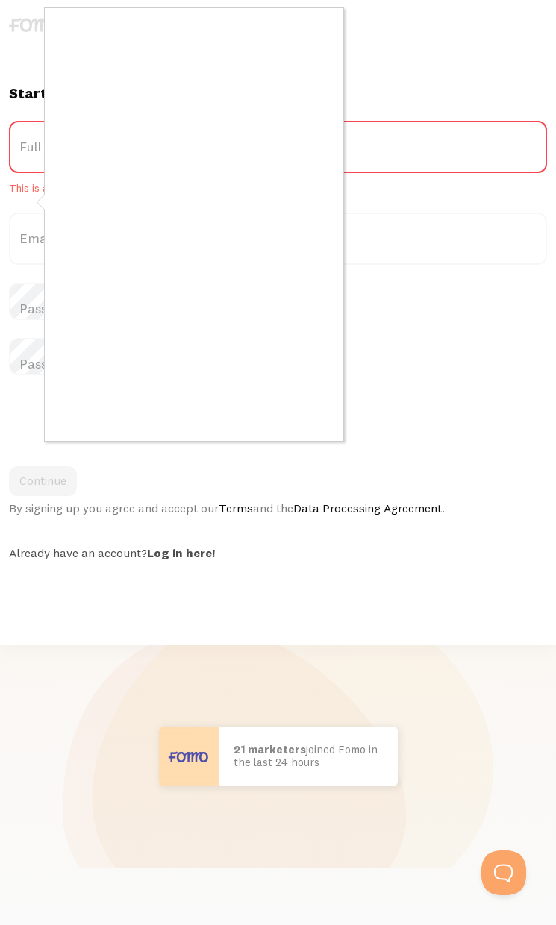
click at [191, 587] on div at bounding box center [278, 462] width 556 height 925
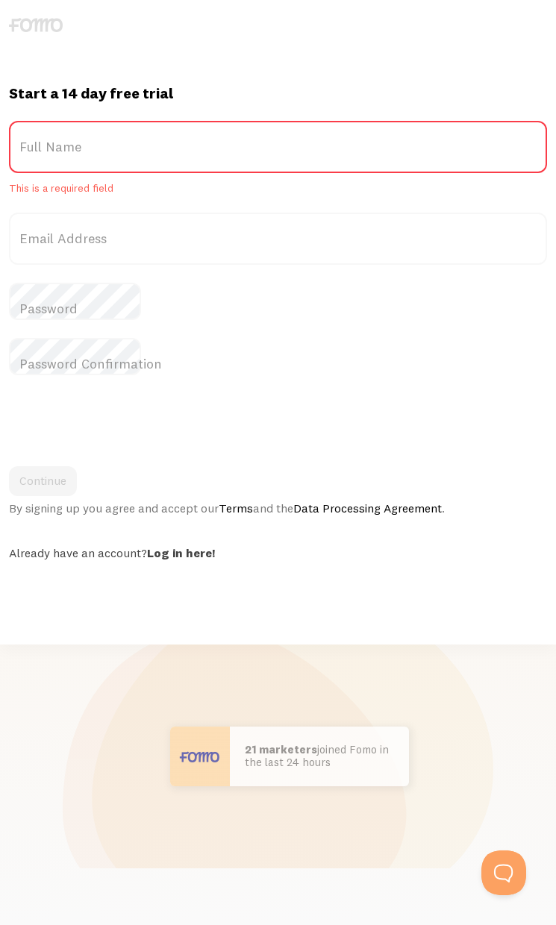
click at [34, 626] on div "Start a 14 day free trial {{ count }} people signed up [DATE]! Title Full Name …" at bounding box center [278, 462] width 556 height 925
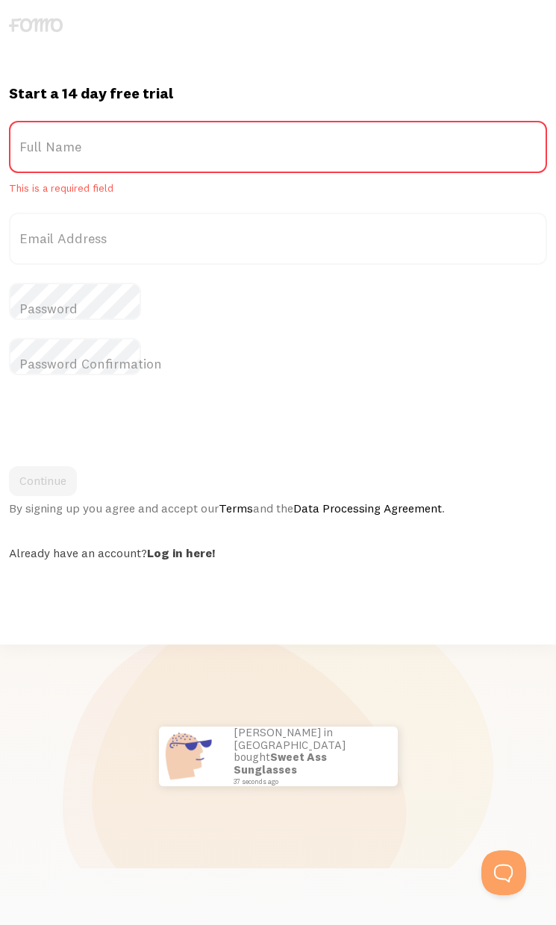
click at [298, 626] on div "Start a 14 day free trial {{ count }} people signed up [DATE]! Title Full Name …" at bounding box center [278, 462] width 556 height 925
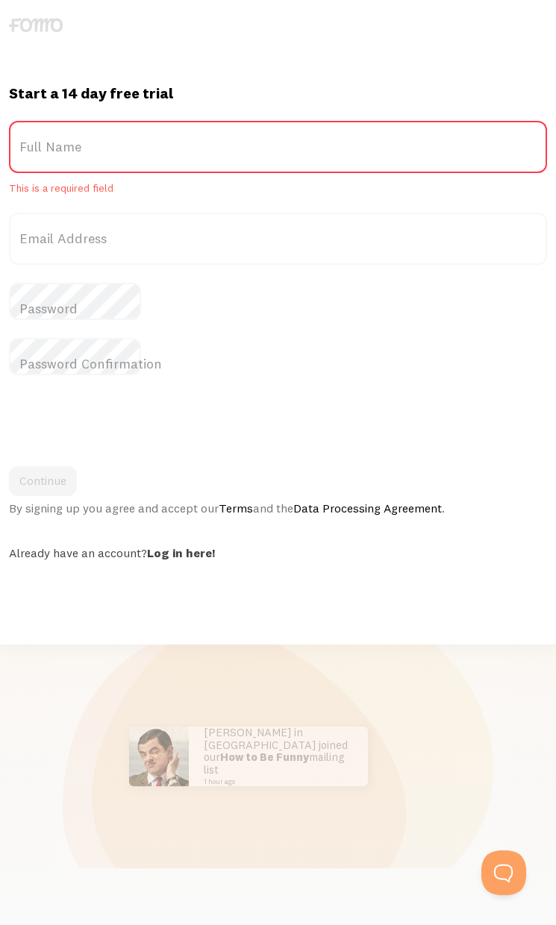
click at [449, 626] on div "Start a 14 day free trial {{ count }} people signed up [DATE]! Title Full Name …" at bounding box center [278, 462] width 556 height 925
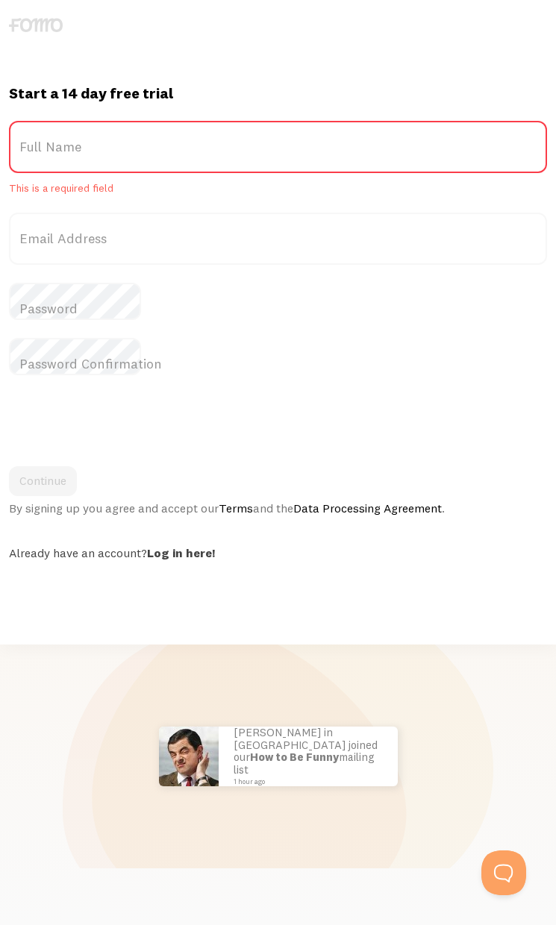
click at [85, 587] on div "Start a 14 day free trial {{ count }} people signed up [DATE]! Title Full Name …" at bounding box center [278, 462] width 556 height 925
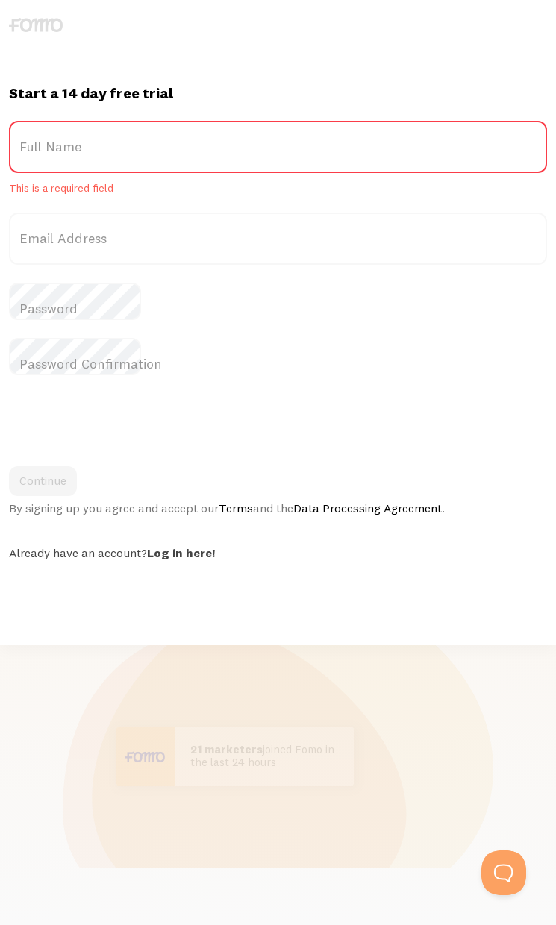
click at [404, 626] on div "Start a 14 day free trial {{ count }} people signed up [DATE]! Title Full Name …" at bounding box center [278, 462] width 556 height 925
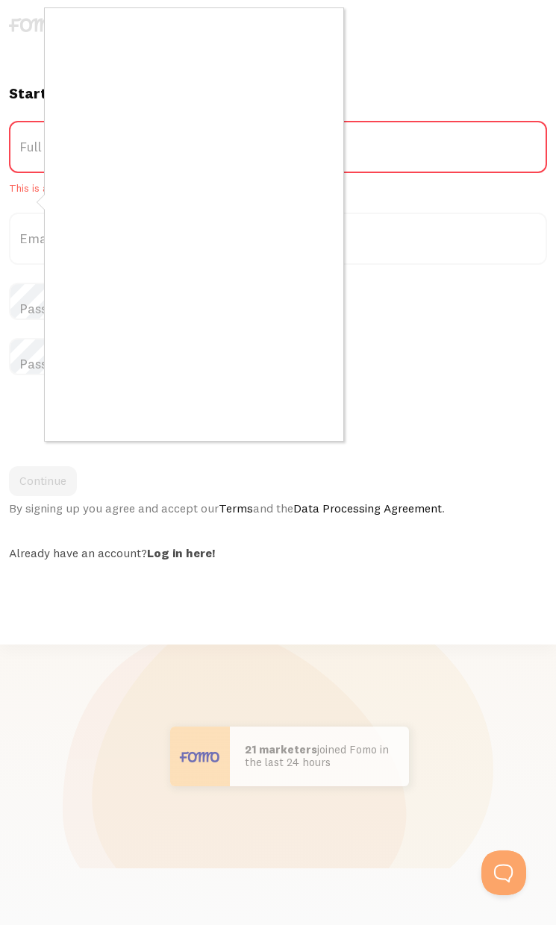
click at [254, 587] on div at bounding box center [278, 462] width 556 height 925
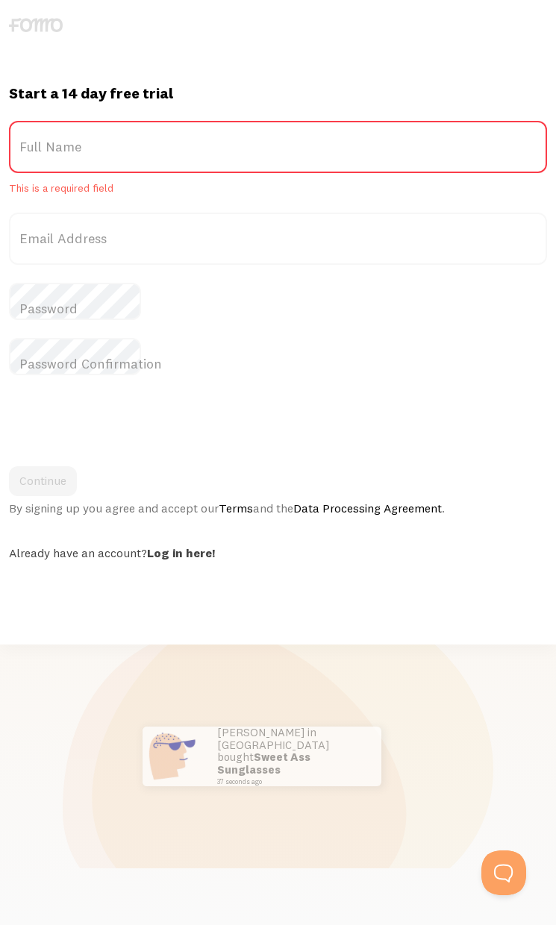
click at [97, 587] on div "Start a 14 day free trial {{ count }} people signed up [DATE]! Title Full Name …" at bounding box center [278, 462] width 556 height 925
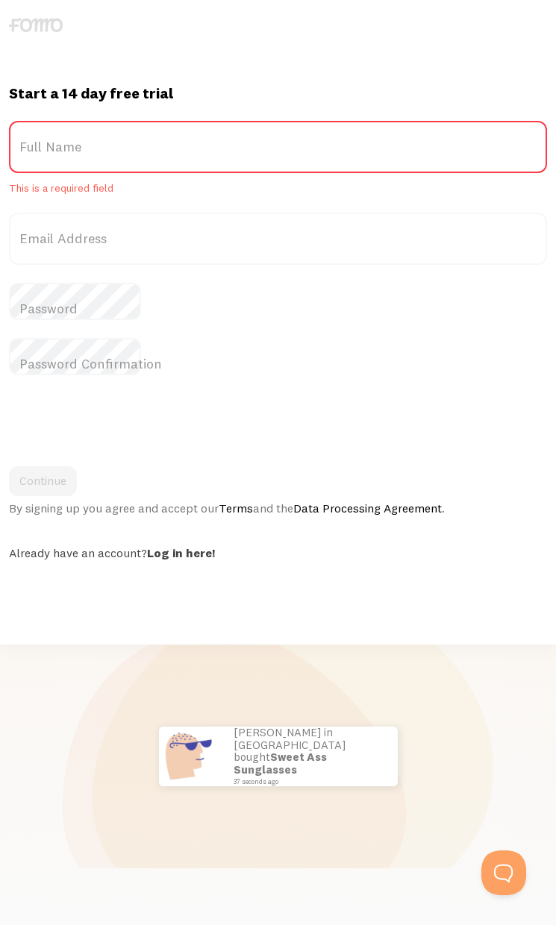
click at [57, 587] on div "Start a 14 day free trial {{ count }} people signed up [DATE]! Title Full Name …" at bounding box center [278, 462] width 556 height 925
click at [95, 588] on div "Start a 14 day free trial {{ count }} people signed up [DATE]! Title Full Name …" at bounding box center [278, 462] width 556 height 925
click at [72, 626] on div "Start a 14 day free trial {{ count }} people signed up [DATE]! Title Full Name …" at bounding box center [278, 462] width 556 height 925
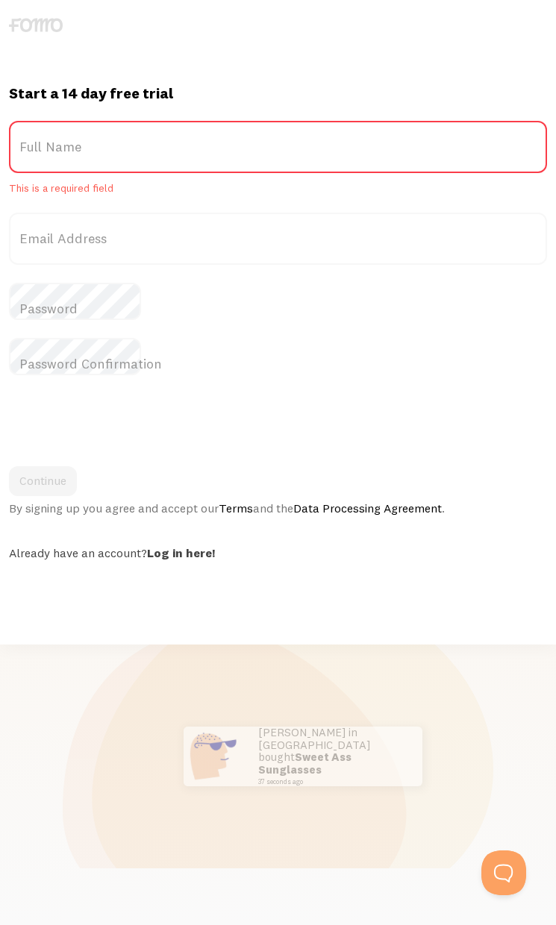
click at [10, 626] on div "Start a 14 day free trial {{ count }} people signed up [DATE]! Title Full Name …" at bounding box center [278, 462] width 556 height 925
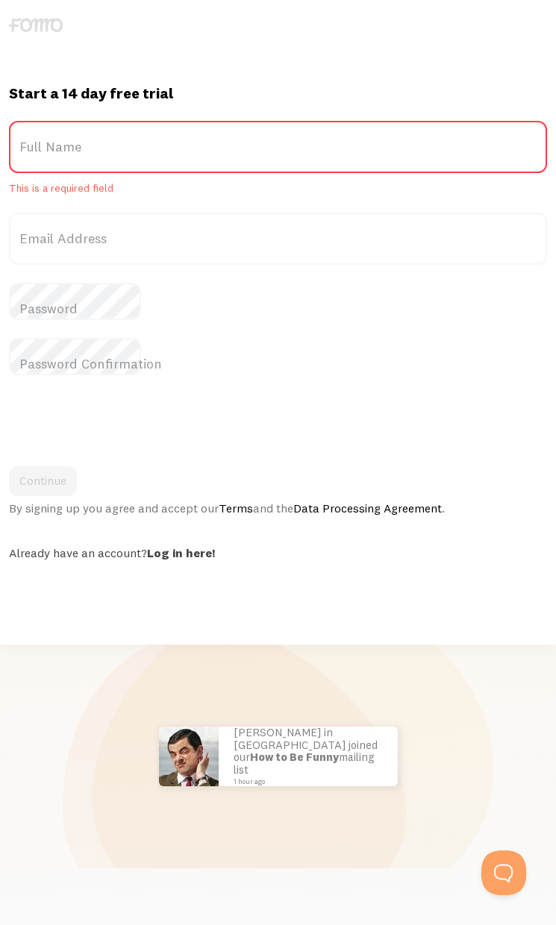
click at [509, 626] on div "Start a 14 day free trial {{ count }} people signed up [DATE]! Title Full Name …" at bounding box center [278, 462] width 556 height 925
click at [533, 626] on div "Start a 14 day free trial {{ count }} people signed up [DATE]! Title Full Name …" at bounding box center [278, 462] width 556 height 925
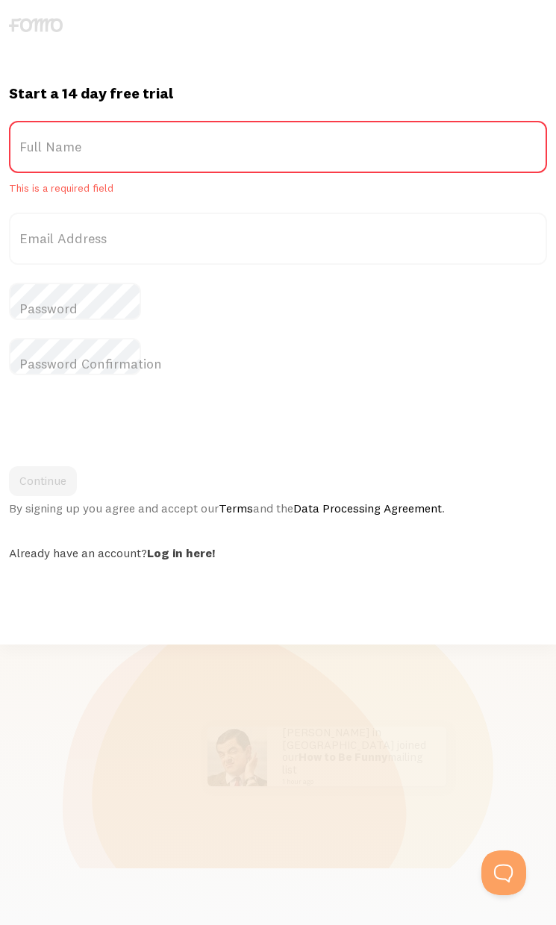
click at [510, 393] on div at bounding box center [278, 422] width 538 height 58
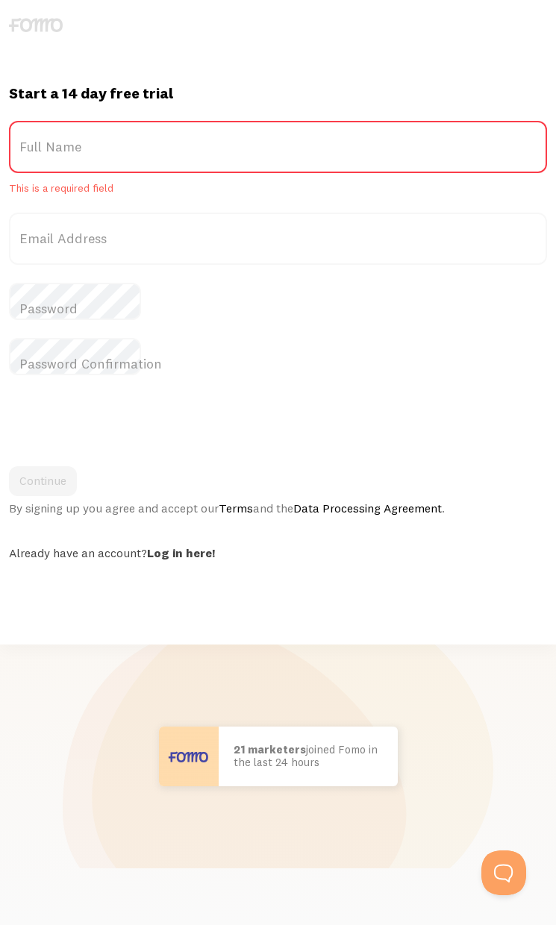
click at [22, 587] on div "Start a 14 day free trial {{ count }} people signed up [DATE]! Title Full Name …" at bounding box center [278, 462] width 556 height 925
click at [544, 586] on div "Start a 14 day free trial {{ count }} people signed up [DATE]! Title Full Name …" at bounding box center [278, 462] width 556 height 925
click at [535, 587] on div "Start a 14 day free trial {{ count }} people signed up [DATE]! Title Full Name …" at bounding box center [278, 462] width 556 height 925
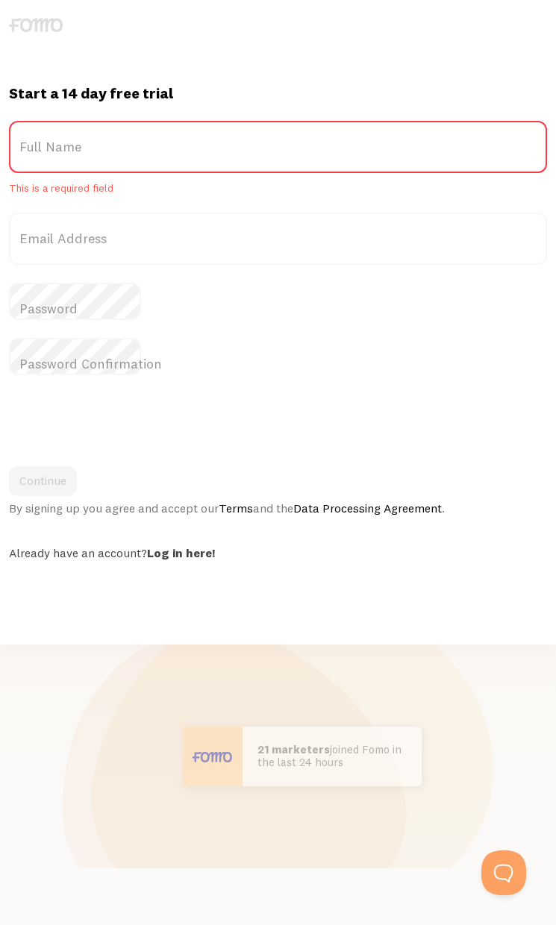
click at [257, 586] on div "Start a 14 day free trial {{ count }} people signed up [DATE]! Title Full Name …" at bounding box center [278, 462] width 556 height 925
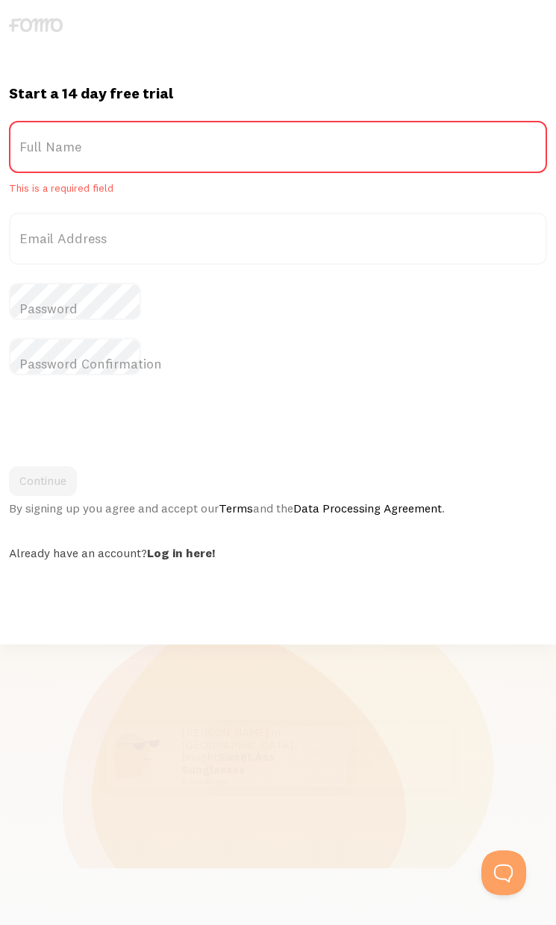
click at [10, 626] on div "Start a 14 day free trial {{ count }} people signed up [DATE]! Title Full Name …" at bounding box center [278, 462] width 556 height 925
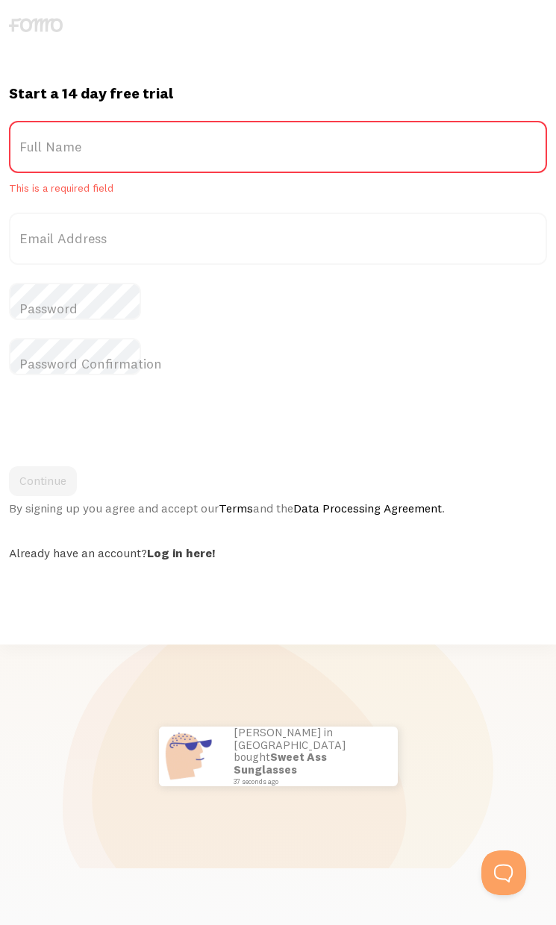
click at [193, 586] on div "Start a 14 day free trial {{ count }} people signed up [DATE]! Title Full Name …" at bounding box center [278, 462] width 556 height 925
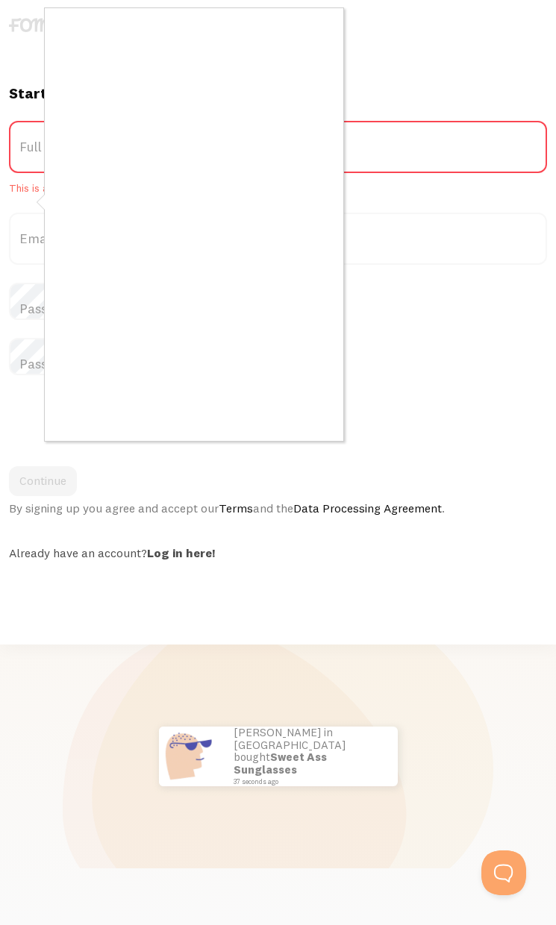
scroll to position [12, 0]
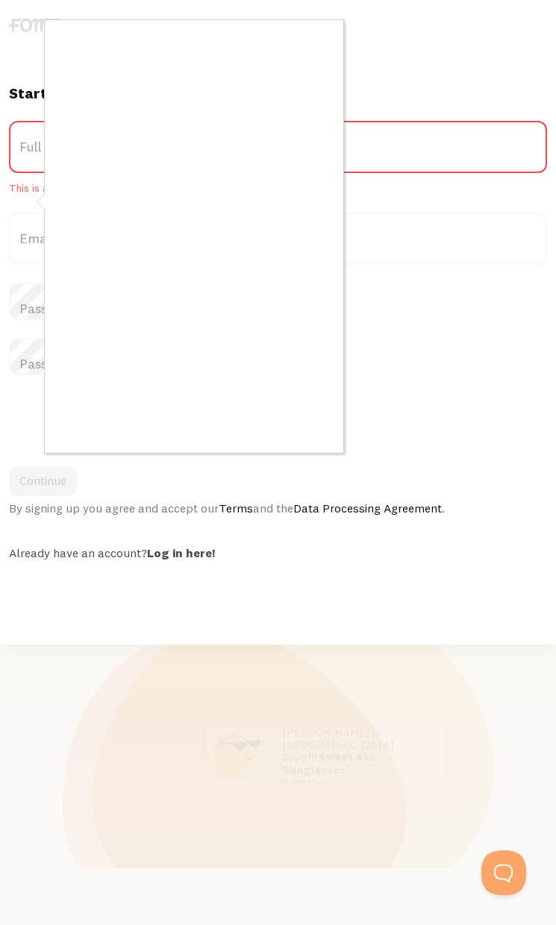
click at [444, 230] on div at bounding box center [278, 462] width 556 height 925
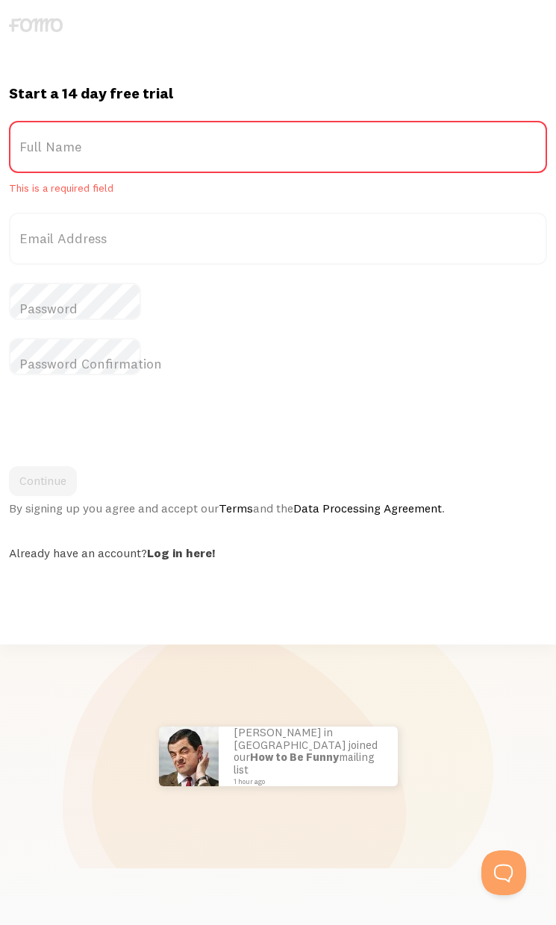
scroll to position [0, 0]
click at [57, 626] on div "Start a 14 day free trial {{ count }} people signed up [DATE]! Title Full Name …" at bounding box center [278, 462] width 556 height 925
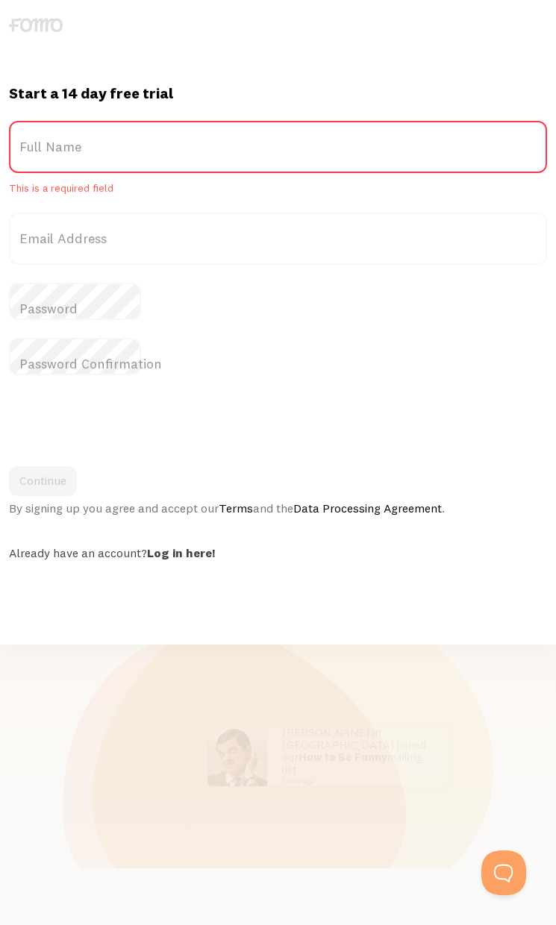
click at [163, 587] on div "Start a 14 day free trial {{ count }} people signed up [DATE]! Title Full Name …" at bounding box center [278, 462] width 556 height 925
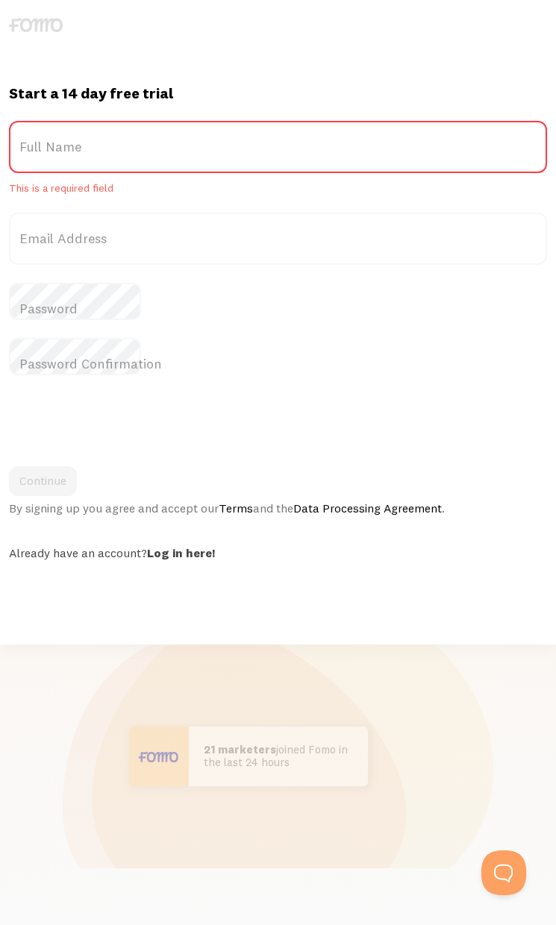
click at [444, 626] on div "Start a 14 day free trial {{ count }} people signed up [DATE]! Title Full Name …" at bounding box center [278, 462] width 556 height 925
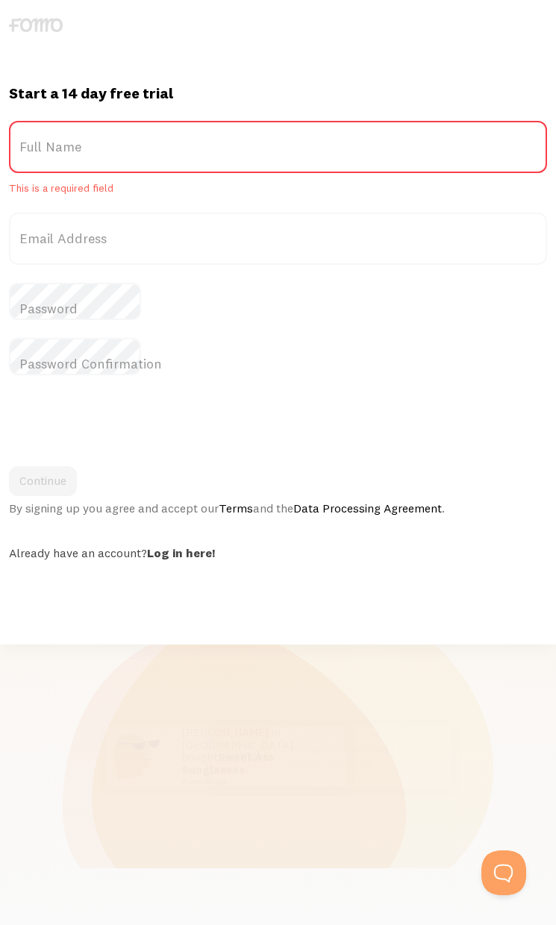
click at [298, 626] on div "Start a 14 day free trial {{ count }} people signed up [DATE]! Title Full Name …" at bounding box center [278, 462] width 556 height 925
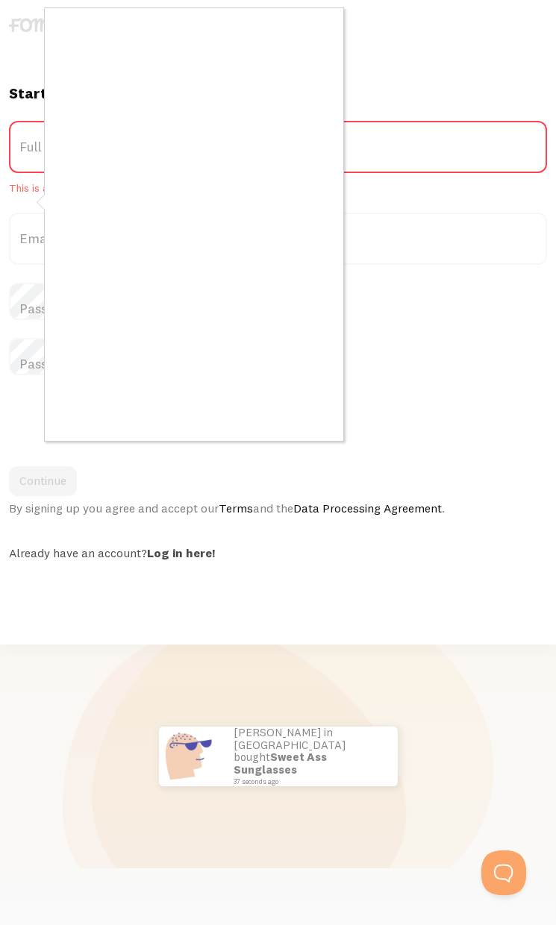
click at [428, 626] on div at bounding box center [278, 462] width 556 height 925
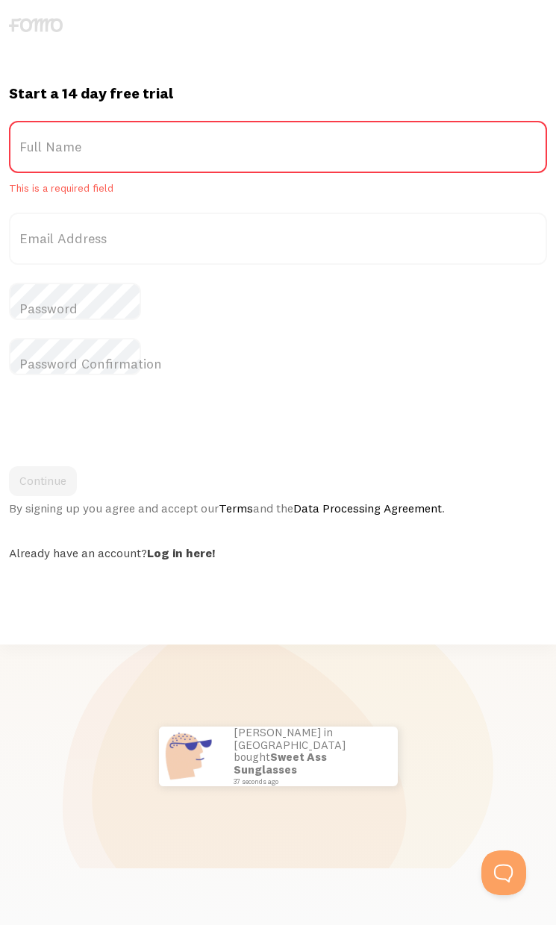
click at [350, 587] on div "Start a 14 day free trial {{ count }} people signed up [DATE]! Title Full Name …" at bounding box center [278, 462] width 556 height 925
click at [85, 586] on div "Start a 14 day free trial {{ count }} people signed up [DATE]! Title Full Name …" at bounding box center [278, 462] width 556 height 925
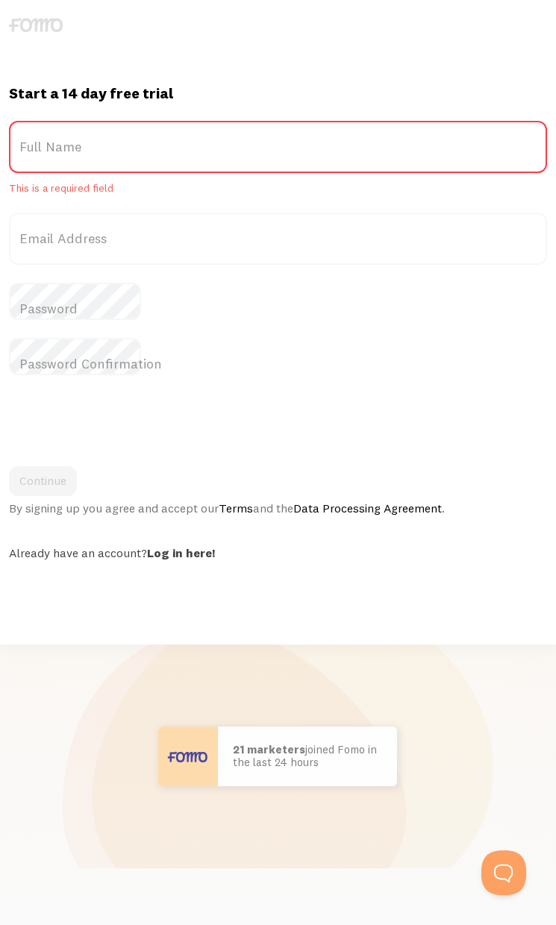
click at [312, 587] on div "Start a 14 day free trial {{ count }} people signed up [DATE]! Title Full Name …" at bounding box center [278, 462] width 556 height 925
click at [535, 586] on div "Start a 14 day free trial {{ count }} people signed up [DATE]! Title Full Name …" at bounding box center [278, 462] width 556 height 925
click at [351, 587] on div "Start a 14 day free trial {{ count }} people signed up [DATE]! Title Full Name …" at bounding box center [278, 462] width 556 height 925
click at [153, 587] on div "Start a 14 day free trial {{ count }} people signed up [DATE]! Title Full Name …" at bounding box center [278, 462] width 556 height 925
click at [166, 626] on div "Start a 14 day free trial {{ count }} people signed up [DATE]! Title Full Name …" at bounding box center [278, 462] width 556 height 925
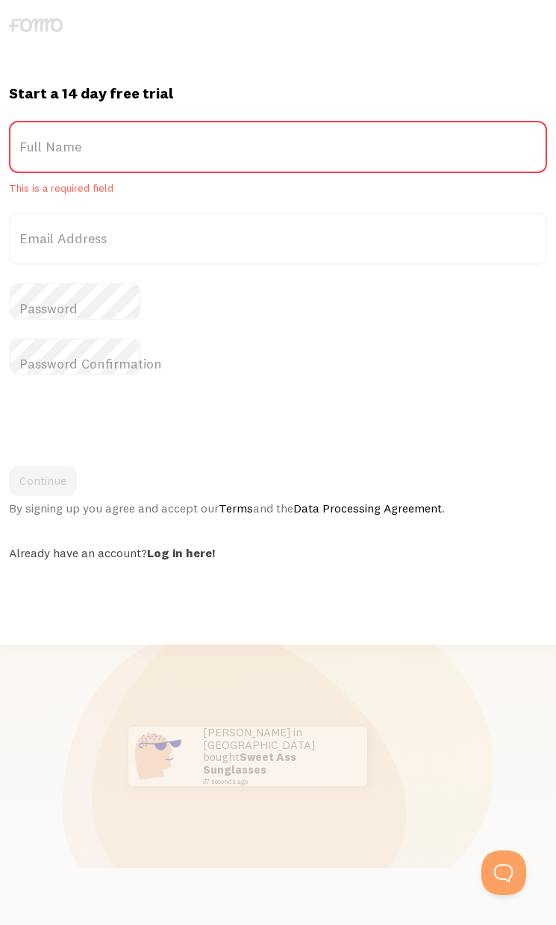
click at [138, 726] on img at bounding box center [134, 756] width 60 height 60
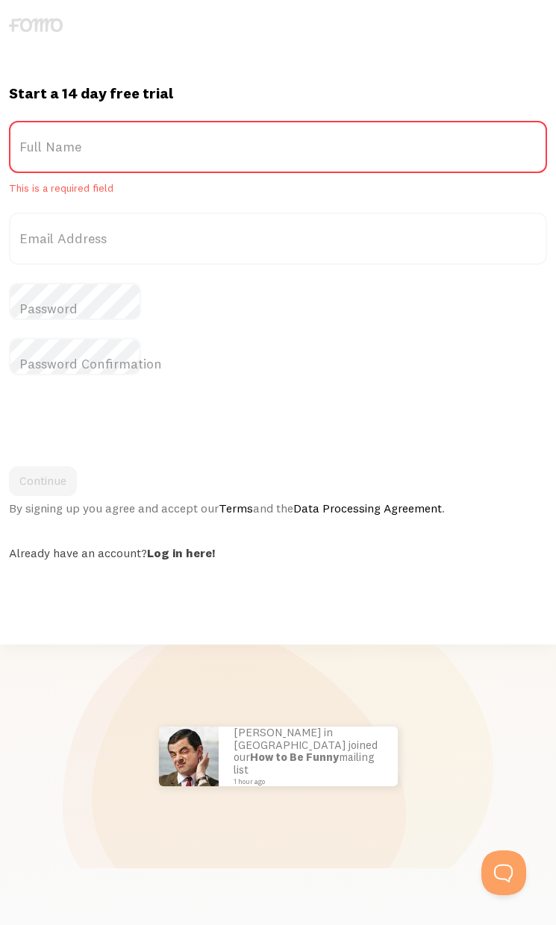
click at [56, 587] on div "Start a 14 day free trial {{ count }} people signed up [DATE]! Title Full Name …" at bounding box center [278, 462] width 556 height 925
click at [57, 586] on div "Start a 14 day free trial {{ count }} people signed up [DATE]! Title Full Name …" at bounding box center [278, 462] width 556 height 925
click at [427, 626] on div "Start a 14 day free trial {{ count }} people signed up [DATE]! Title Full Name …" at bounding box center [278, 462] width 556 height 925
click at [308, 500] on link "Data Processing Agreement" at bounding box center [367, 507] width 148 height 15
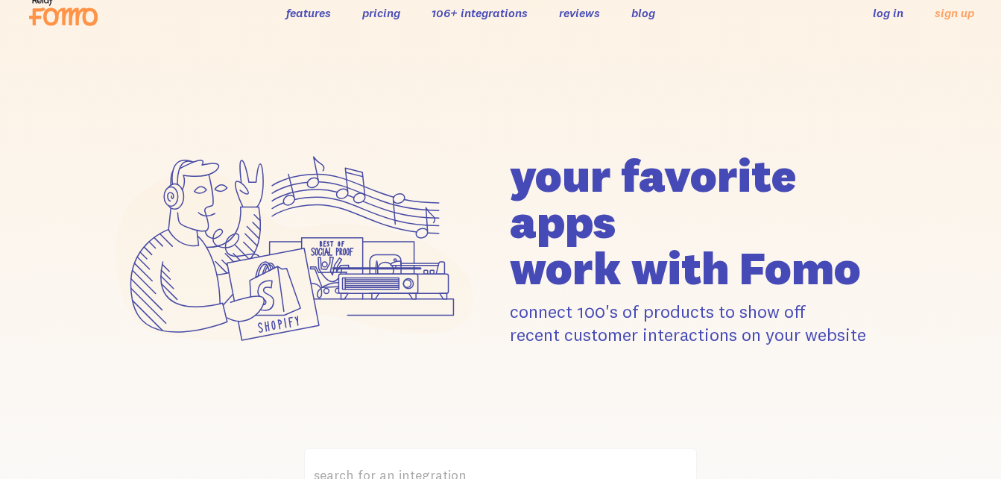
click at [639, 164] on h1 "your favorite apps work with Fomo" at bounding box center [707, 221] width 394 height 139
